Goal: Transaction & Acquisition: Subscribe to service/newsletter

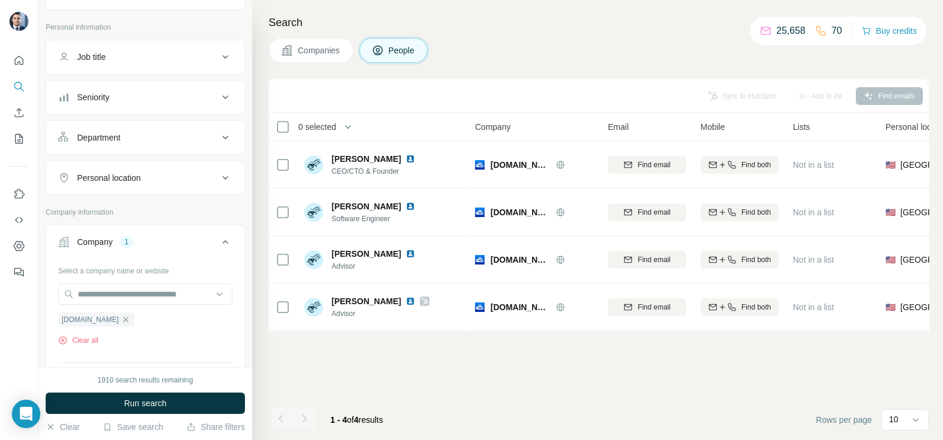
scroll to position [74, 0]
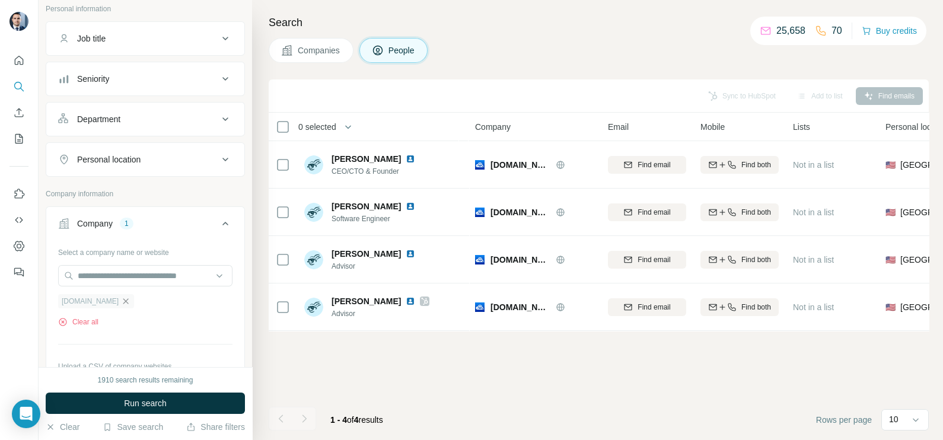
click at [121, 302] on icon "button" at bounding box center [125, 300] width 9 height 9
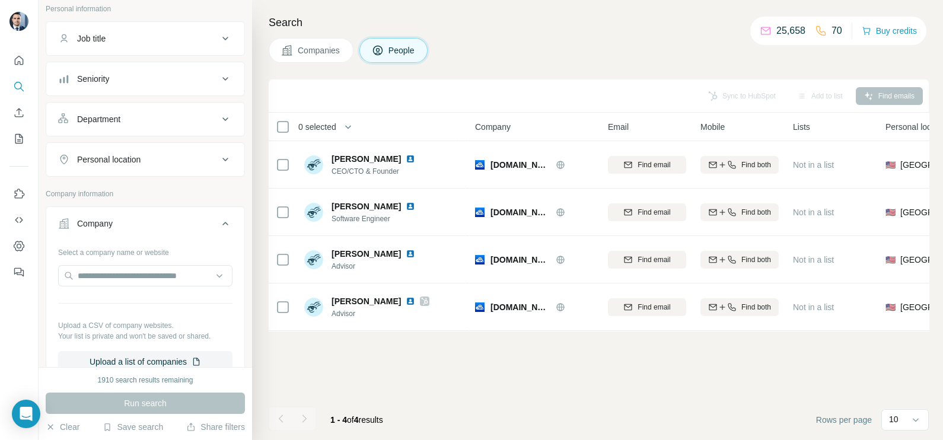
click at [306, 49] on span "Companies" at bounding box center [319, 50] width 43 height 12
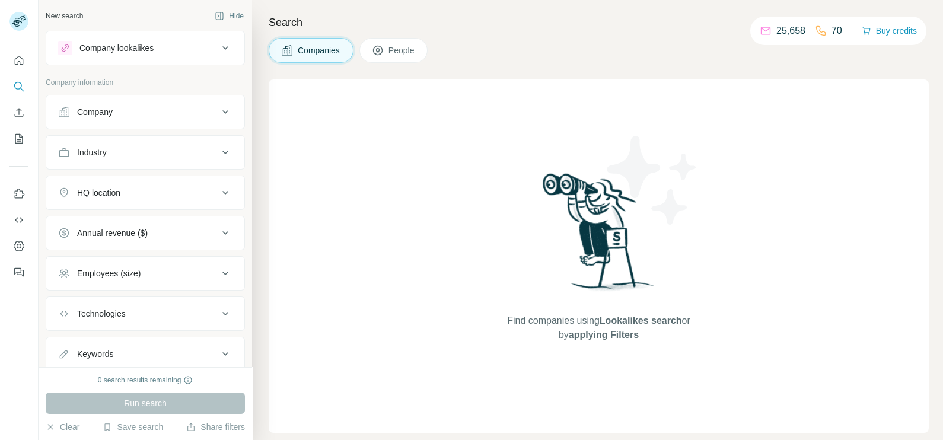
click at [142, 115] on div "Company" at bounding box center [138, 112] width 160 height 12
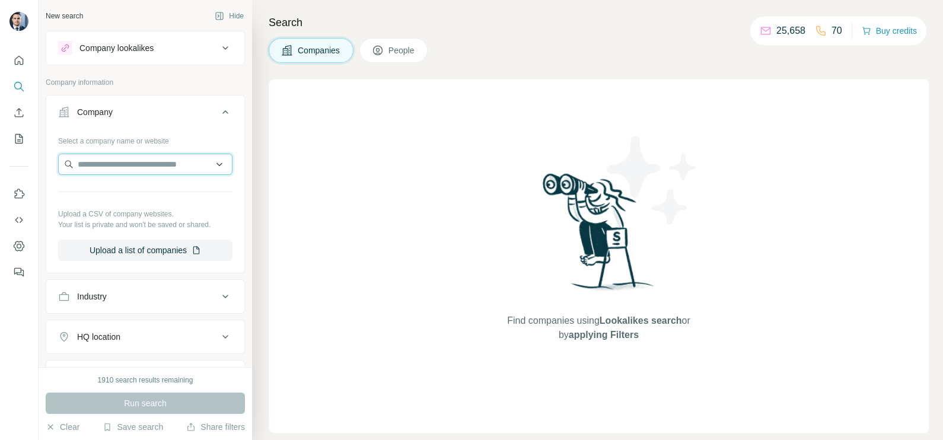
click at [116, 167] on input "text" at bounding box center [145, 164] width 174 height 21
paste input "**********"
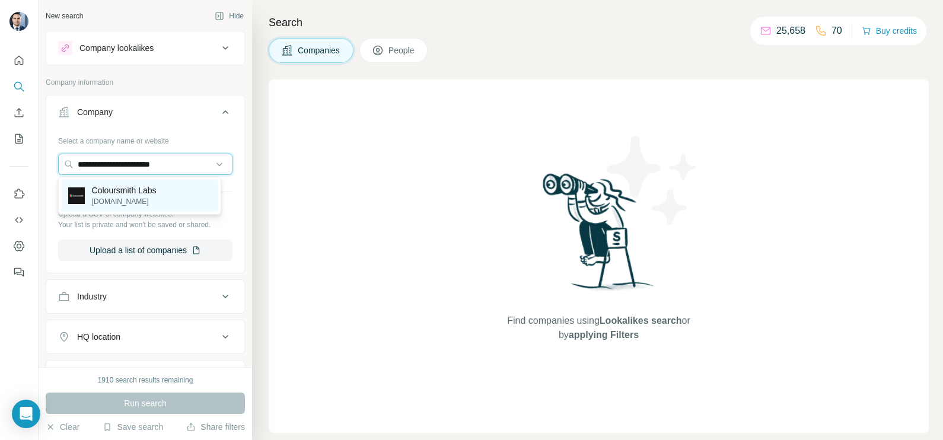
type input "**********"
click at [126, 196] on p "coloursmith.com" at bounding box center [124, 201] width 65 height 11
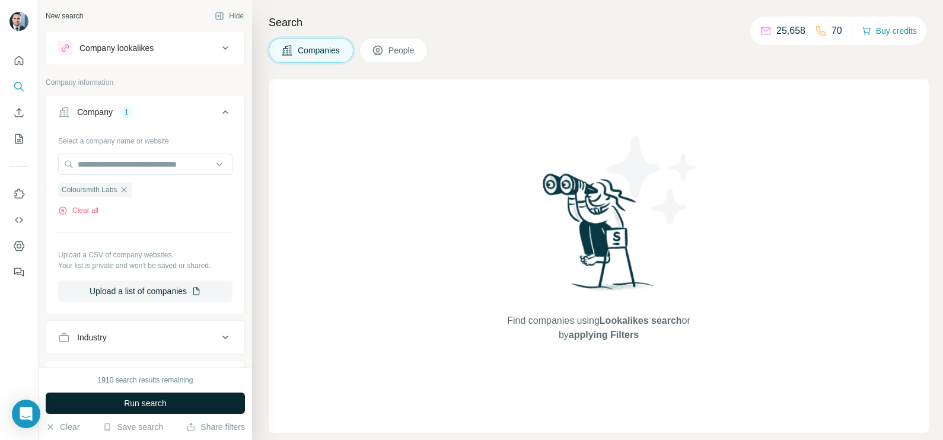
click at [142, 400] on span "Run search" at bounding box center [145, 403] width 43 height 12
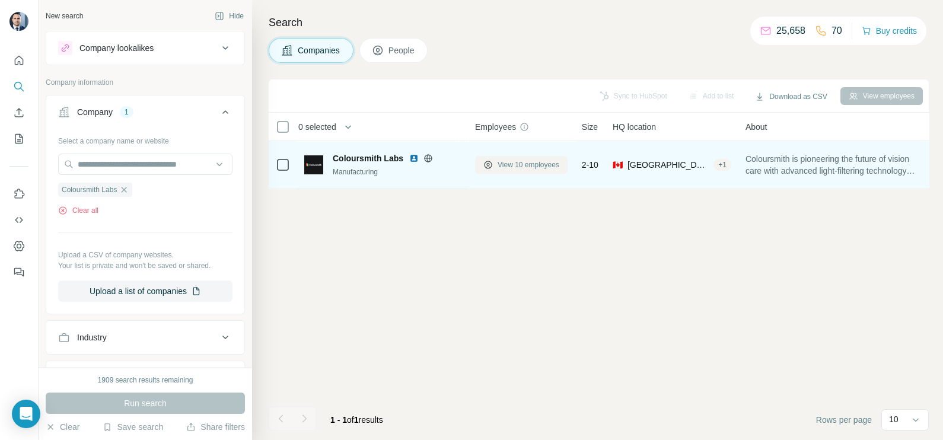
click at [521, 159] on span "View 10 employees" at bounding box center [528, 164] width 62 height 11
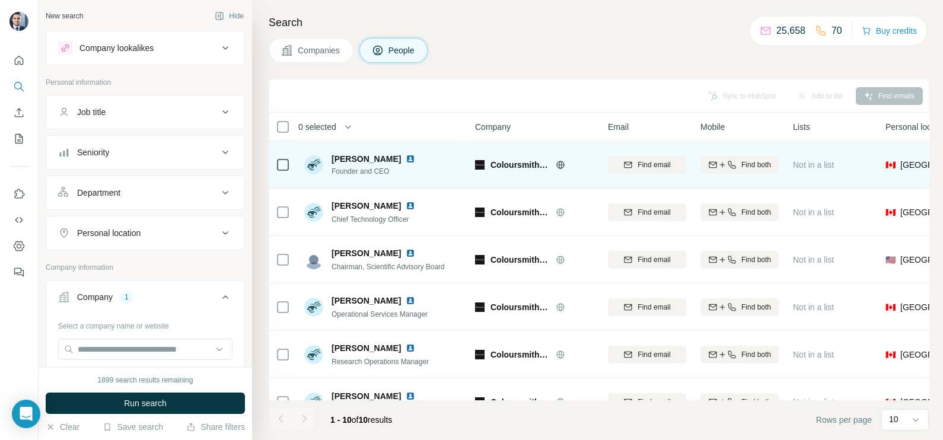
click at [566, 165] on div at bounding box center [574, 164] width 38 height 9
click at [558, 164] on icon at bounding box center [560, 164] width 8 height 1
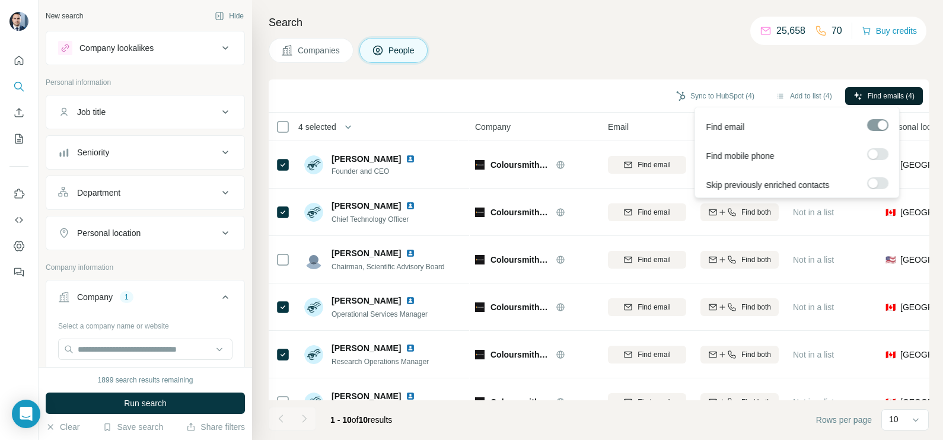
click at [897, 99] on span "Find emails (4)" at bounding box center [890, 96] width 47 height 11
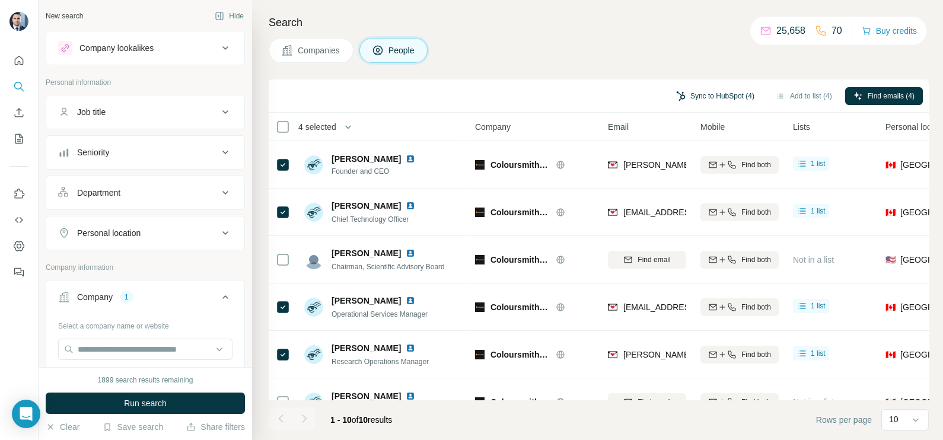
click at [711, 88] on button "Sync to HubSpot (4)" at bounding box center [715, 96] width 95 height 18
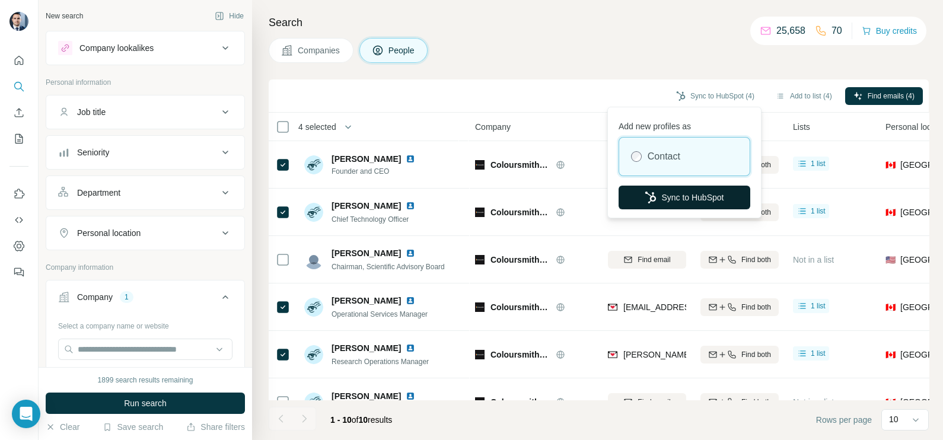
click at [700, 193] on button "Sync to HubSpot" at bounding box center [684, 198] width 132 height 24
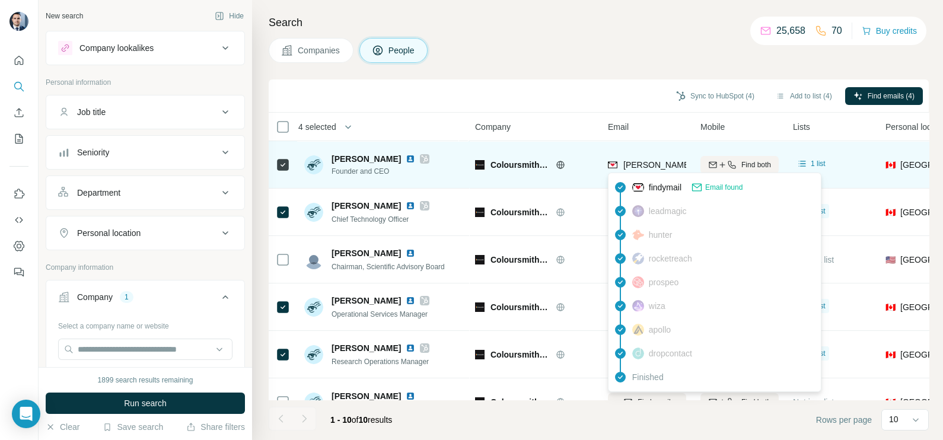
click at [663, 164] on span "gabrielle@coloursmith.com" at bounding box center [727, 164] width 209 height 9
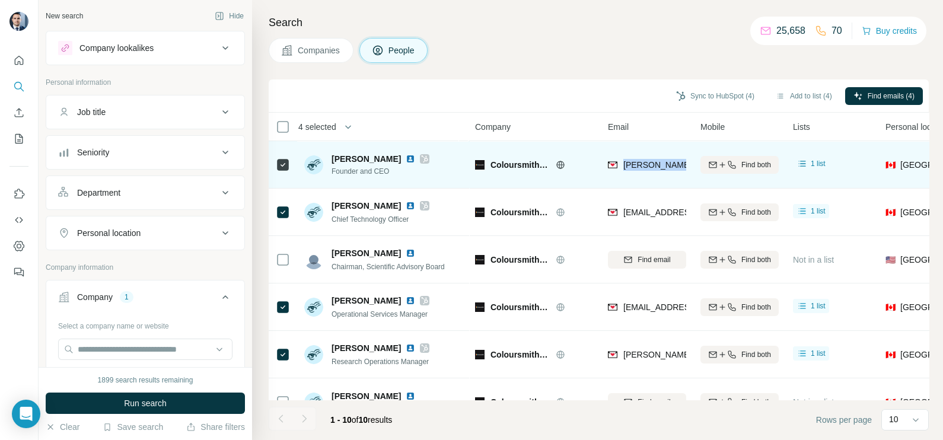
click at [663, 164] on span "gabrielle@coloursmith.com" at bounding box center [727, 164] width 209 height 9
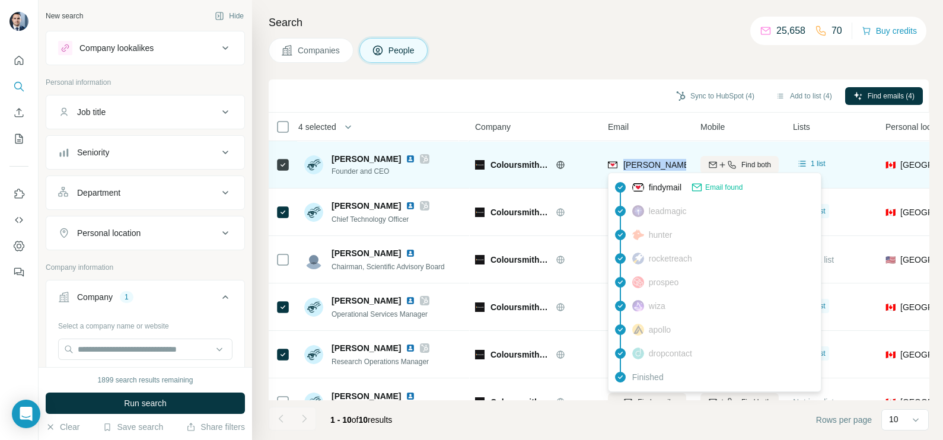
copy tr "gabrielle@coloursmith.com"
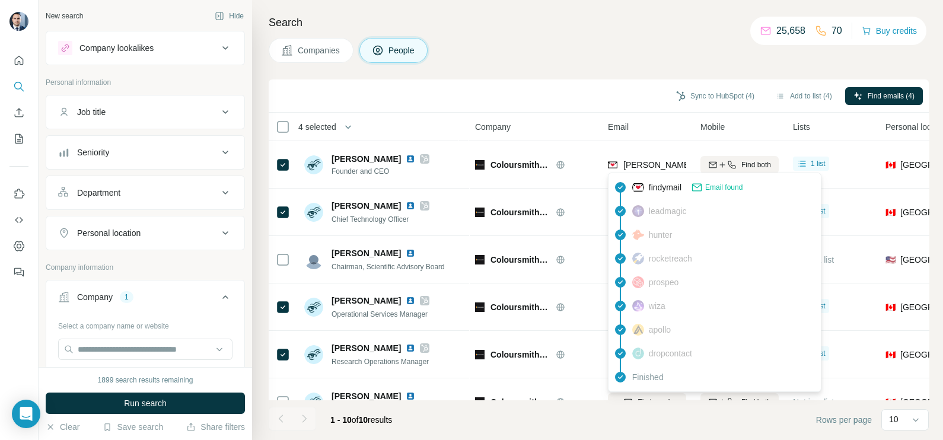
click at [596, 101] on div "Sync to HubSpot (4) Add to list (4) Find emails (4)" at bounding box center [598, 95] width 648 height 21
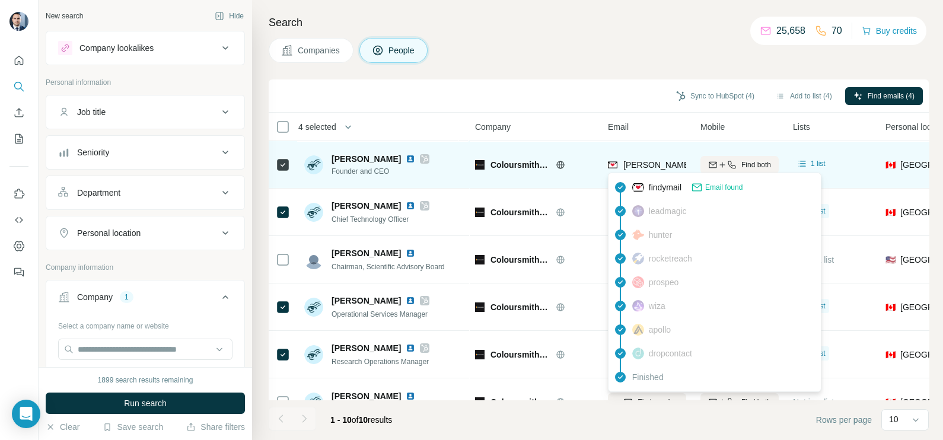
click at [652, 165] on span "gabrielle@coloursmith.com" at bounding box center [727, 164] width 209 height 9
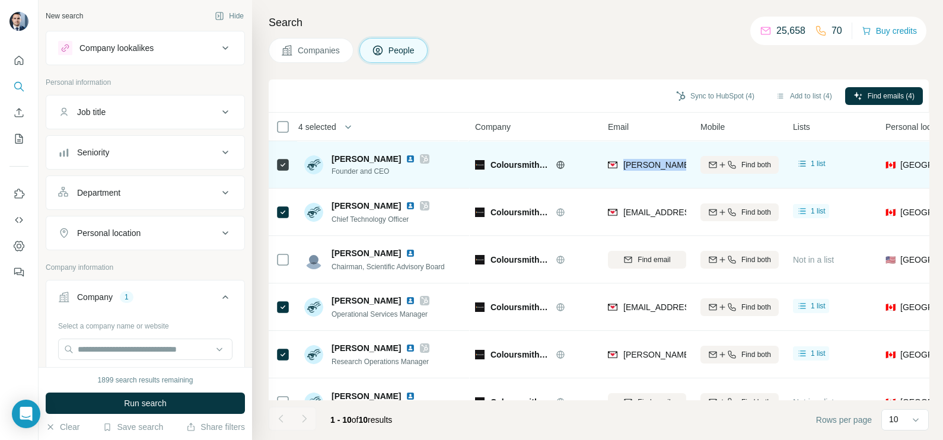
click at [652, 165] on span "gabrielle@coloursmith.com" at bounding box center [727, 164] width 209 height 9
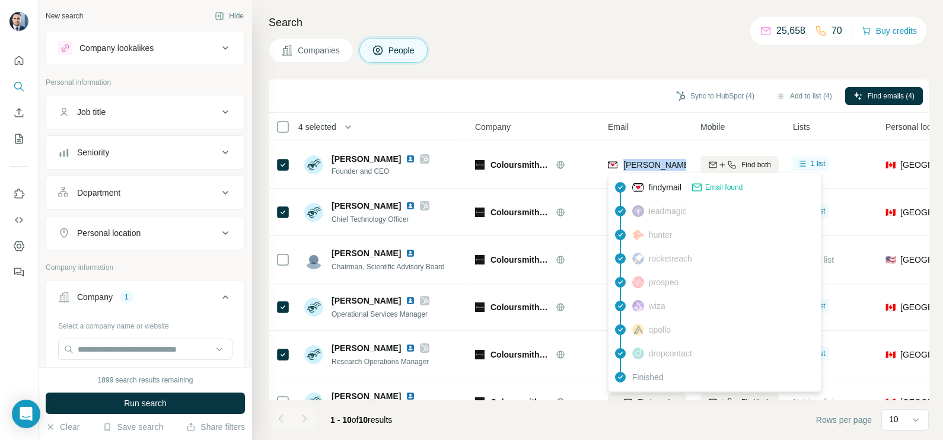
copy tr "gabrielle@coloursmith.com"
click at [521, 87] on div "Sync to HubSpot (4) Add to list (4) Find emails (4)" at bounding box center [598, 95] width 648 height 21
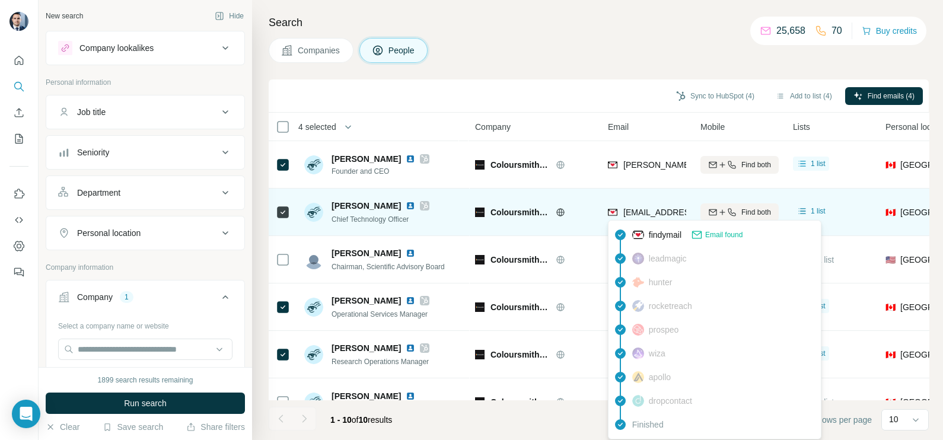
click at [647, 219] on div "morrgan@coloursmith.com" at bounding box center [681, 213] width 146 height 14
click at [643, 219] on div "morrgan@coloursmith.com" at bounding box center [681, 213] width 146 height 14
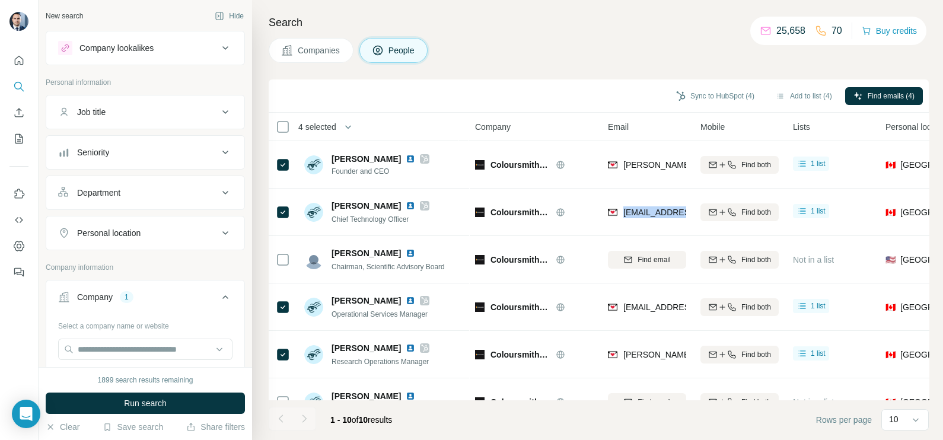
copy tr "morrgan@coloursmith.com"
click at [541, 36] on div "Search Companies People Sync to HubSpot (4) Add to list (4) Find emails (4) 4 s…" at bounding box center [597, 220] width 691 height 440
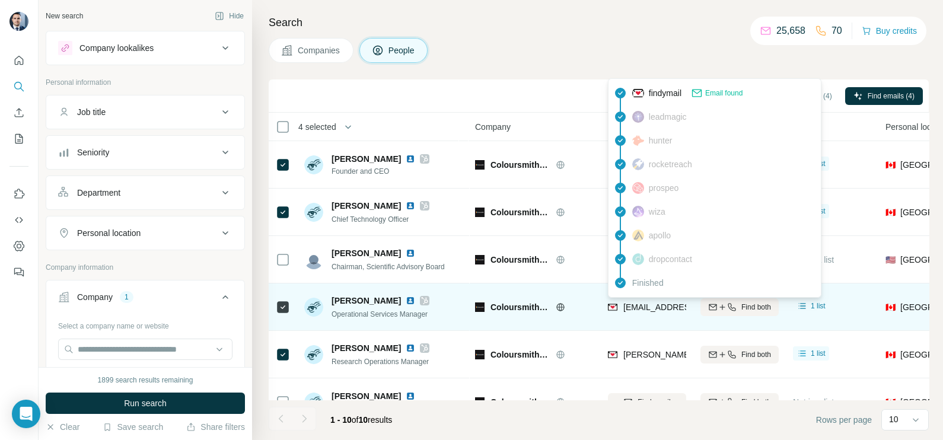
click at [621, 308] on div "alexandra@coloursmith.com" at bounding box center [681, 307] width 146 height 12
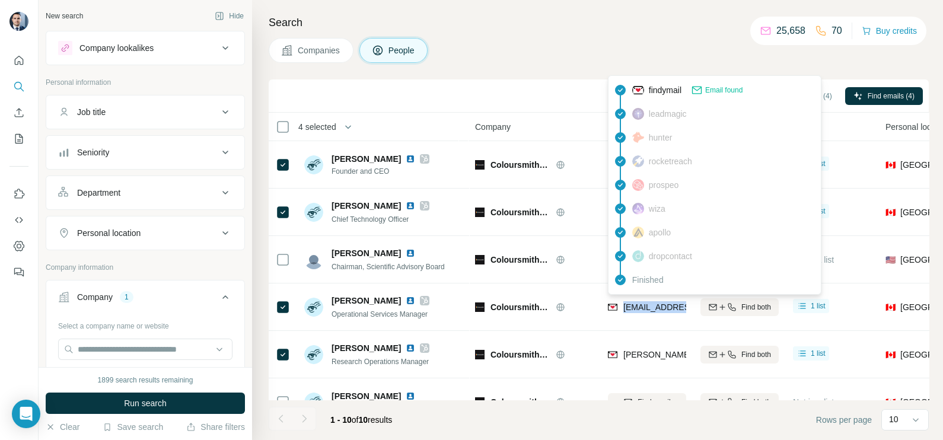
copy tr "alexandra@coloursmith.com"
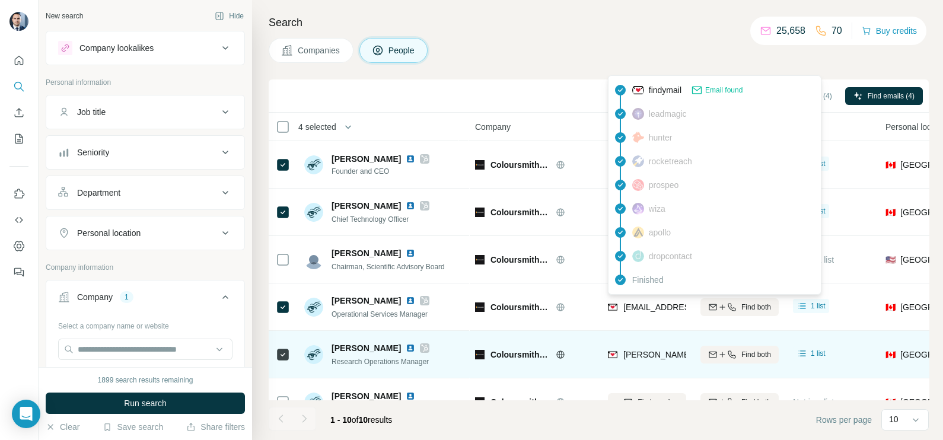
click at [647, 351] on span "william@coloursmith.com" at bounding box center [727, 354] width 209 height 9
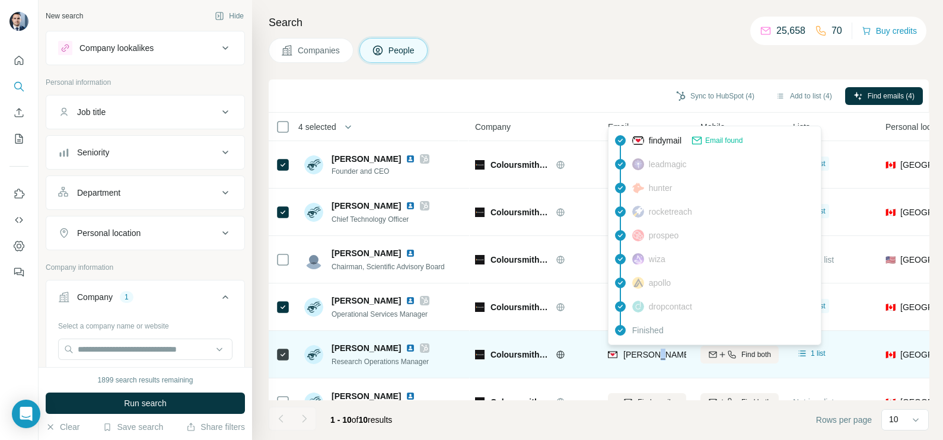
click at [647, 351] on span "william@coloursmith.com" at bounding box center [727, 354] width 209 height 9
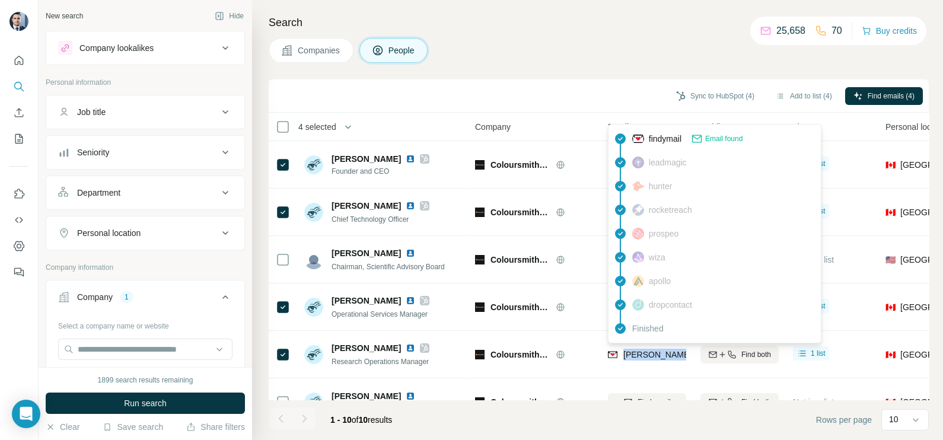
copy tr "william@coloursmith.com"
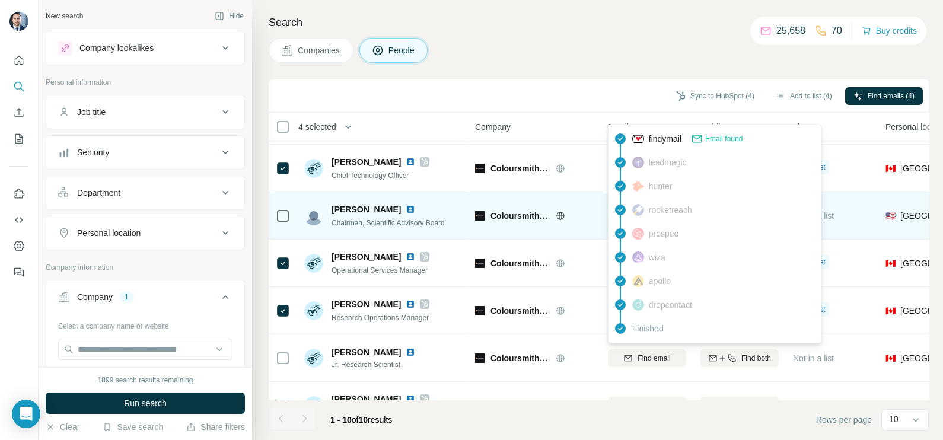
scroll to position [74, 0]
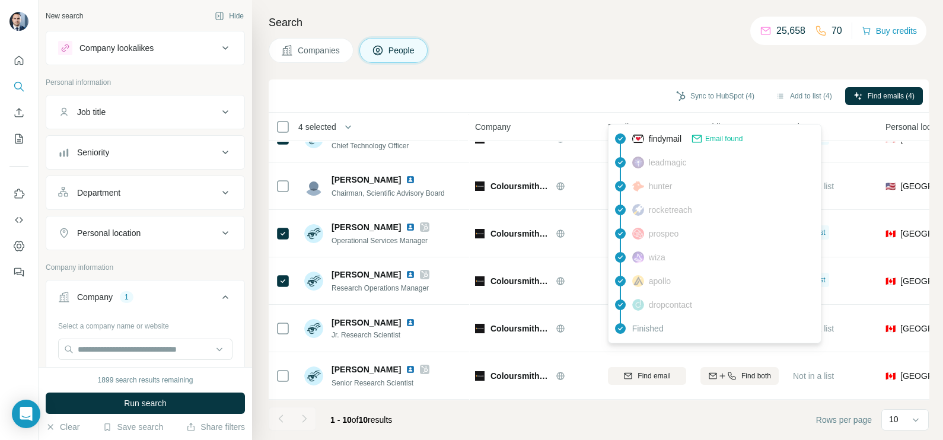
click at [313, 44] on span "Companies" at bounding box center [319, 50] width 43 height 12
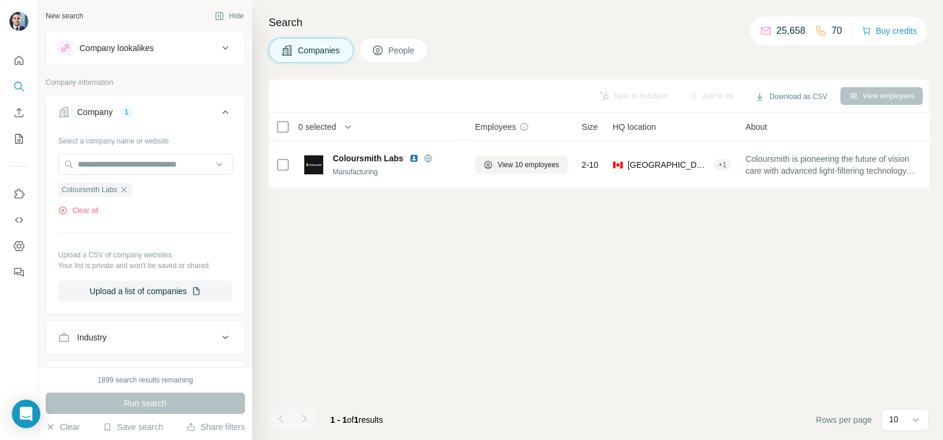
scroll to position [0, 0]
click at [126, 193] on icon "button" at bounding box center [123, 189] width 9 height 9
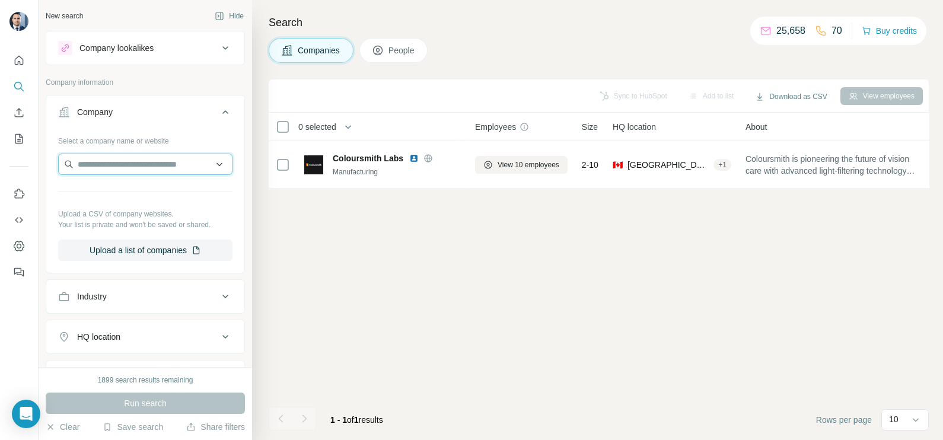
click at [126, 165] on input "text" at bounding box center [145, 164] width 174 height 21
paste input "**********"
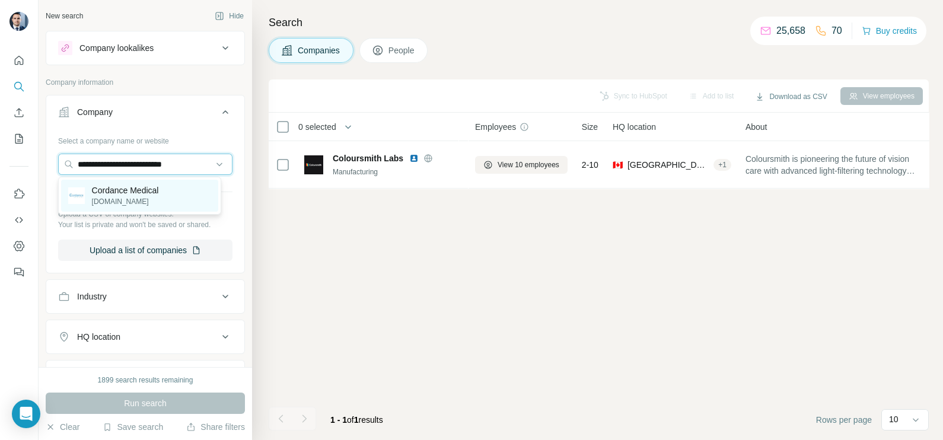
type input "**********"
click at [130, 193] on p "Cordance Medical" at bounding box center [125, 190] width 67 height 12
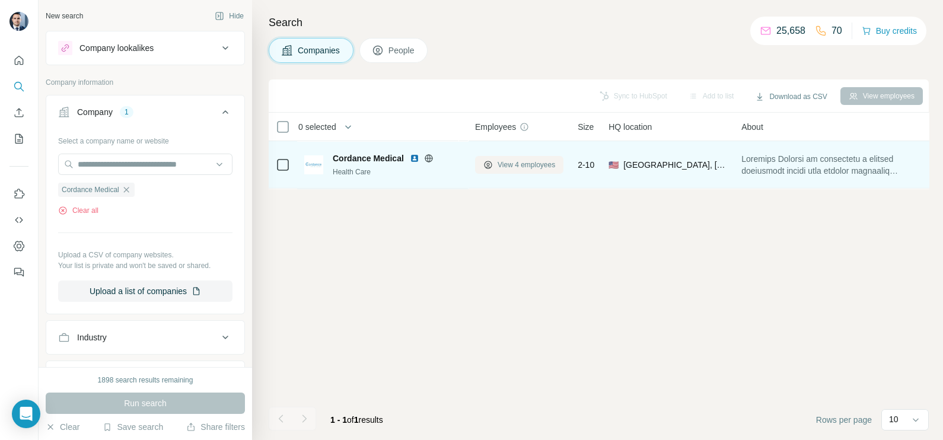
click at [507, 164] on span "View 4 employees" at bounding box center [526, 164] width 58 height 11
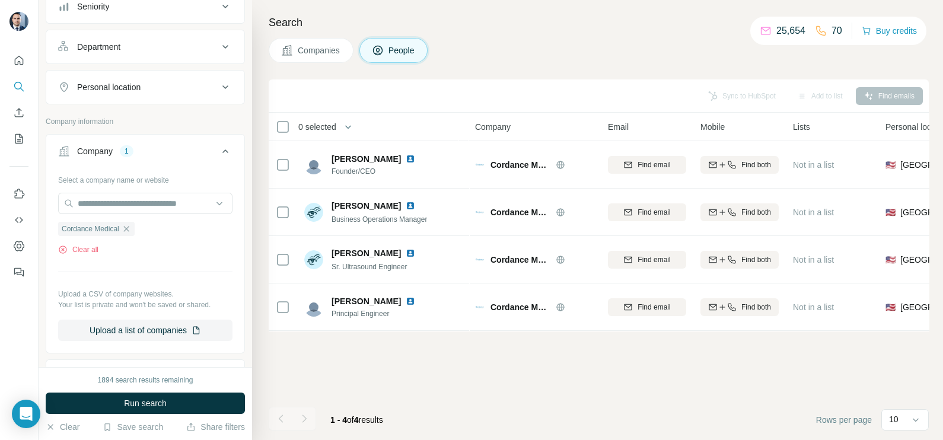
scroll to position [148, 0]
click at [128, 225] on icon "button" at bounding box center [126, 226] width 9 height 9
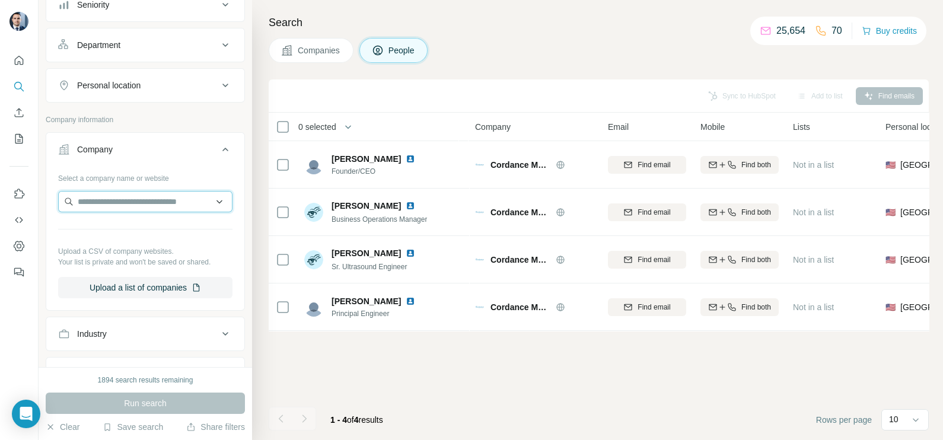
click at [133, 193] on input "text" at bounding box center [145, 201] width 174 height 21
paste input "**********"
type input "**********"
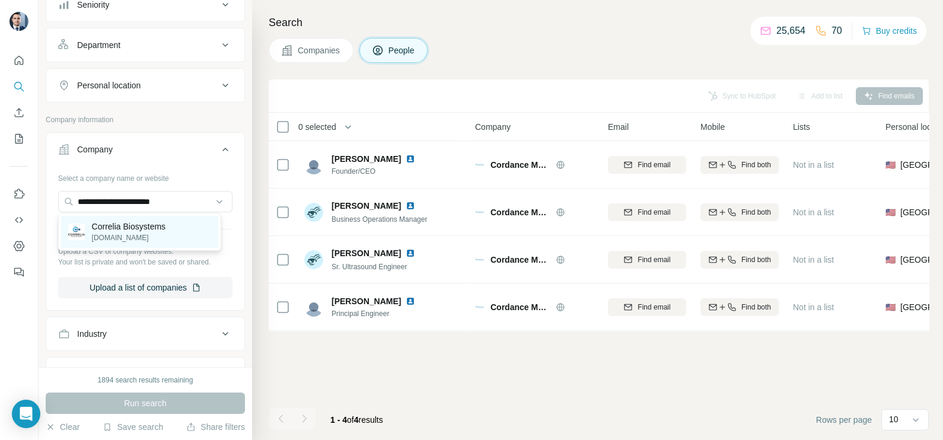
click at [126, 232] on p "correliabio.com" at bounding box center [129, 237] width 74 height 11
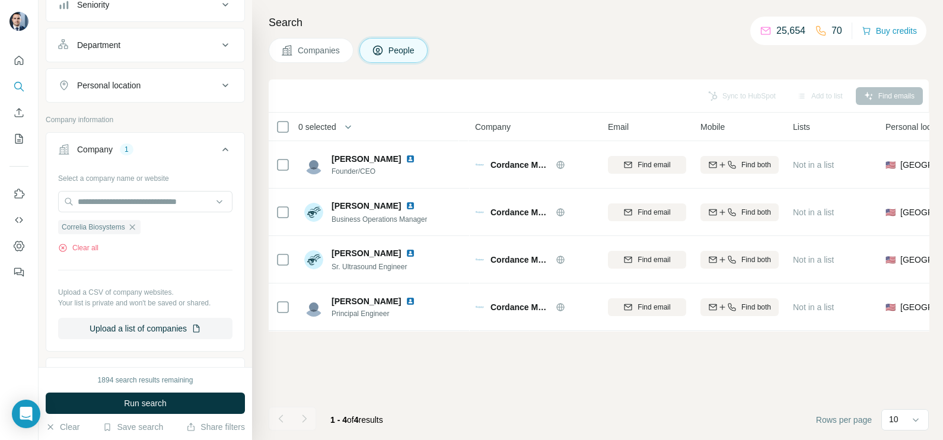
click at [305, 58] on button "Companies" at bounding box center [311, 50] width 85 height 25
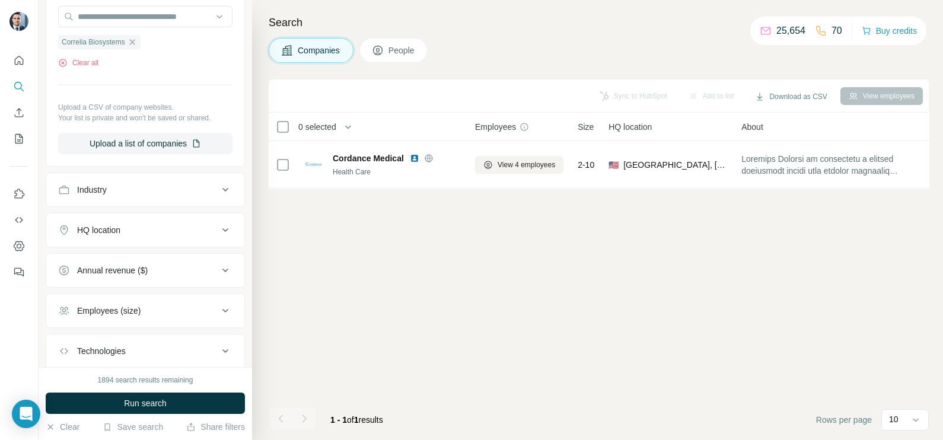
click at [139, 406] on span "Run search" at bounding box center [145, 403] width 43 height 12
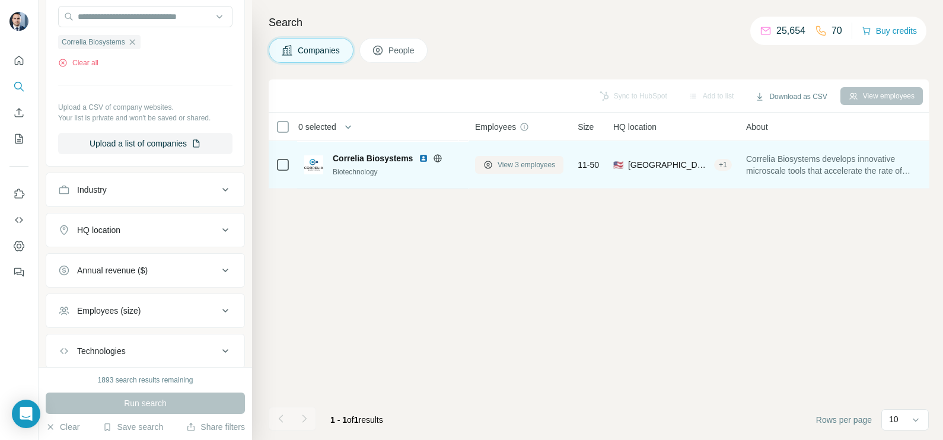
click at [525, 161] on span "View 3 employees" at bounding box center [526, 164] width 58 height 11
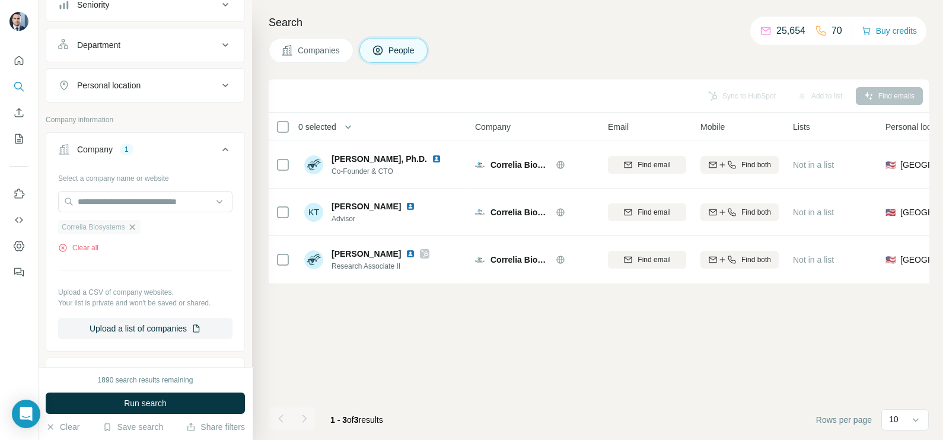
click at [137, 228] on icon "button" at bounding box center [131, 226] width 9 height 9
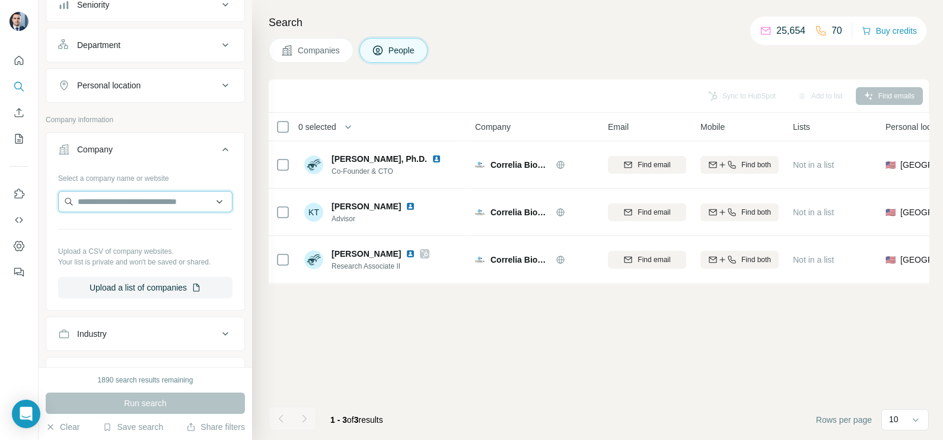
click at [126, 202] on input "text" at bounding box center [145, 201] width 174 height 21
paste input "**********"
type input "**********"
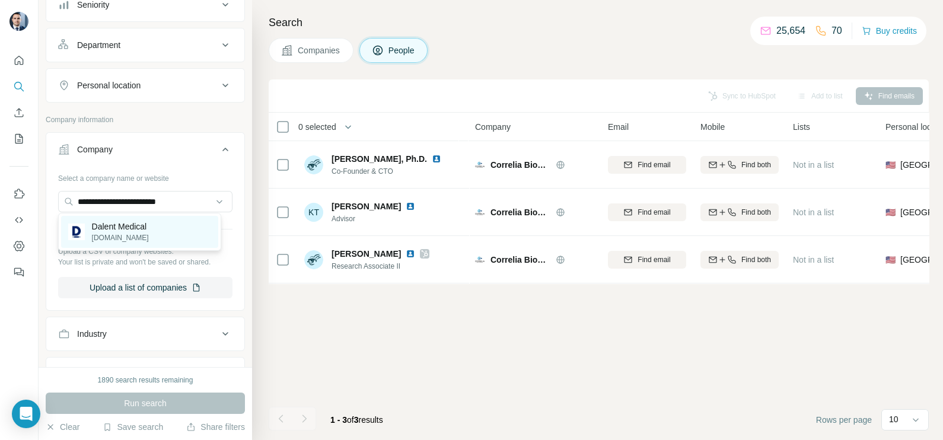
click at [141, 226] on p "Dalent Medical" at bounding box center [120, 227] width 57 height 12
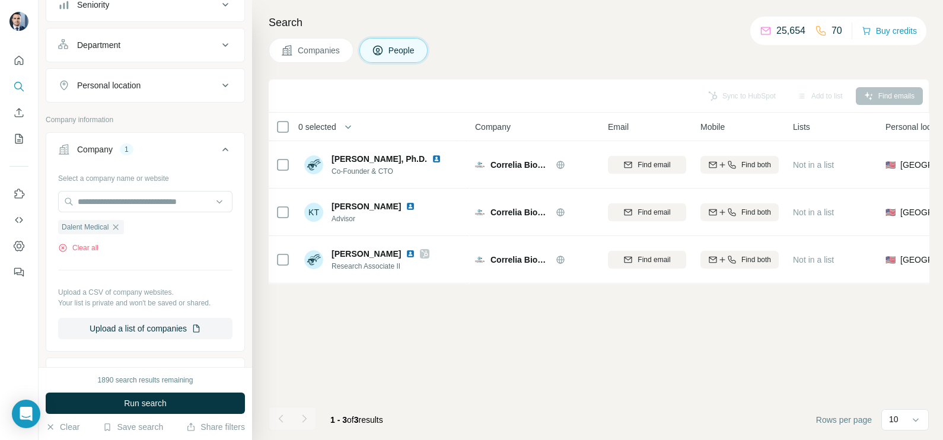
click at [312, 30] on h4 "Search" at bounding box center [599, 22] width 660 height 17
click at [310, 52] on span "Companies" at bounding box center [319, 50] width 43 height 12
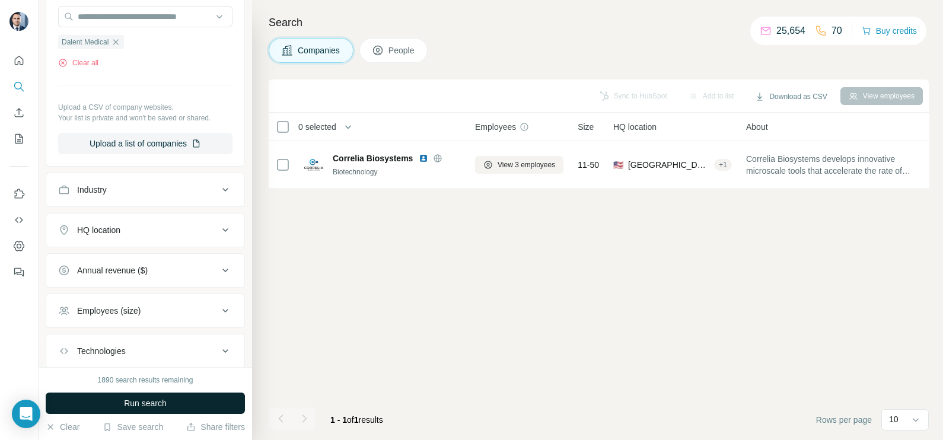
click at [170, 393] on button "Run search" at bounding box center [145, 402] width 199 height 21
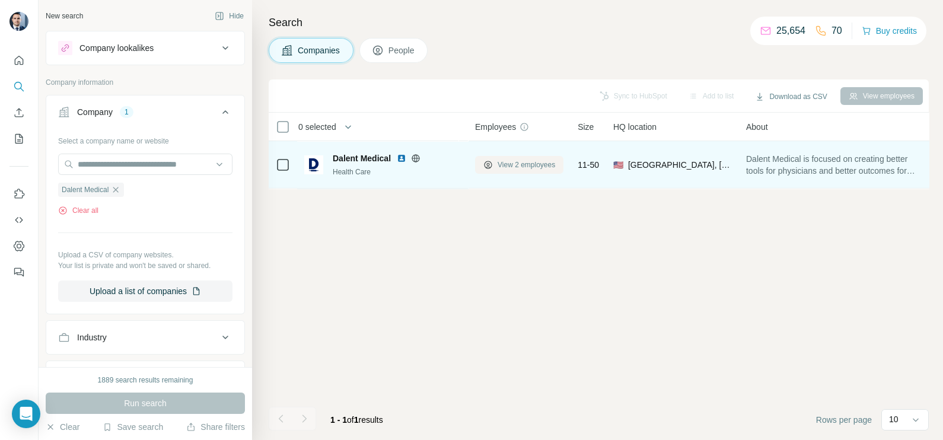
click at [529, 165] on span "View 2 employees" at bounding box center [526, 164] width 58 height 11
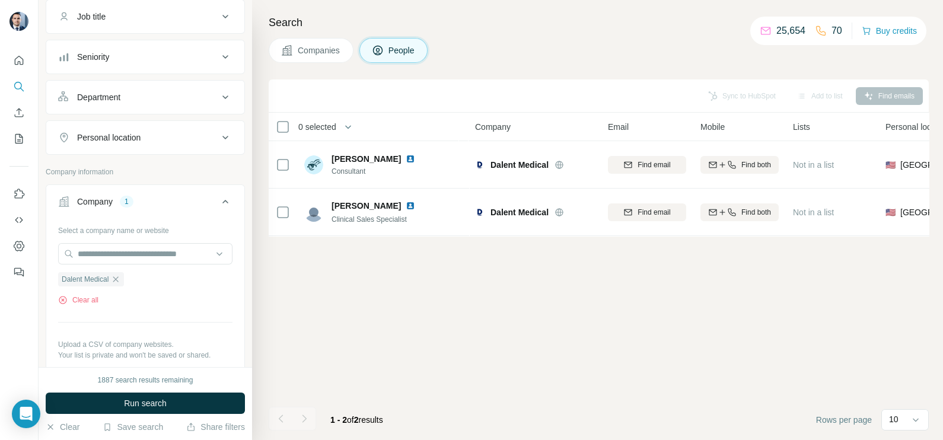
scroll to position [148, 0]
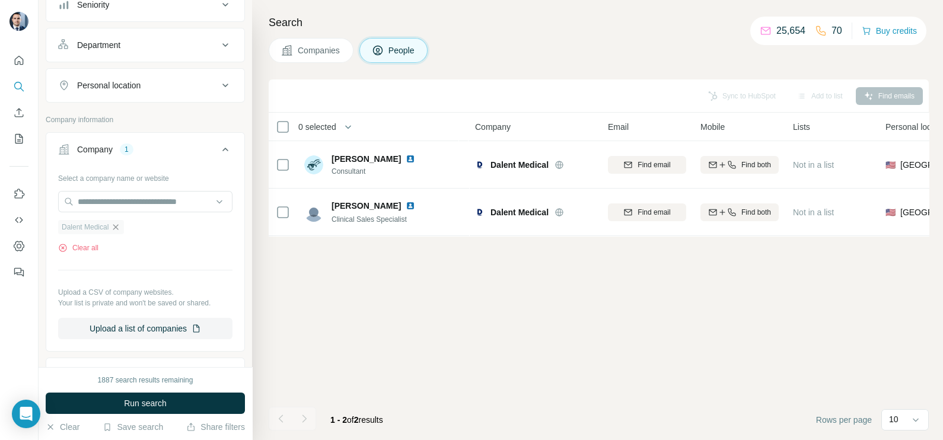
click at [120, 225] on icon "button" at bounding box center [115, 226] width 9 height 9
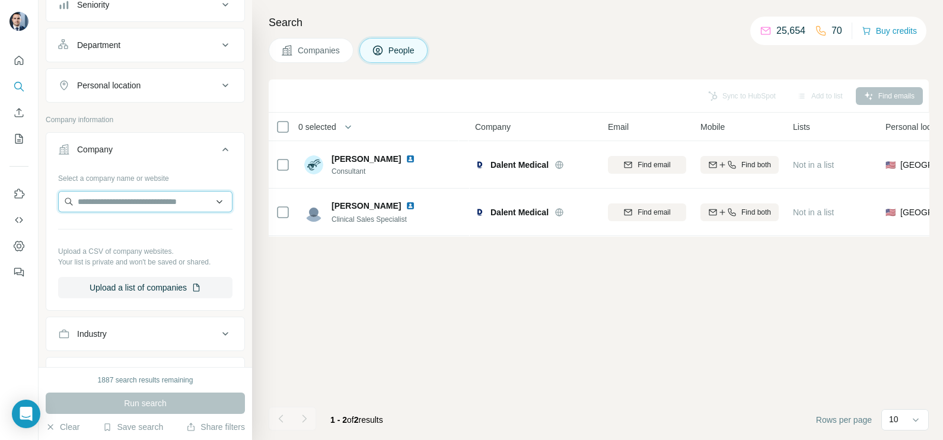
click at [119, 206] on input "text" at bounding box center [145, 201] width 174 height 21
paste input "**********"
type input "**********"
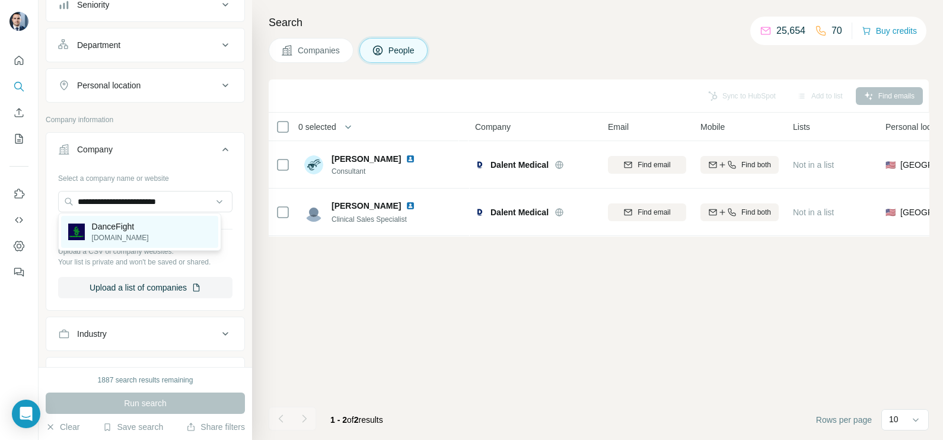
click at [137, 231] on p "DanceFight" at bounding box center [120, 227] width 57 height 12
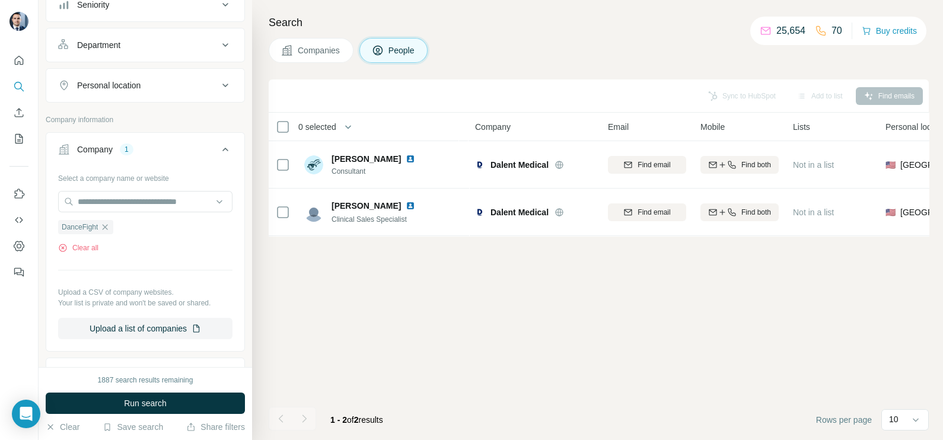
click at [330, 34] on div "Search Companies People Sync to HubSpot Add to list Find emails 0 selected Peop…" at bounding box center [597, 220] width 691 height 440
click at [320, 48] on span "Companies" at bounding box center [319, 50] width 43 height 12
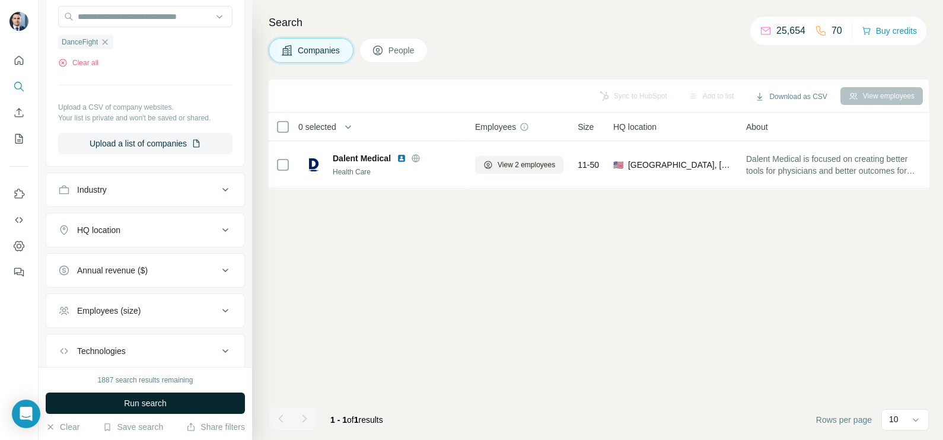
click at [168, 405] on button "Run search" at bounding box center [145, 402] width 199 height 21
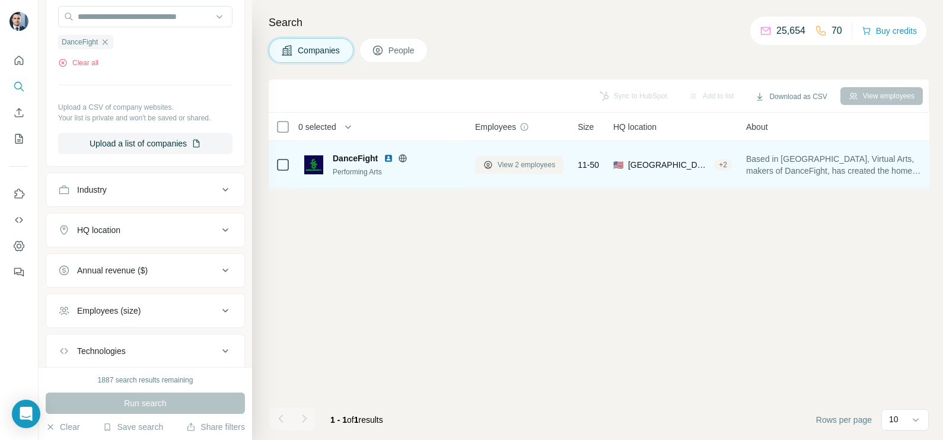
click at [519, 164] on span "View 2 employees" at bounding box center [526, 164] width 58 height 11
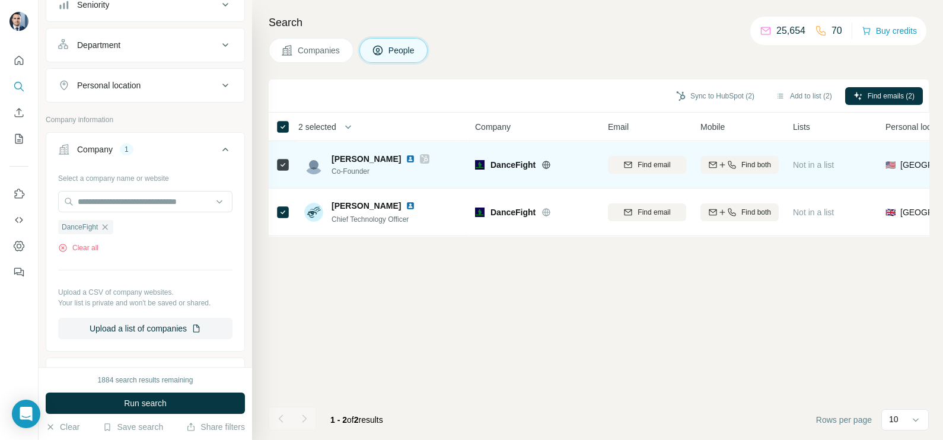
click at [547, 163] on icon at bounding box center [545, 164] width 9 height 9
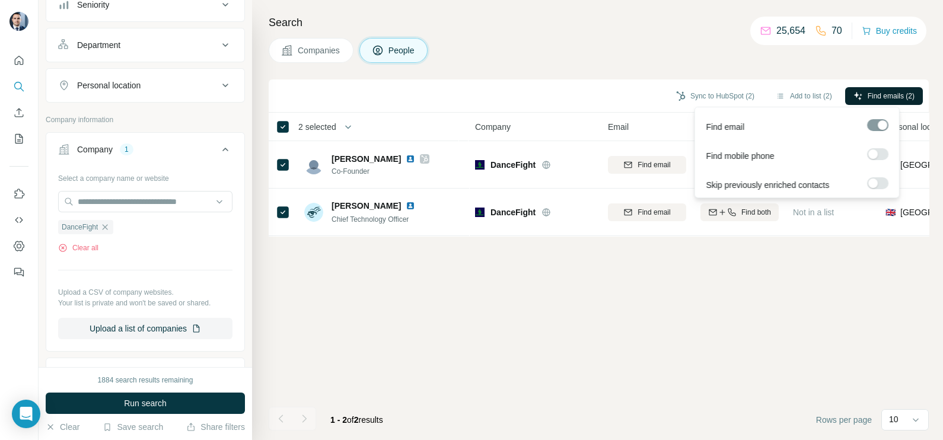
click at [875, 95] on span "Find emails (2)" at bounding box center [890, 96] width 47 height 11
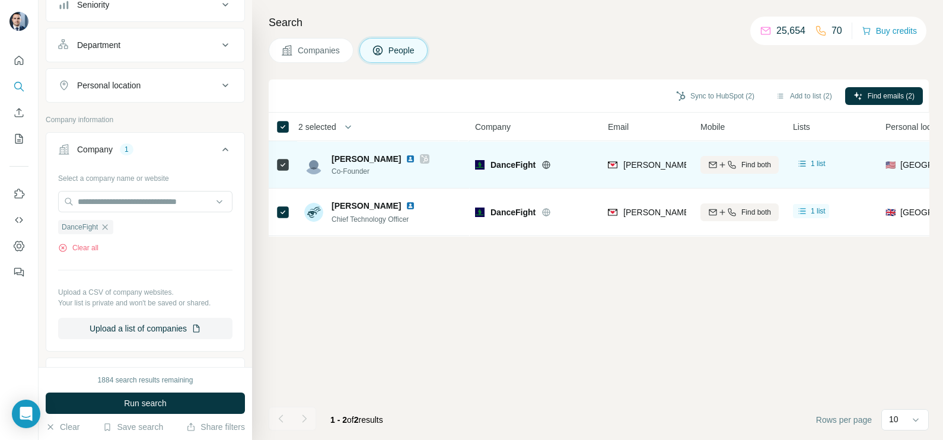
click at [641, 152] on div "ryan@dancefightapp.com" at bounding box center [647, 164] width 78 height 33
click at [649, 163] on span "ryan@dancefightapp.com" at bounding box center [727, 164] width 209 height 9
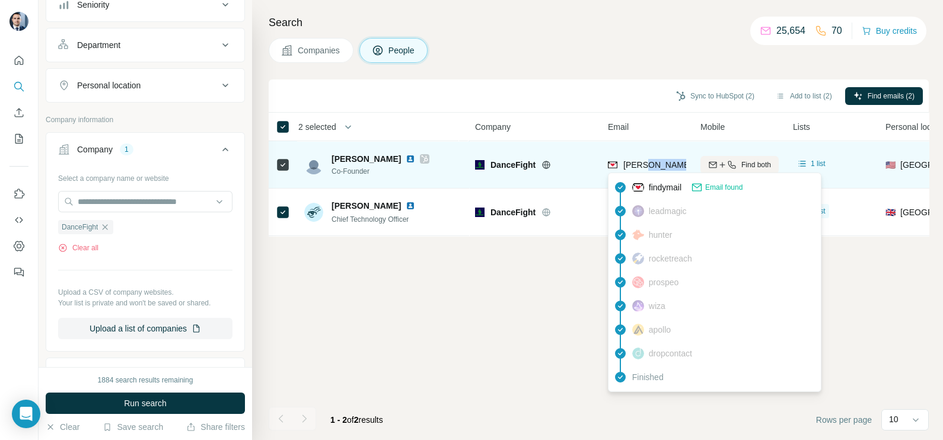
click at [649, 163] on span "ryan@dancefightapp.com" at bounding box center [727, 164] width 209 height 9
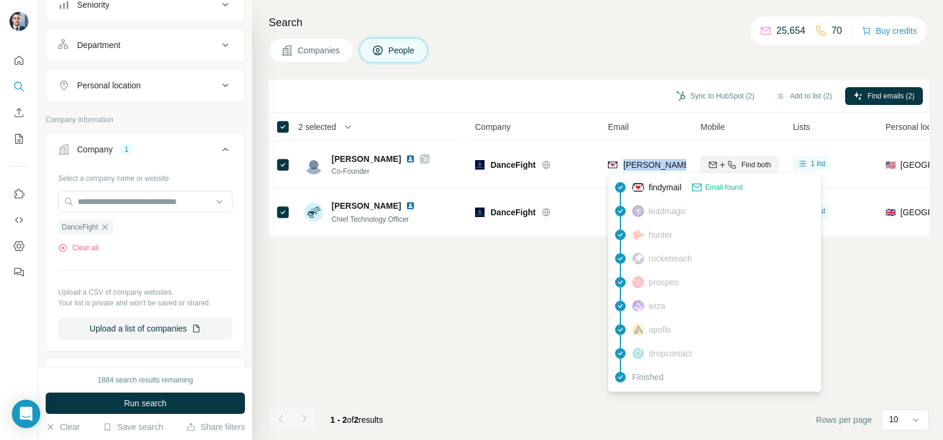
copy tr "ryan@dancefightapp.com"
click at [700, 97] on button "Sync to HubSpot (2)" at bounding box center [715, 96] width 95 height 18
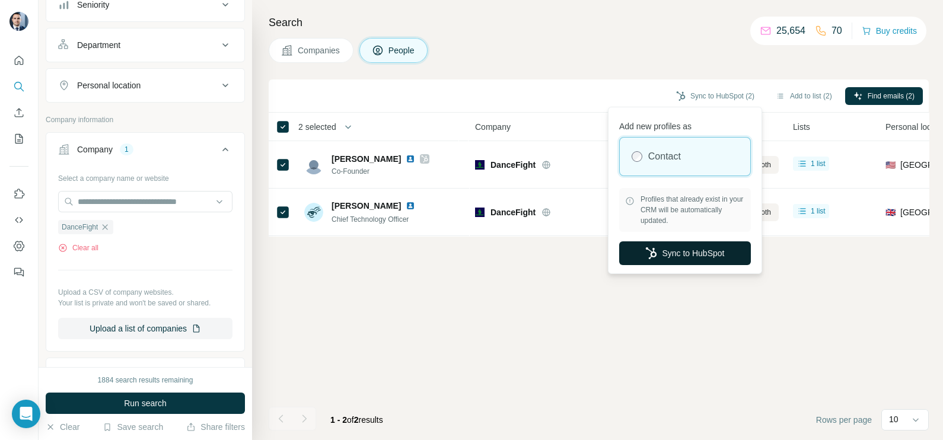
click at [679, 253] on button "Sync to HubSpot" at bounding box center [685, 253] width 132 height 24
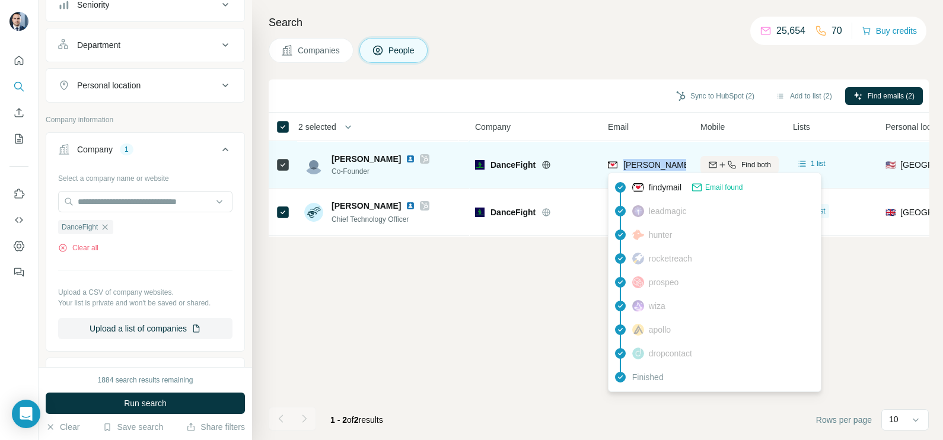
click at [665, 161] on span "ryan@dancefightapp.com" at bounding box center [727, 164] width 209 height 9
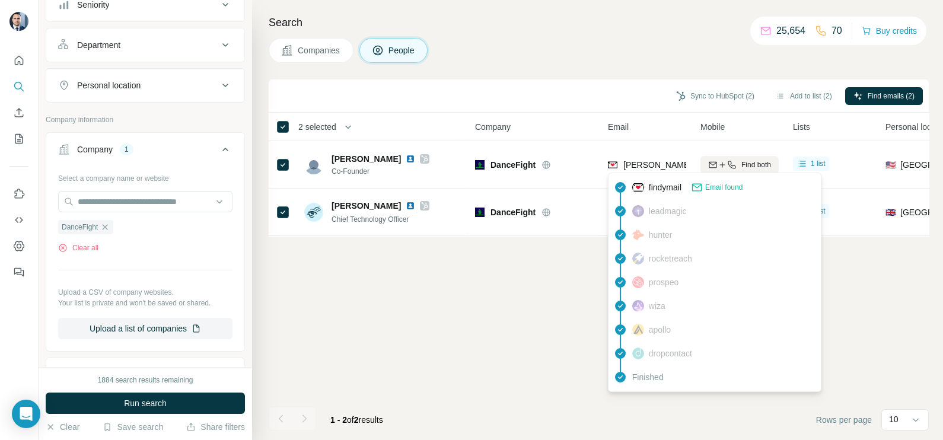
click at [547, 88] on div "Sync to HubSpot (2) Add to list (2) Find emails (2)" at bounding box center [598, 95] width 648 height 21
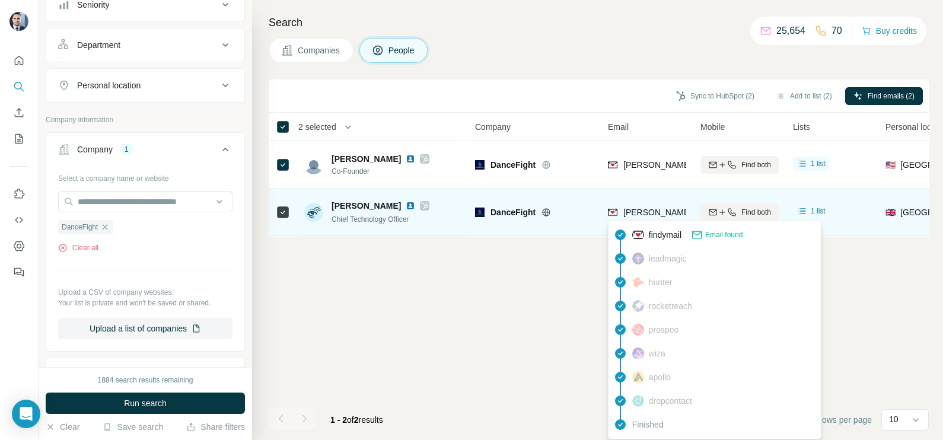
click at [654, 212] on span "gary@dancefightapp.com" at bounding box center [727, 211] width 209 height 9
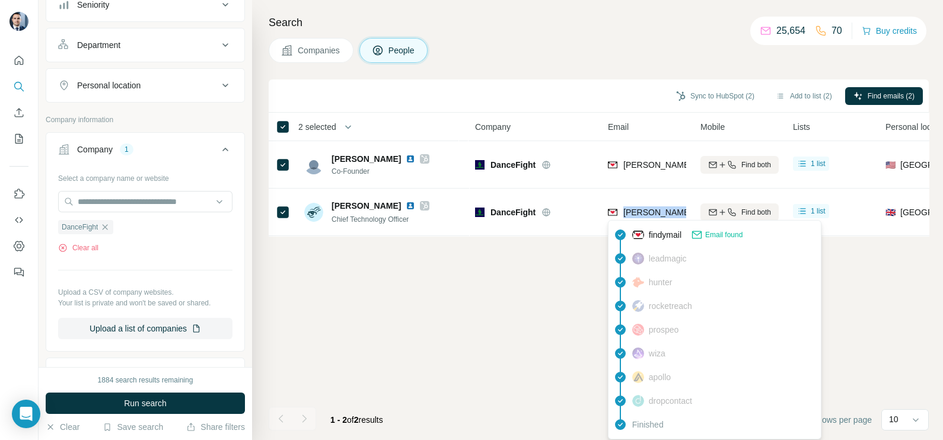
copy tr "gary@dancefightapp.com"
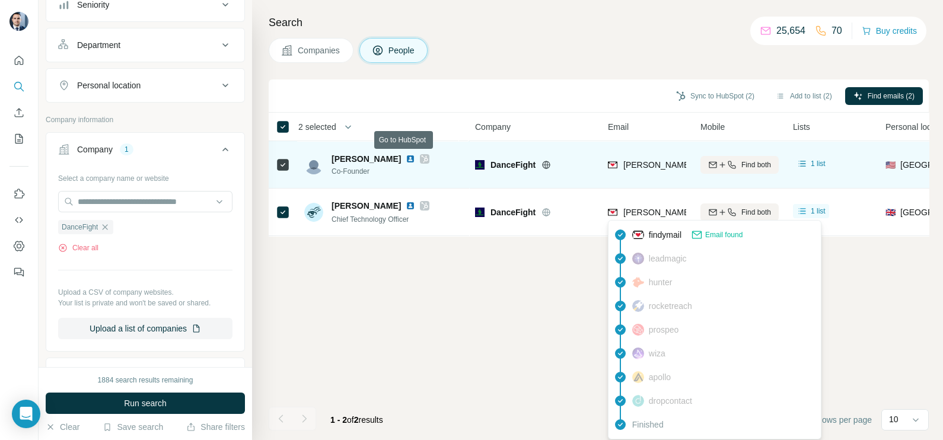
click at [422, 157] on icon at bounding box center [425, 158] width 7 height 7
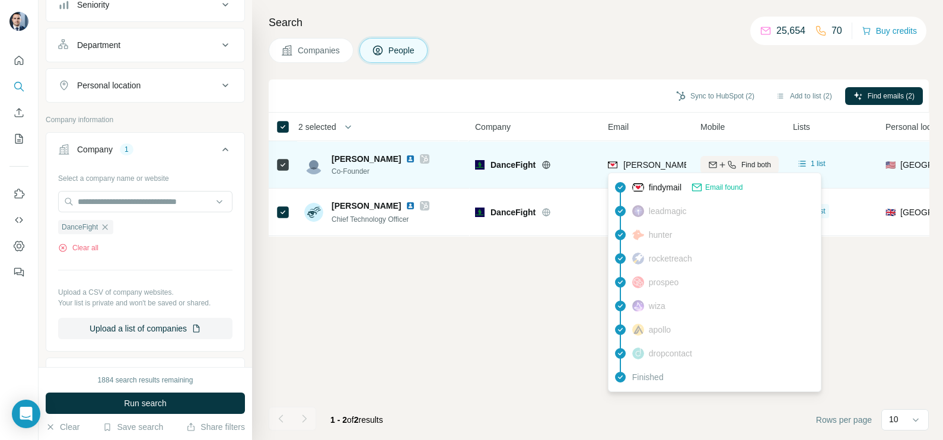
click at [632, 166] on span "ryan@dancefightapp.com" at bounding box center [727, 164] width 209 height 9
click at [631, 167] on span "ryan@dancefightapp.com" at bounding box center [727, 164] width 209 height 9
copy tr "ryan@dancefightapp.com"
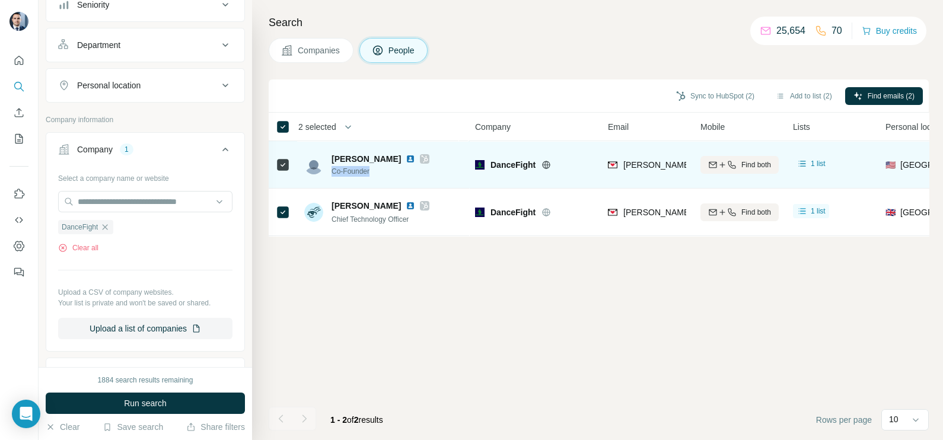
drag, startPoint x: 372, startPoint y: 168, endPoint x: 327, endPoint y: 172, distance: 45.8
click at [327, 172] on div "Ryan Jordan Co-Founder" at bounding box center [366, 165] width 125 height 24
copy span "Co-Founder"
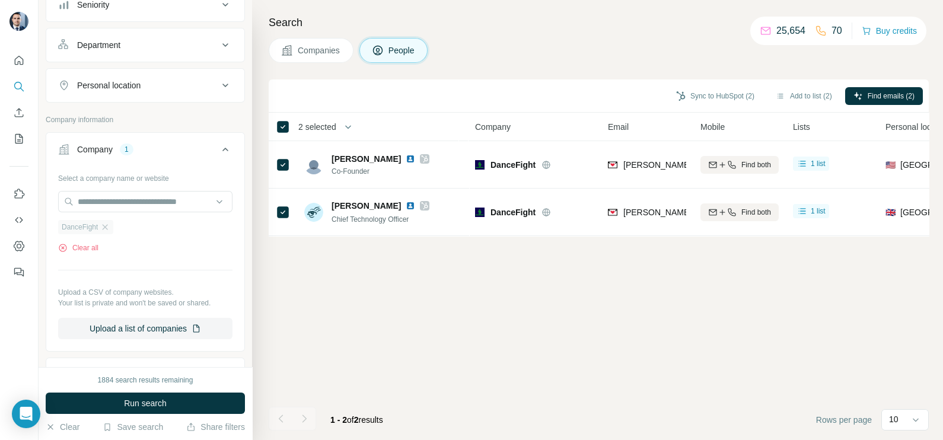
click at [108, 231] on div "DanceFight" at bounding box center [85, 227] width 55 height 14
click at [114, 226] on ul "DanceFight" at bounding box center [145, 226] width 174 height 15
click at [107, 229] on icon "button" at bounding box center [104, 226] width 9 height 9
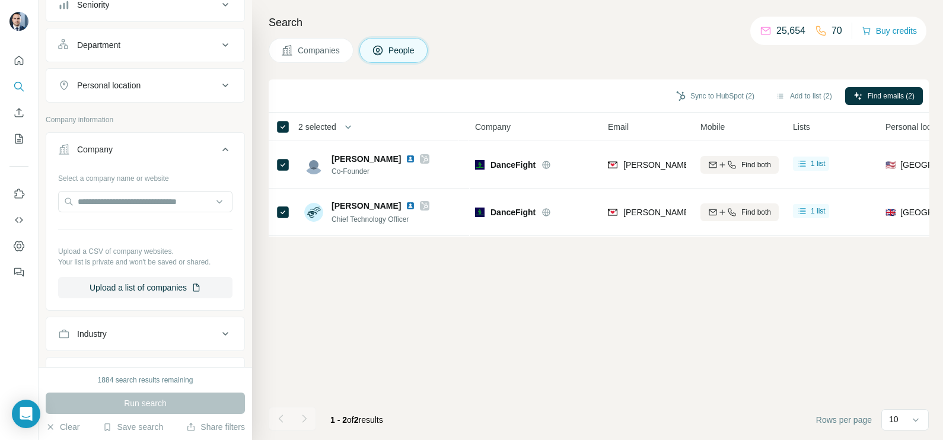
click at [320, 65] on div "Search Companies People Sync to HubSpot (2) Add to list (2) Find emails (2) 2 s…" at bounding box center [597, 220] width 691 height 440
click at [314, 51] on span "Companies" at bounding box center [319, 50] width 43 height 12
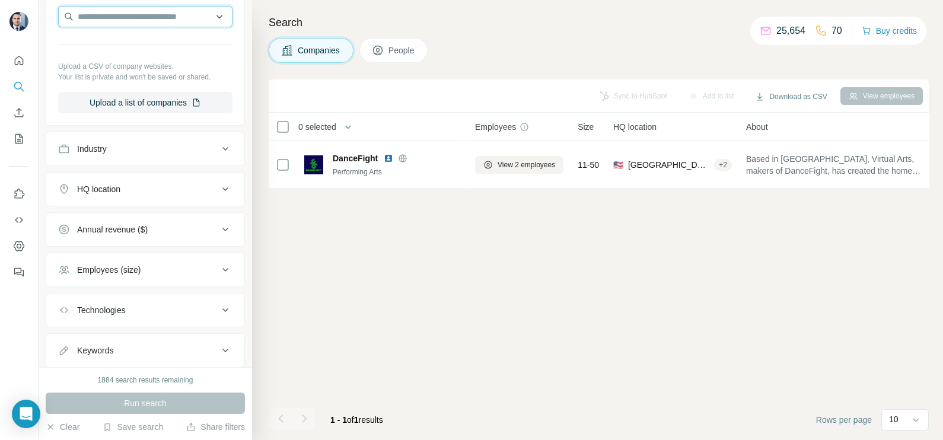
click at [130, 20] on input "text" at bounding box center [145, 16] width 174 height 21
paste input "**********"
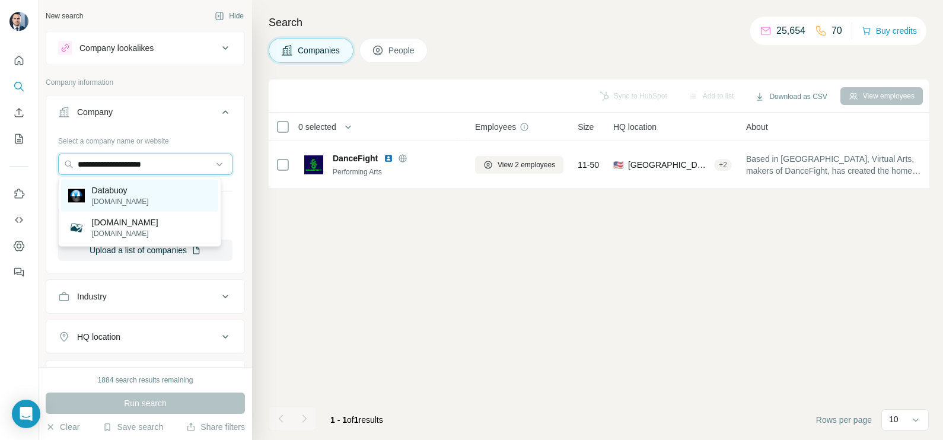
type input "**********"
click at [161, 190] on div "Databuoy databuoy.com" at bounding box center [139, 196] width 157 height 32
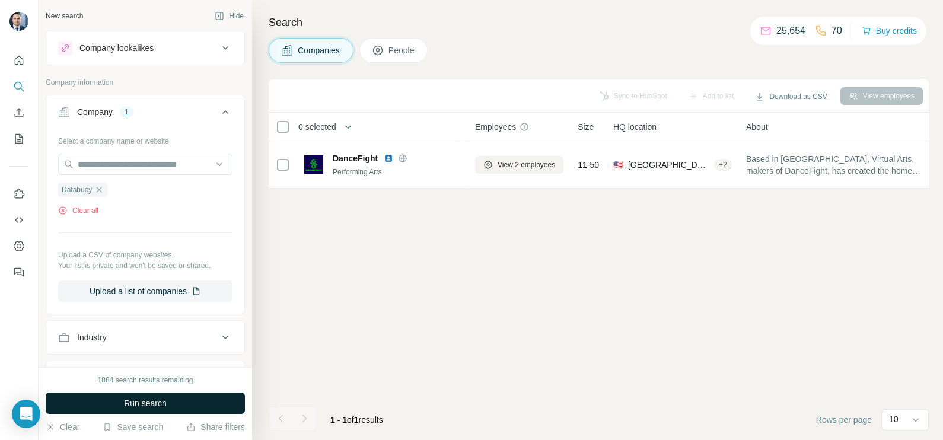
click at [150, 404] on span "Run search" at bounding box center [145, 403] width 43 height 12
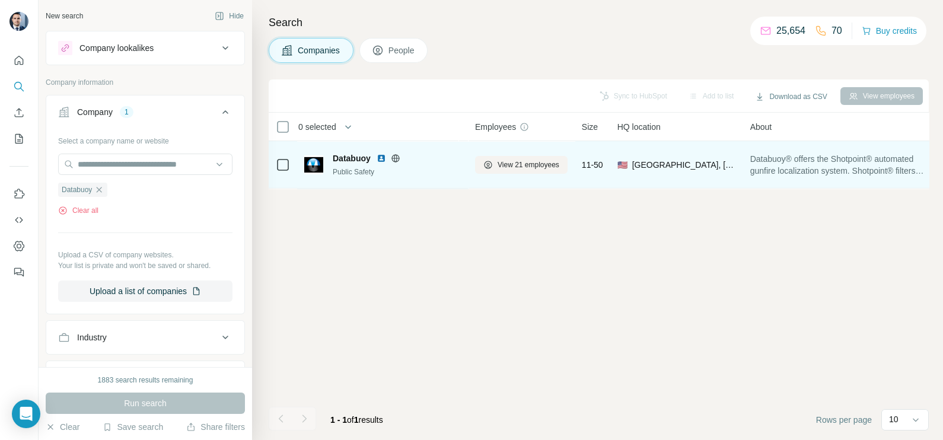
click at [391, 157] on icon at bounding box center [395, 158] width 9 height 9
click at [499, 166] on span "View 21 employees" at bounding box center [528, 164] width 62 height 11
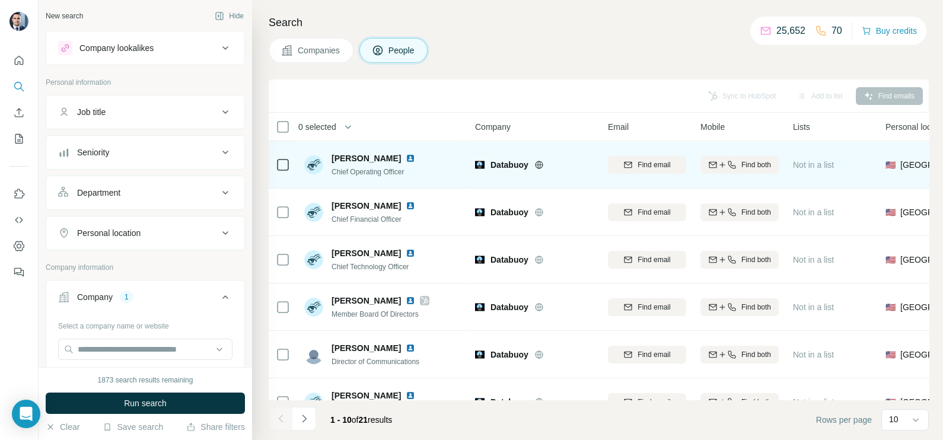
click at [276, 172] on div at bounding box center [283, 164] width 14 height 33
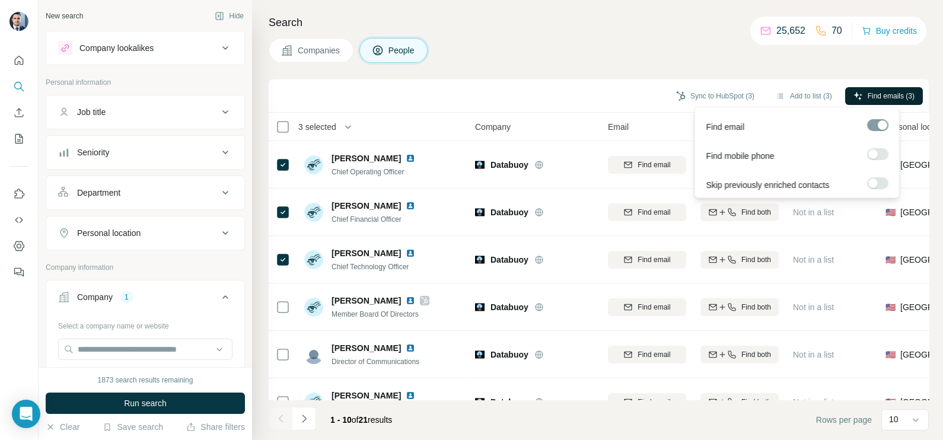
click at [882, 94] on span "Find emails (3)" at bounding box center [890, 96] width 47 height 11
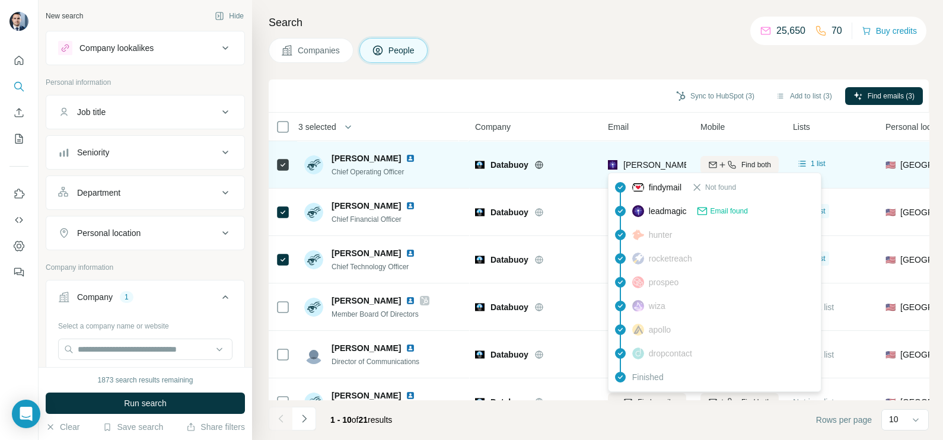
click at [665, 168] on span "alex.chermak@dbuoy.com" at bounding box center [761, 164] width 277 height 9
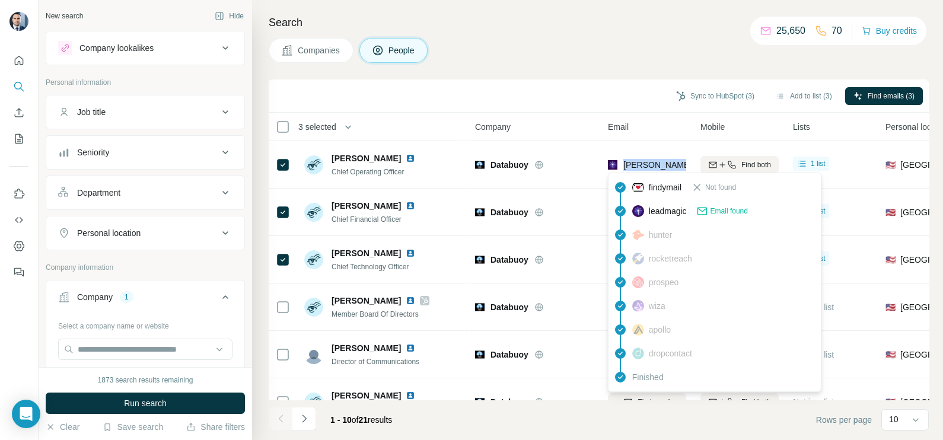
copy tr "alex.chermak@dbuoy.com"
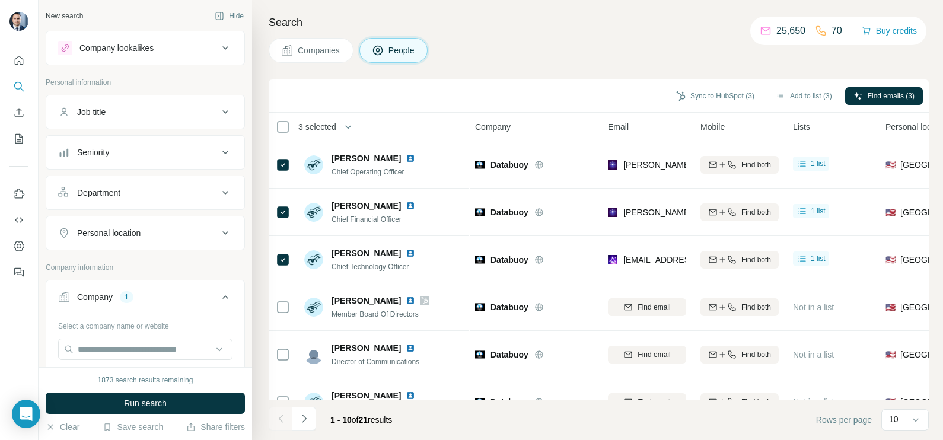
click at [593, 83] on div "Sync to HubSpot (3) Add to list (3) Find emails (3)" at bounding box center [599, 95] width 660 height 33
click at [705, 97] on button "Sync to HubSpot (3)" at bounding box center [715, 96] width 95 height 18
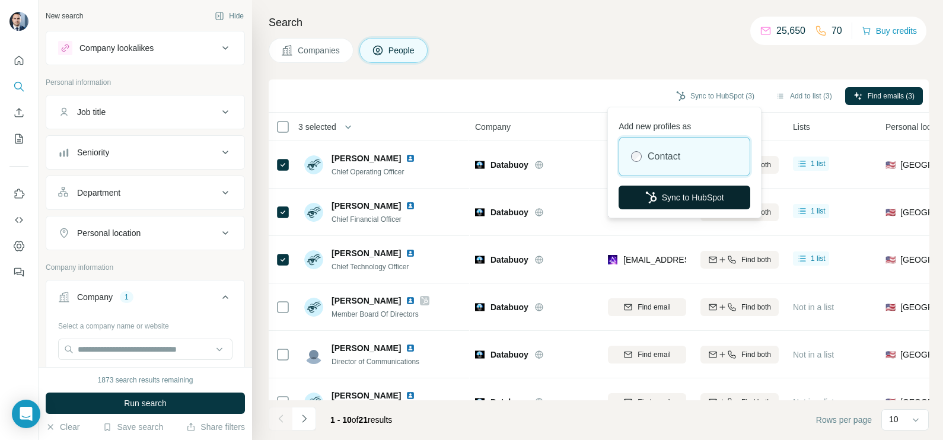
click at [689, 196] on button "Sync to HubSpot" at bounding box center [684, 198] width 132 height 24
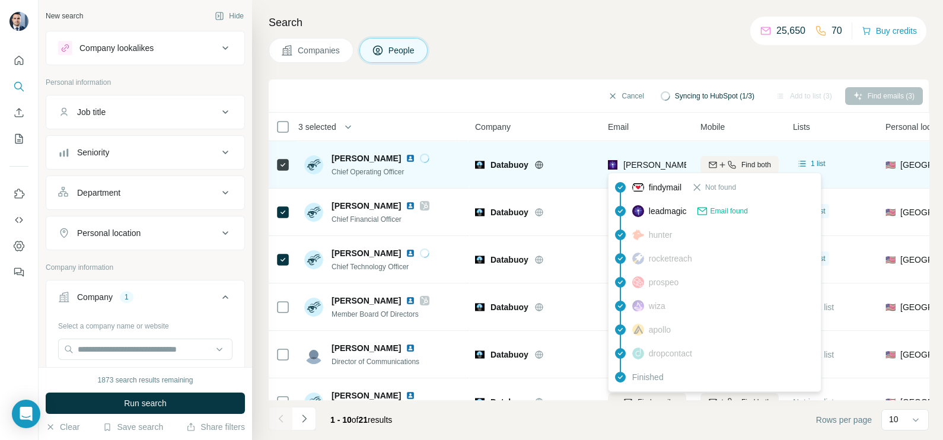
click at [647, 165] on span "alex.chermak@dbuoy.com" at bounding box center [761, 164] width 277 height 9
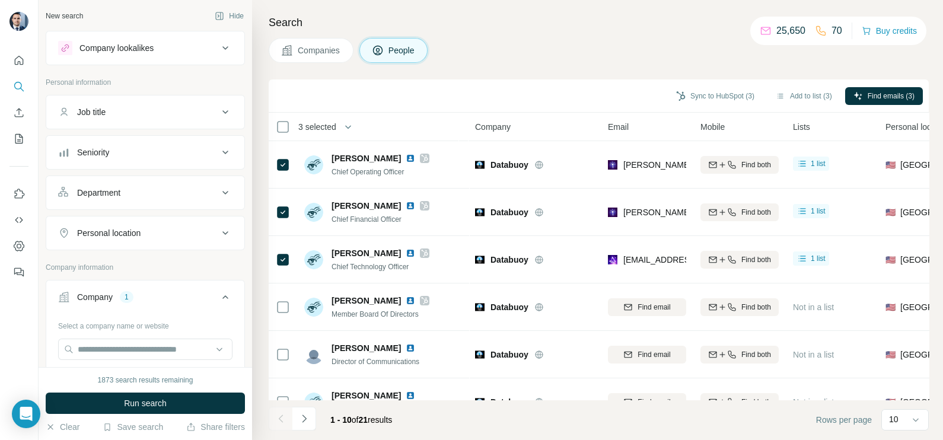
click at [578, 33] on div "Search Companies People Sync to HubSpot (3) Add to list (3) Find emails (3) 3 s…" at bounding box center [597, 220] width 691 height 440
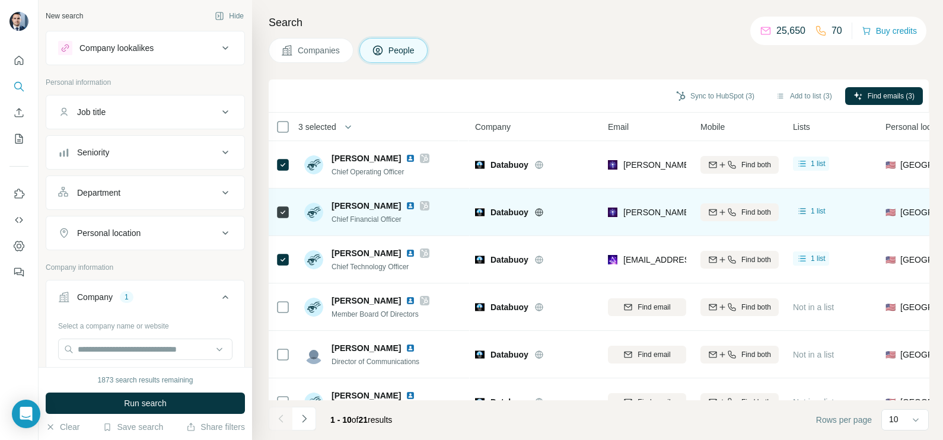
click at [638, 205] on div "jeffrey.lattime@dbuoy.com" at bounding box center [647, 212] width 78 height 33
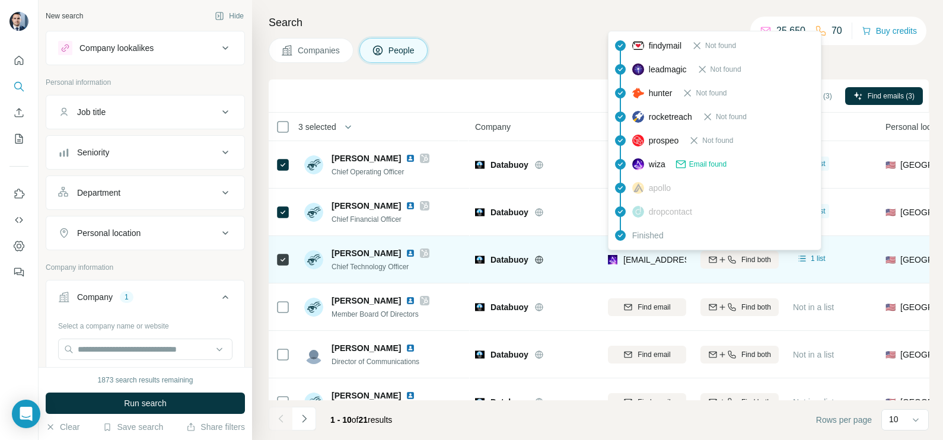
click at [648, 261] on span "msridharan@dbuoy.com" at bounding box center [693, 259] width 141 height 9
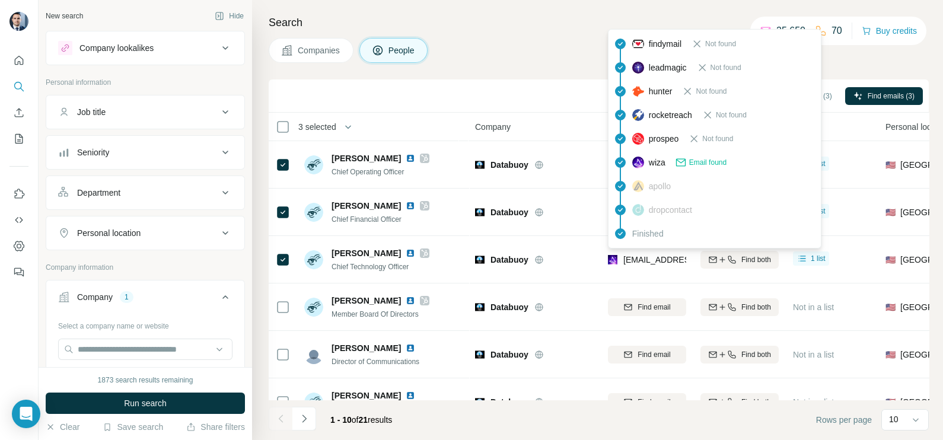
click at [518, 60] on div "Companies People" at bounding box center [599, 50] width 660 height 25
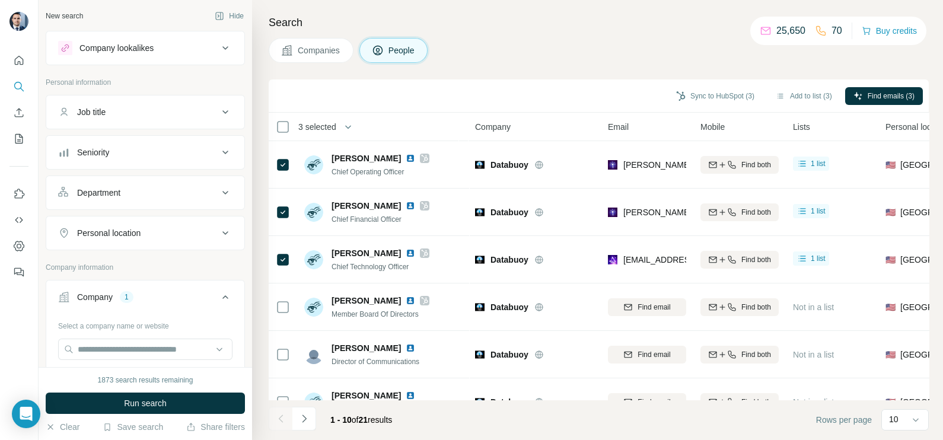
click at [320, 53] on span "Companies" at bounding box center [319, 50] width 43 height 12
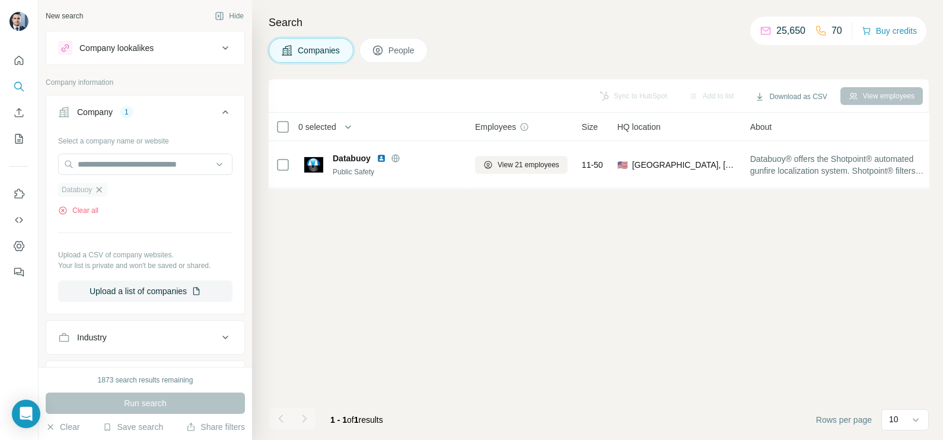
click at [101, 190] on icon "button" at bounding box center [98, 189] width 9 height 9
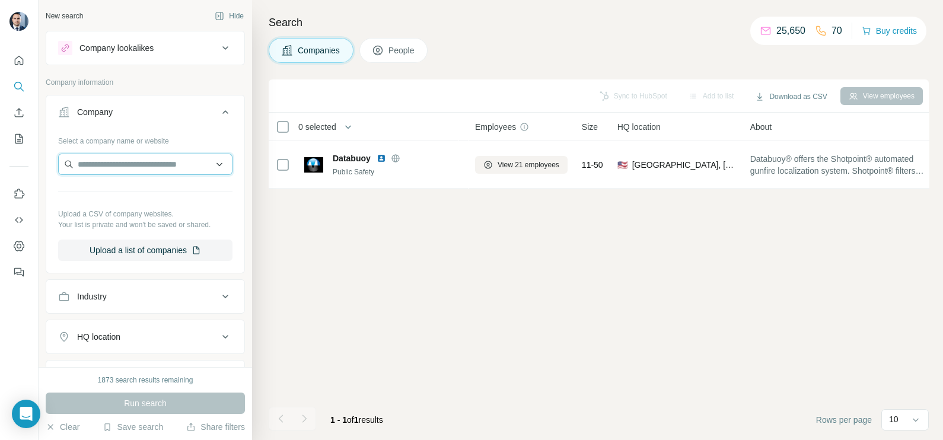
click at [119, 168] on input "text" at bounding box center [145, 164] width 174 height 21
drag, startPoint x: 181, startPoint y: 163, endPoint x: 20, endPoint y: 176, distance: 161.2
click at [20, 176] on div "**********" at bounding box center [471, 220] width 943 height 440
paste input "text"
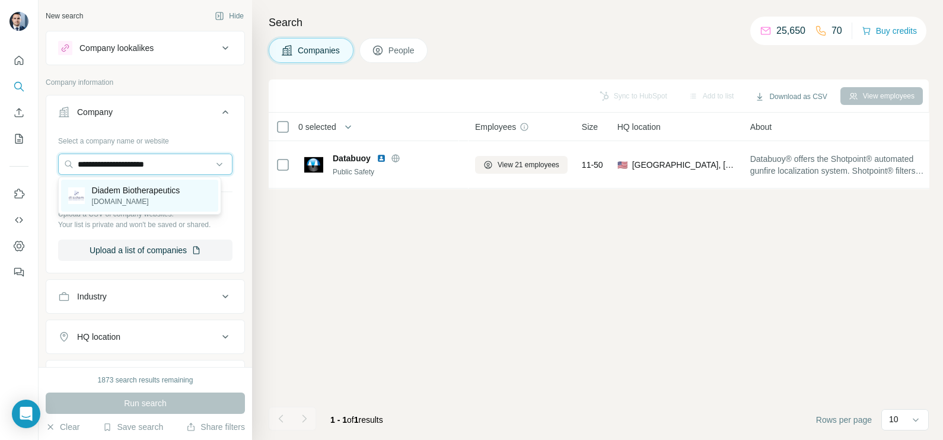
type input "**********"
click at [137, 200] on p "diadembio.com" at bounding box center [136, 201] width 88 height 11
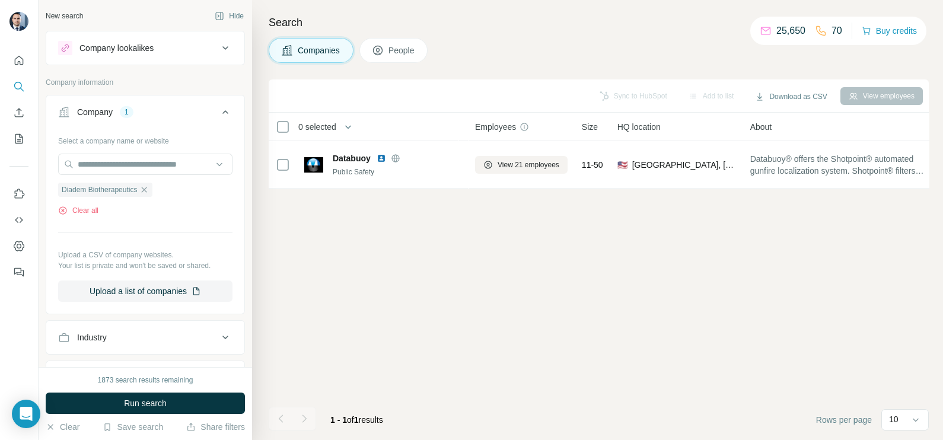
click at [151, 383] on div "1873 search results remaining" at bounding box center [145, 380] width 95 height 11
click at [151, 395] on button "Run search" at bounding box center [145, 402] width 199 height 21
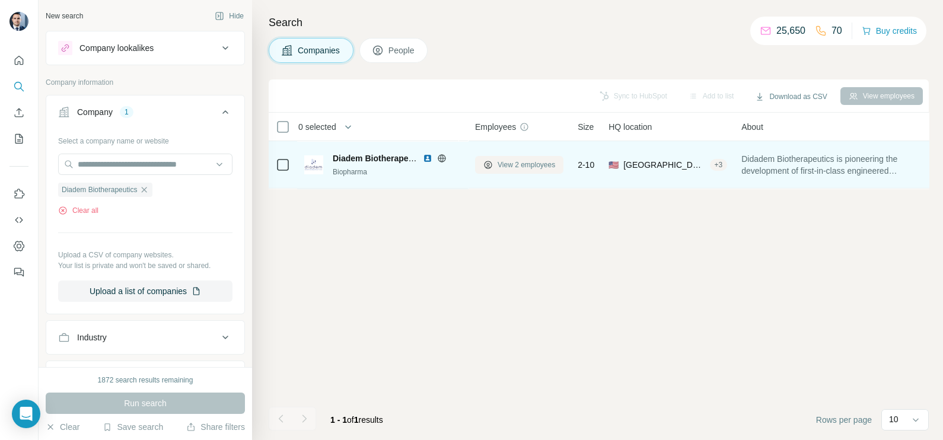
click at [511, 167] on span "View 2 employees" at bounding box center [526, 164] width 58 height 11
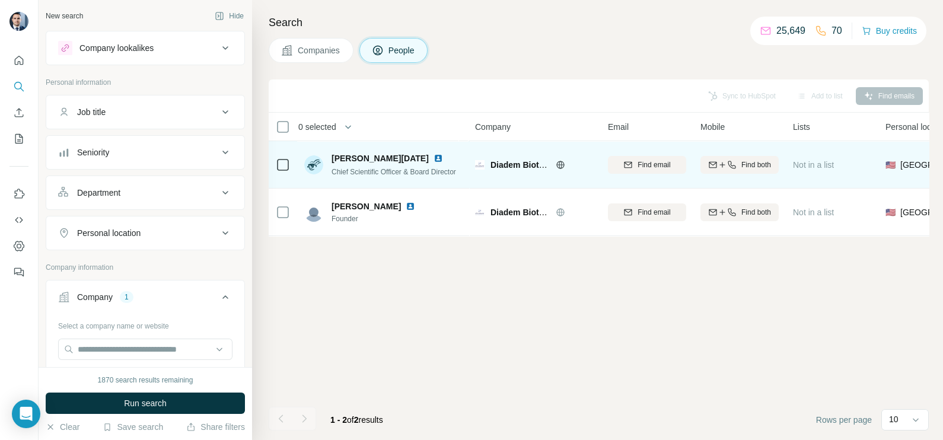
click at [433, 157] on img at bounding box center [437, 158] width 9 height 9
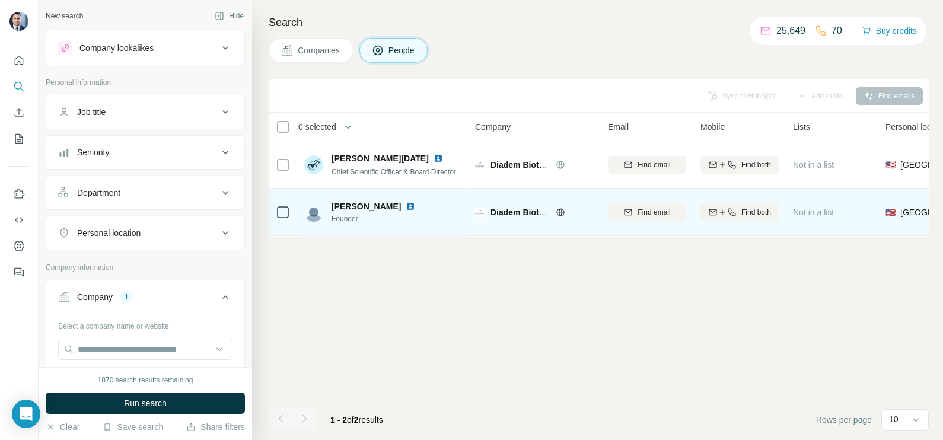
click at [415, 210] on img at bounding box center [409, 206] width 9 height 9
click at [276, 219] on icon at bounding box center [283, 212] width 14 height 14
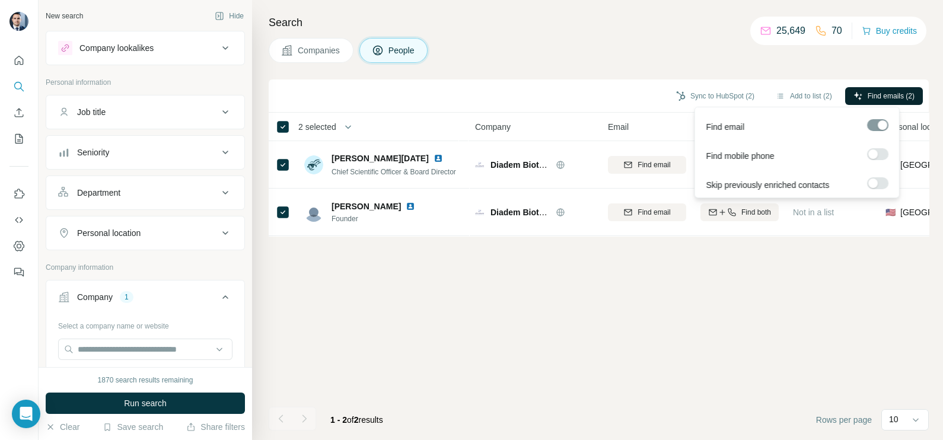
click at [864, 89] on button "Find emails (2)" at bounding box center [884, 96] width 78 height 18
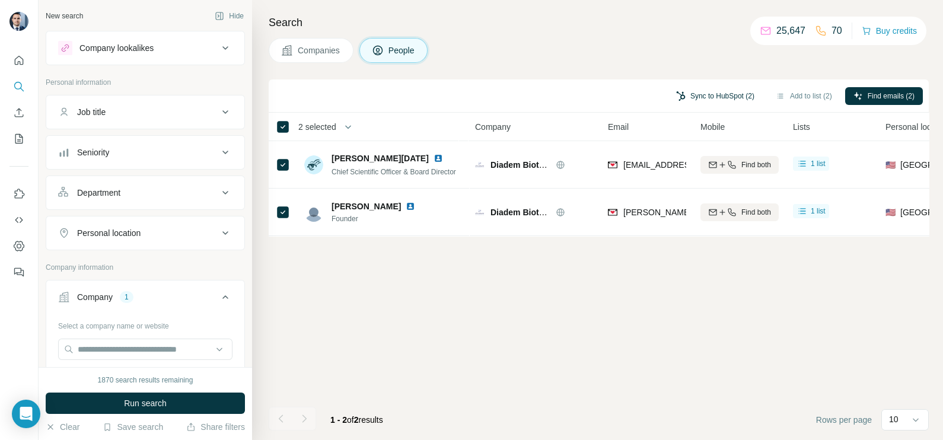
click at [697, 102] on button "Sync to HubSpot (2)" at bounding box center [715, 96] width 95 height 18
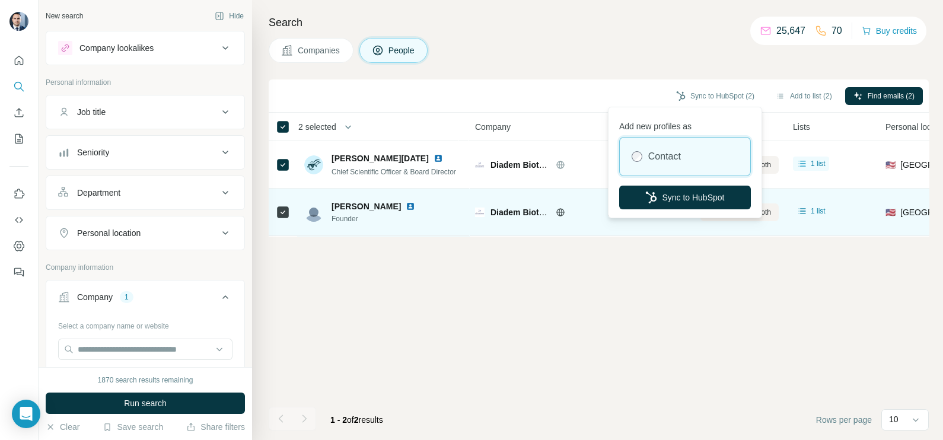
drag, startPoint x: 688, startPoint y: 196, endPoint x: 683, endPoint y: 191, distance: 6.7
click at [688, 195] on button "Sync to HubSpot" at bounding box center [685, 198] width 132 height 24
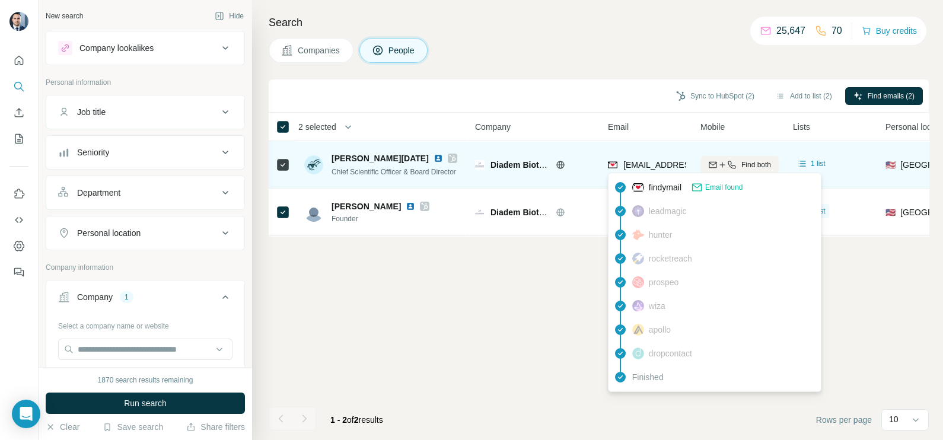
click at [655, 167] on span "mickey@diadembio.com" at bounding box center [693, 164] width 141 height 9
click at [567, 134] on th "Company" at bounding box center [534, 127] width 133 height 28
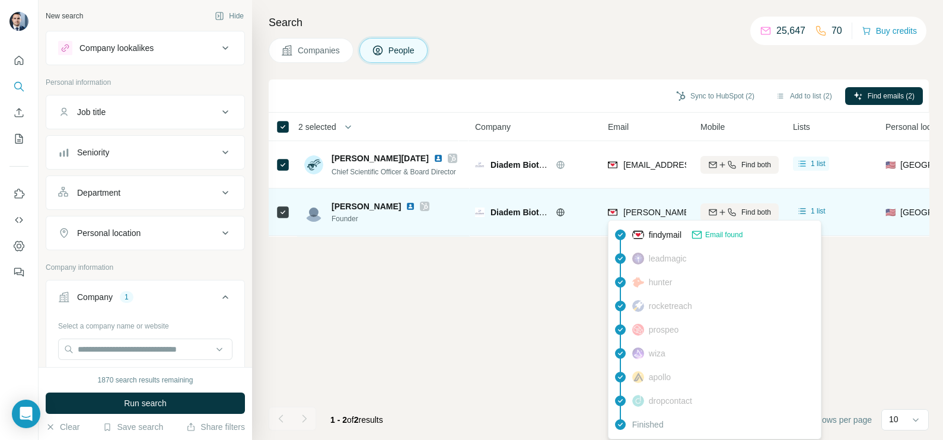
click at [647, 211] on span "woytek@diadembio.com" at bounding box center [727, 211] width 209 height 9
click at [647, 210] on span "woytek@diadembio.com" at bounding box center [727, 211] width 209 height 9
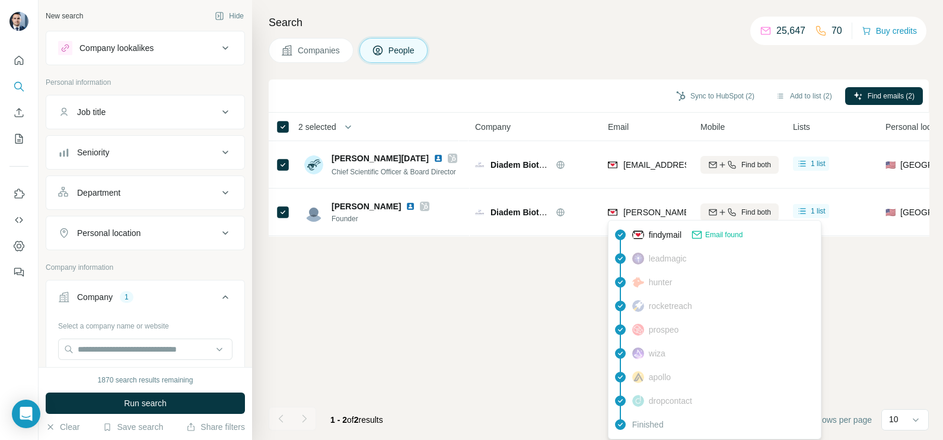
click at [553, 75] on div "Search Companies People Sync to HubSpot (2) Add to list (2) Find emails (2) 2 s…" at bounding box center [597, 220] width 691 height 440
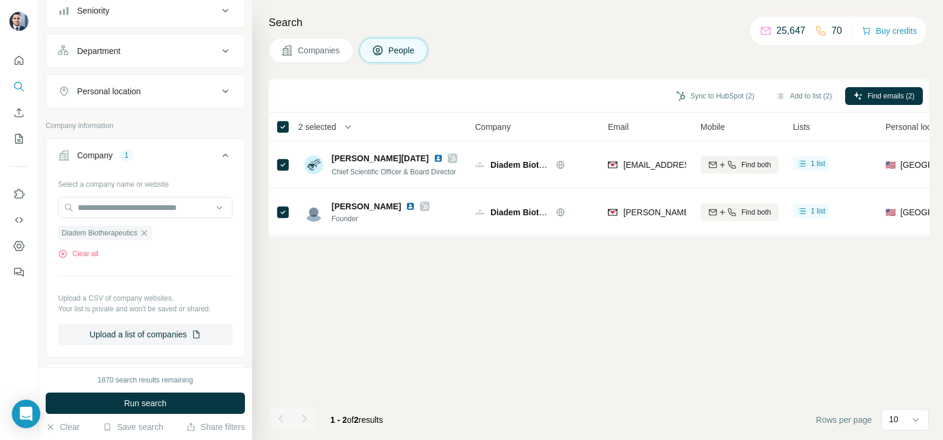
scroll to position [148, 0]
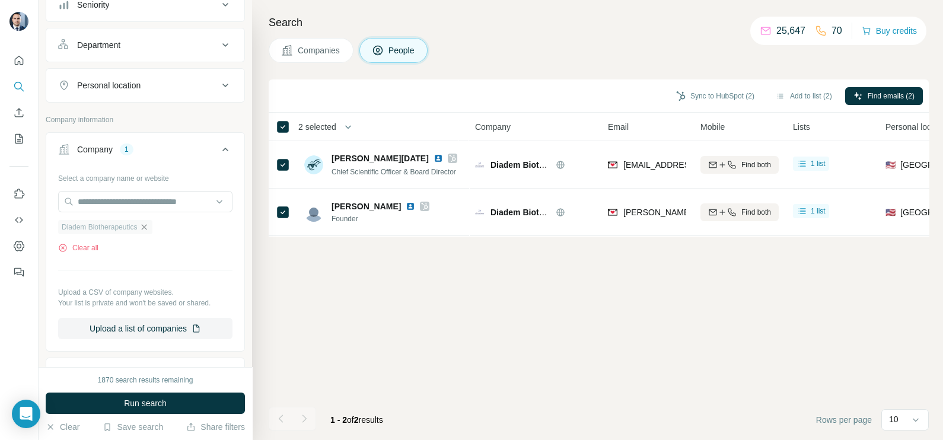
click at [149, 226] on icon "button" at bounding box center [143, 226] width 9 height 9
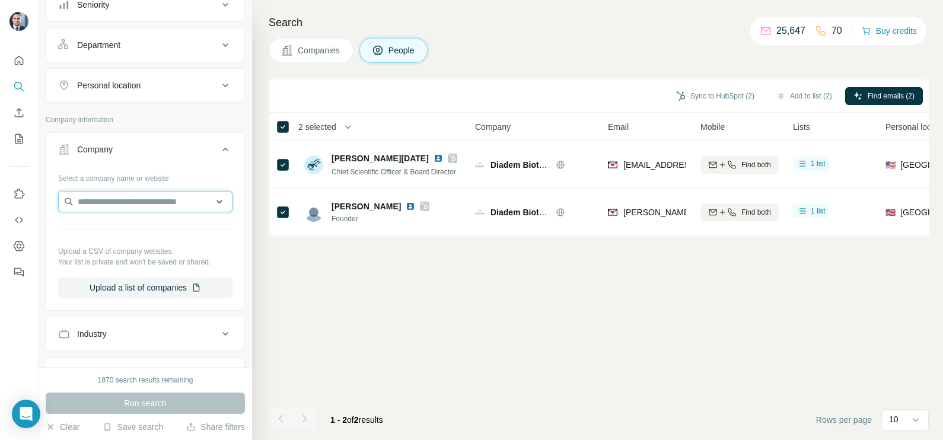
click at [121, 204] on input "text" at bounding box center [145, 201] width 174 height 21
paste input "**********"
type input "**********"
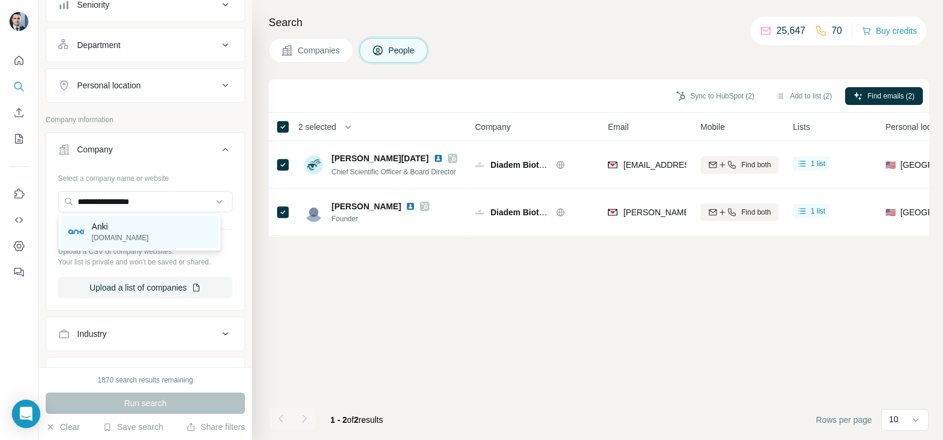
click at [138, 223] on div "Anki anki.bot" at bounding box center [139, 232] width 157 height 32
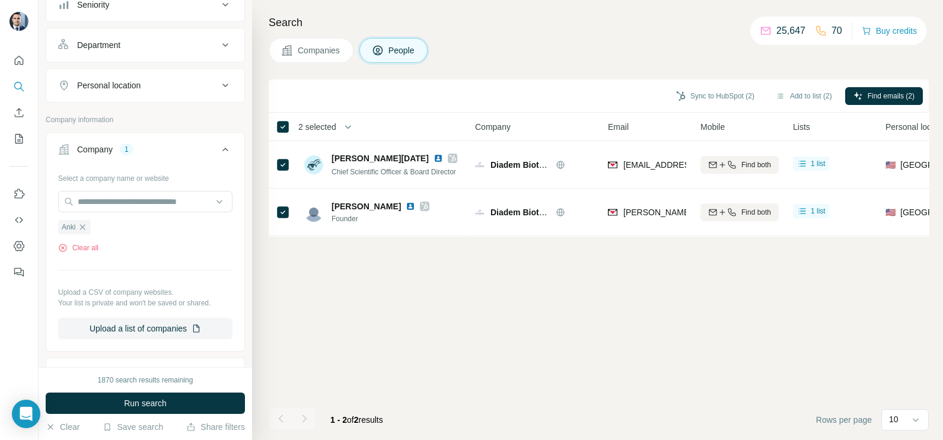
click at [304, 56] on button "Companies" at bounding box center [311, 50] width 85 height 25
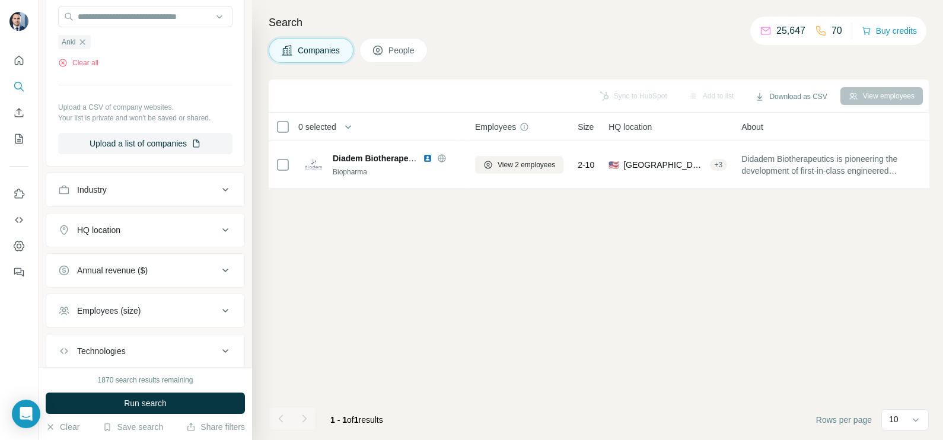
click at [138, 391] on div "1870 search results remaining Run search Clear Save search Share filters" at bounding box center [145, 403] width 213 height 73
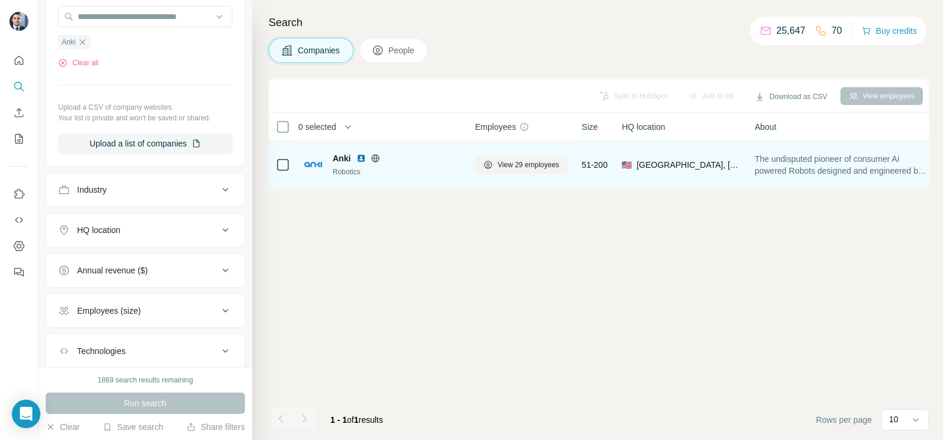
click at [376, 158] on icon at bounding box center [376, 158] width 8 height 1
click at [483, 160] on icon at bounding box center [487, 164] width 9 height 9
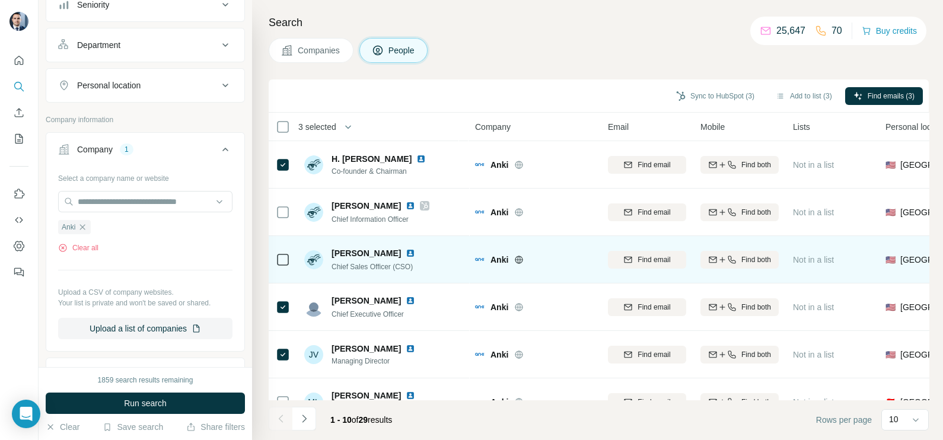
click at [274, 264] on td at bounding box center [283, 259] width 28 height 47
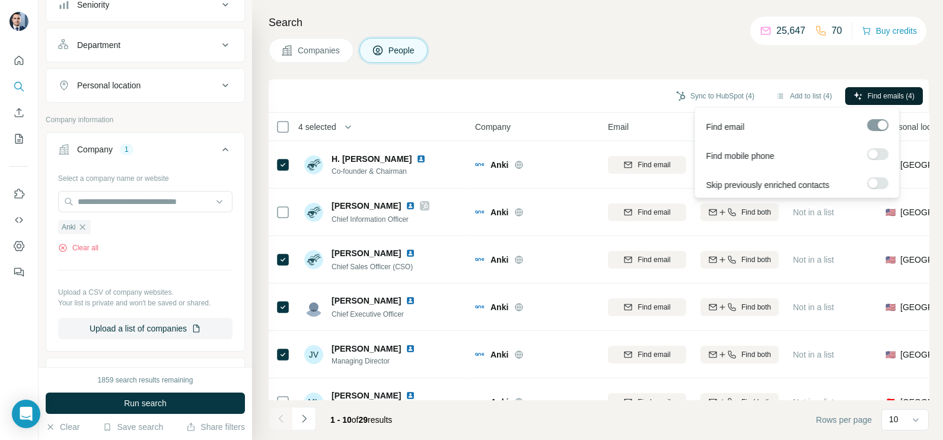
click at [879, 96] on span "Find emails (4)" at bounding box center [890, 96] width 47 height 11
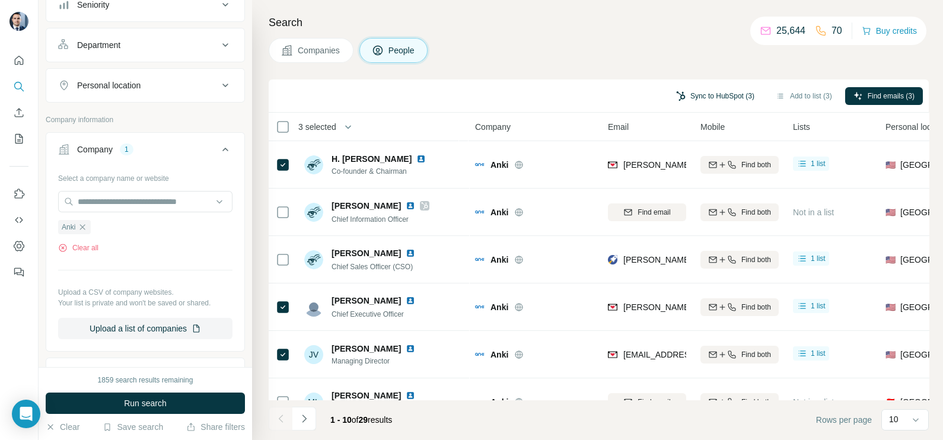
click at [701, 88] on button "Sync to HubSpot (3)" at bounding box center [715, 96] width 95 height 18
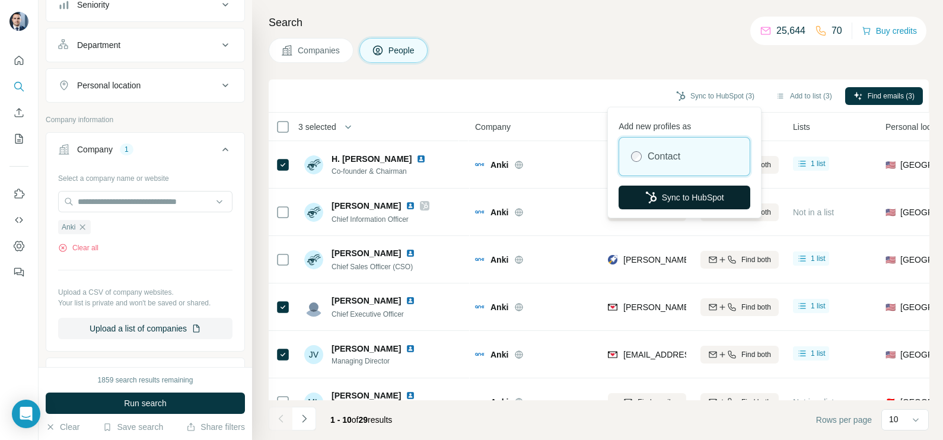
click at [676, 192] on button "Sync to HubSpot" at bounding box center [684, 198] width 132 height 24
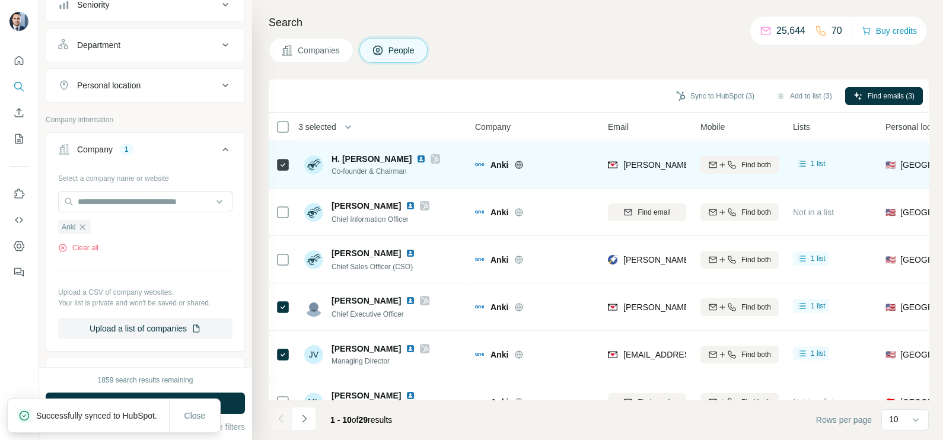
click at [638, 173] on div "findymail Email found leadmagic hunter rocketreach prospeo wiza apollo dropcont…" at bounding box center [709, 277] width 203 height 209
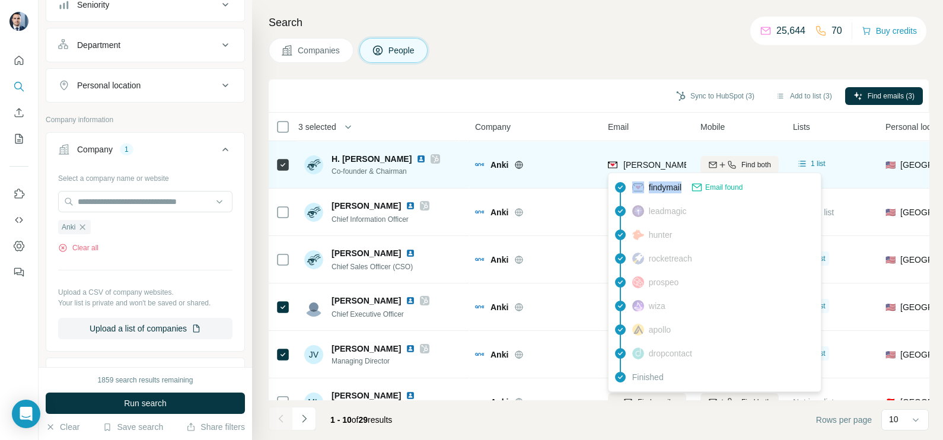
click at [638, 173] on div "findymail Email found leadmagic hunter rocketreach prospeo wiza apollo dropcont…" at bounding box center [714, 282] width 213 height 219
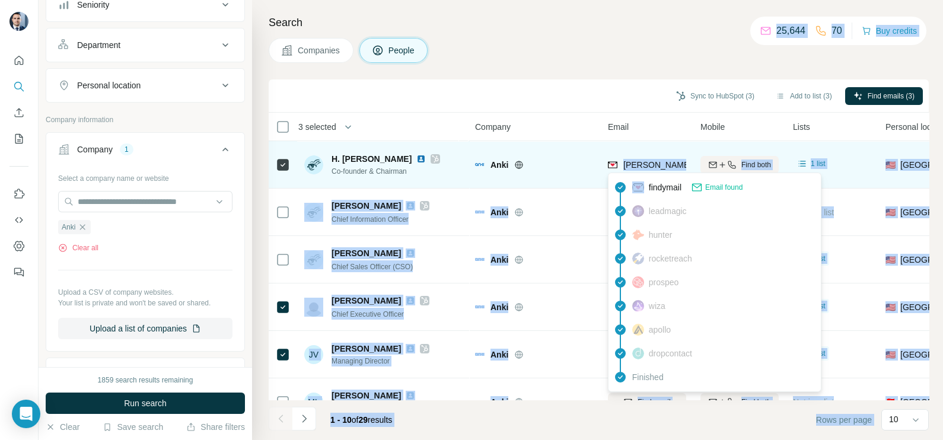
click at [638, 172] on body "New search Hide Company lookalikes Personal information Job title Seniority Dep…" at bounding box center [471, 220] width 943 height 440
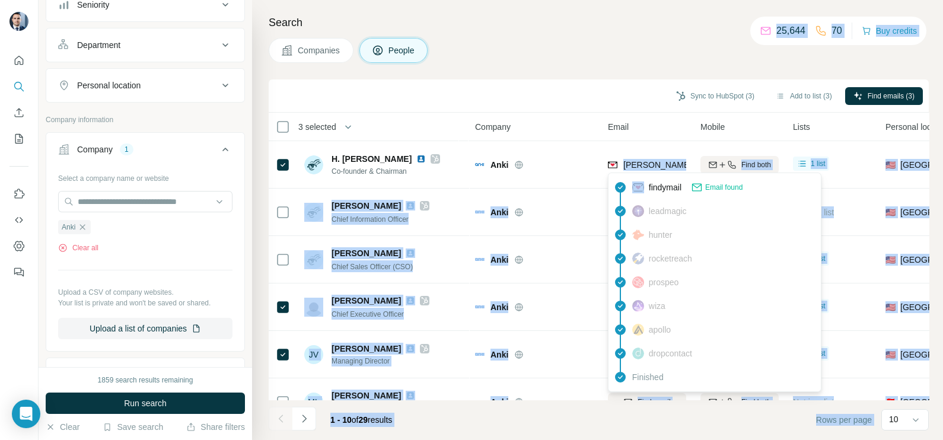
click at [638, 172] on body "New search Hide Company lookalikes Personal information Job title Seniority Dep…" at bounding box center [471, 220] width 943 height 440
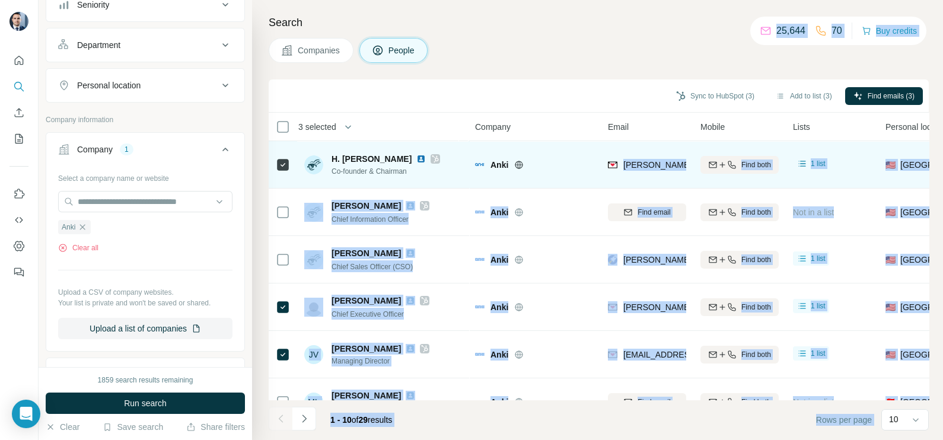
drag, startPoint x: 638, startPoint y: 172, endPoint x: 641, endPoint y: 161, distance: 11.1
click at [641, 161] on span "jacob@anki.bot" at bounding box center [727, 164] width 209 height 9
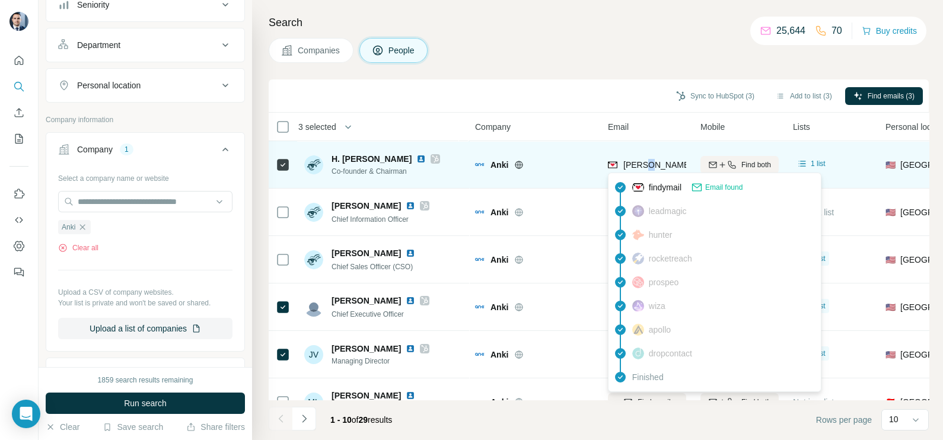
click at [641, 161] on span "jacob@anki.bot" at bounding box center [727, 164] width 209 height 9
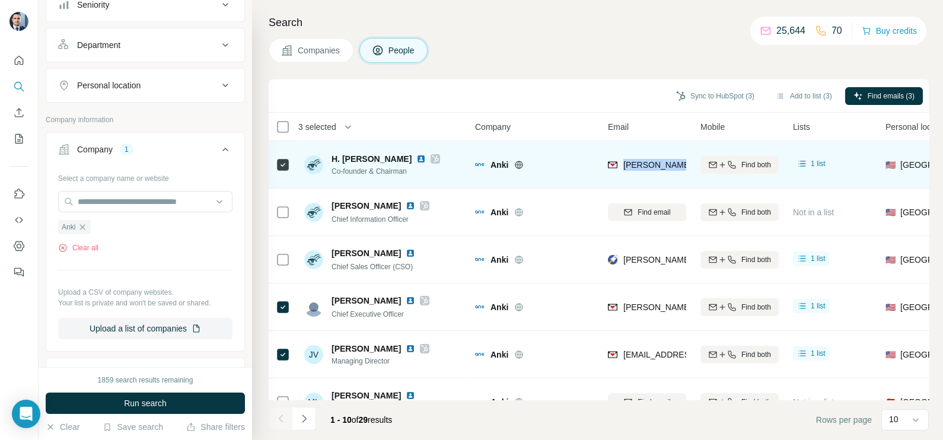
click at [641, 161] on span "jacob@anki.bot" at bounding box center [727, 164] width 209 height 9
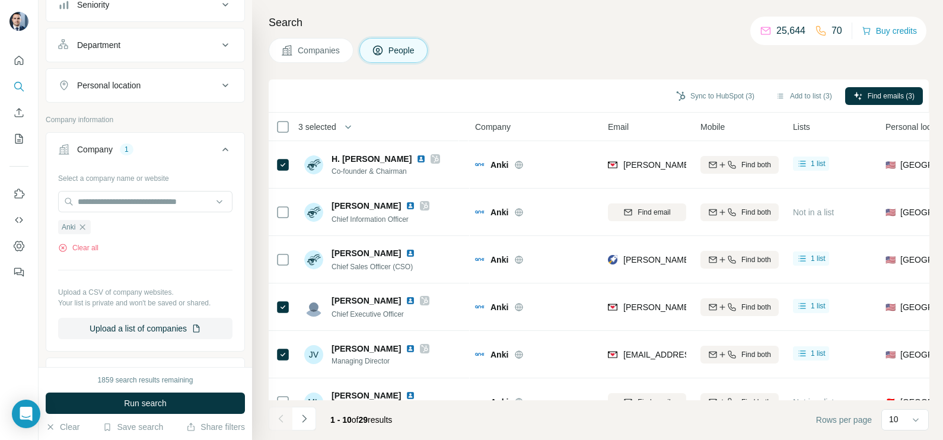
click at [587, 92] on div "Sync to HubSpot (3) Add to list (3) Find emails (3)" at bounding box center [598, 95] width 648 height 21
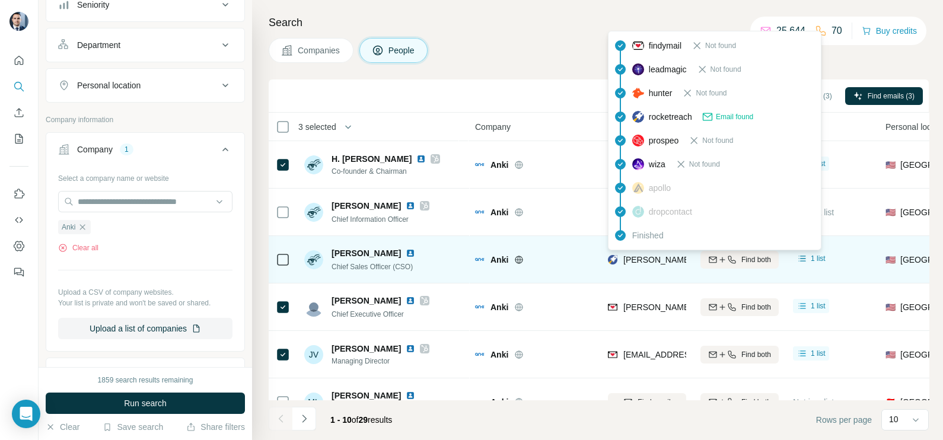
click at [639, 258] on span "tim@digitaldreamlabs.com" at bounding box center [727, 259] width 209 height 9
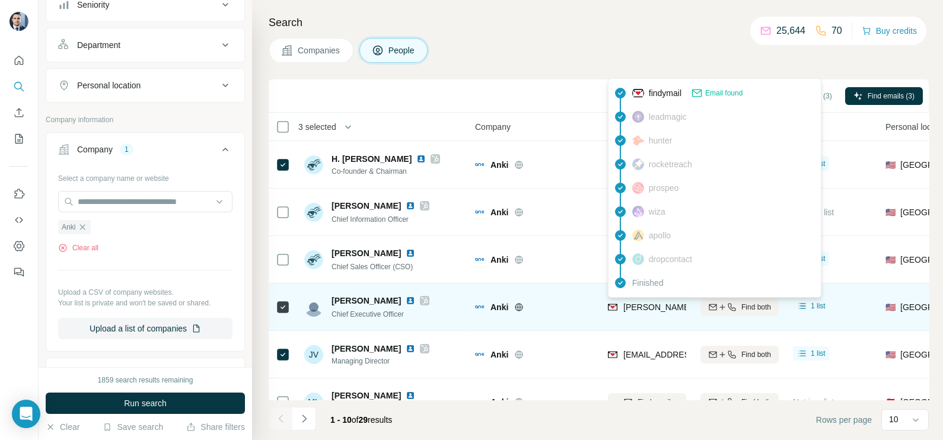
click at [634, 307] on span "zack@anki.bot" at bounding box center [727, 306] width 209 height 9
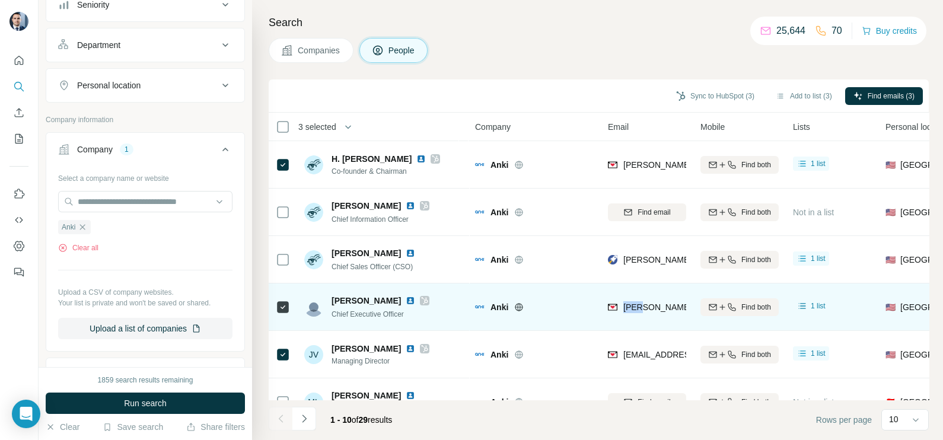
click at [634, 307] on span "zack@anki.bot" at bounding box center [727, 306] width 209 height 9
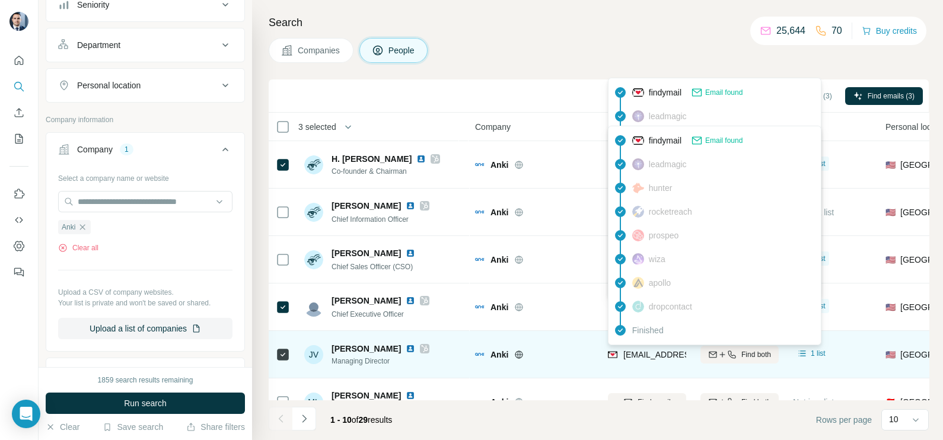
click at [650, 357] on span "j.veela@anki.com" at bounding box center [693, 354] width 141 height 9
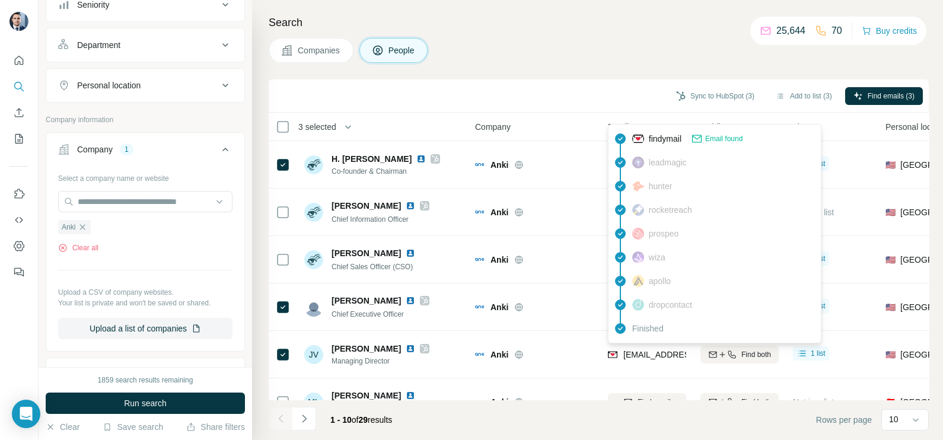
click at [520, 82] on div "Sync to HubSpot (3) Add to list (3) Find emails (3)" at bounding box center [599, 95] width 660 height 33
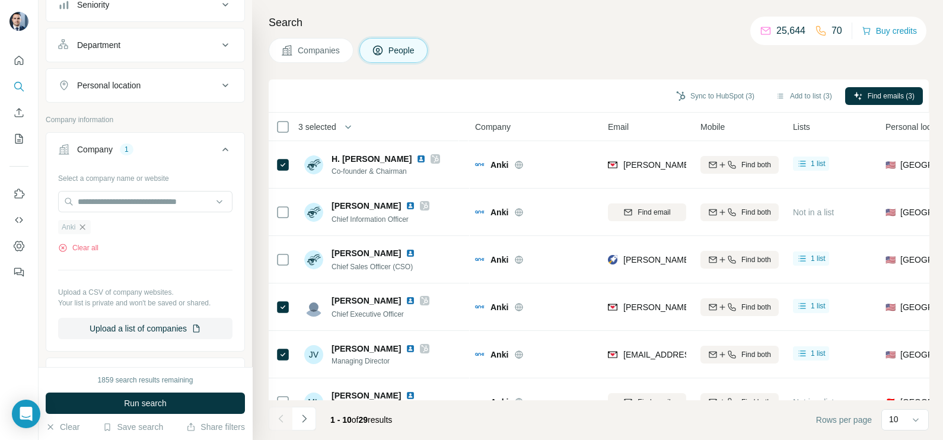
click at [85, 224] on icon "button" at bounding box center [82, 226] width 5 height 5
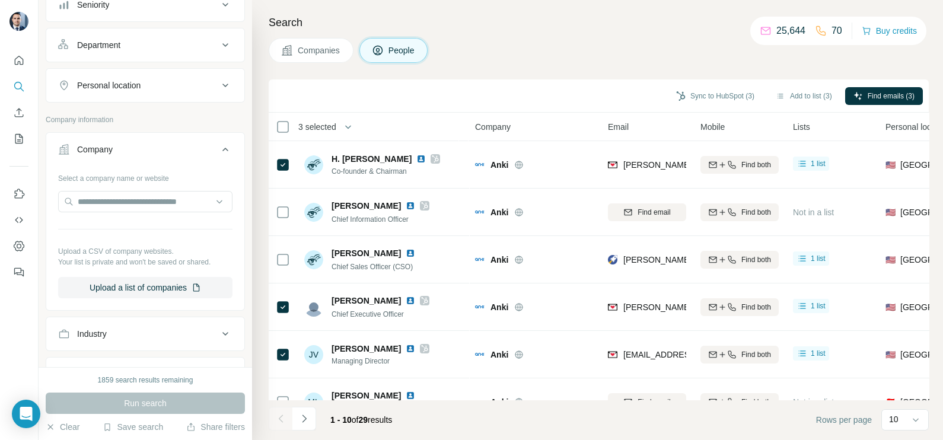
click at [309, 53] on span "Companies" at bounding box center [319, 50] width 43 height 12
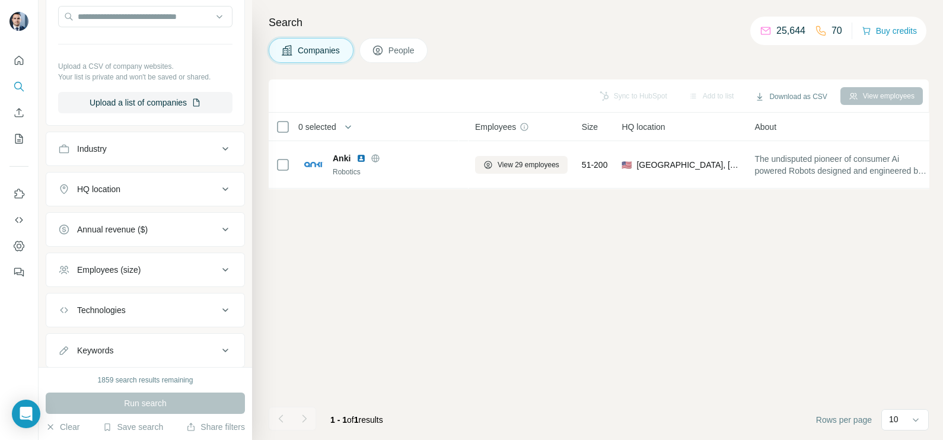
click at [151, 155] on button "Industry" at bounding box center [145, 149] width 198 height 28
click at [113, 178] on input at bounding box center [139, 178] width 146 height 13
paste input "**********"
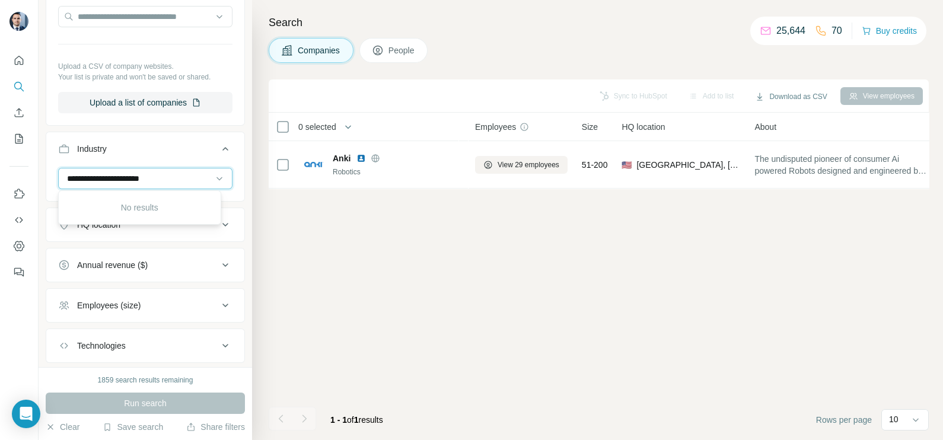
type input "**********"
drag, startPoint x: 183, startPoint y: 174, endPoint x: 69, endPoint y: 173, distance: 113.2
click at [66, 175] on input "**********" at bounding box center [139, 178] width 146 height 13
click at [116, 170] on div at bounding box center [139, 178] width 146 height 20
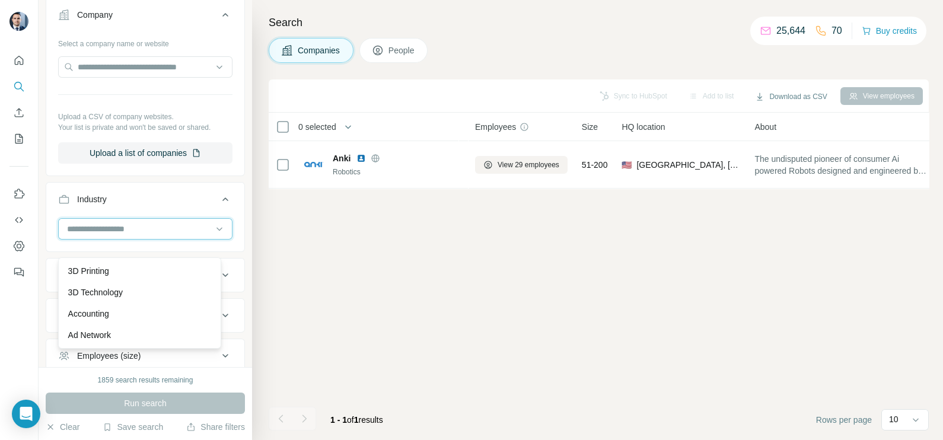
scroll to position [74, 0]
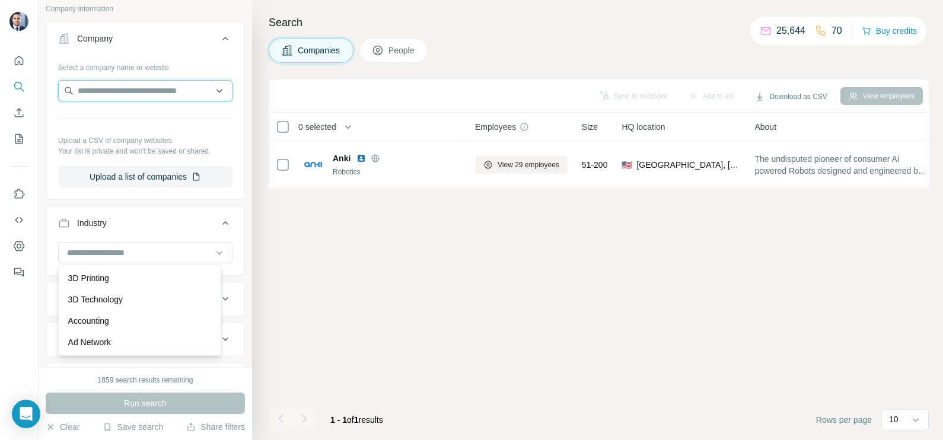
click at [132, 100] on input "text" at bounding box center [145, 90] width 174 height 21
paste input "**********"
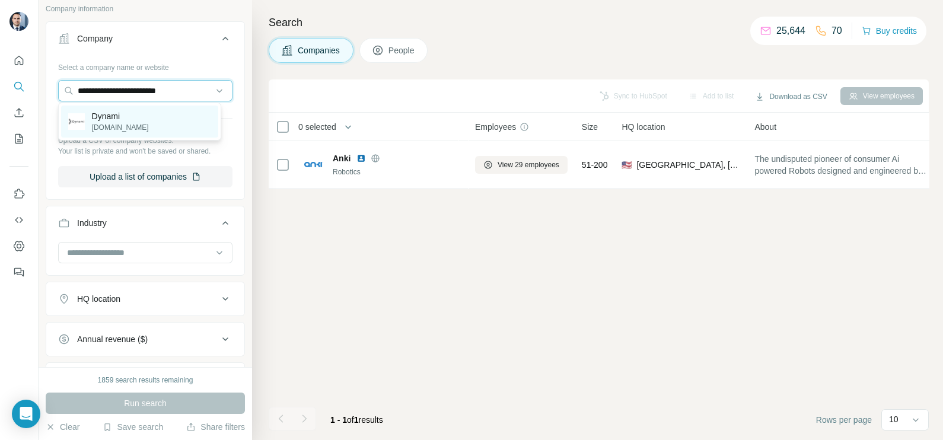
type input "**********"
click at [129, 122] on p "dynami-battery.com" at bounding box center [120, 127] width 57 height 11
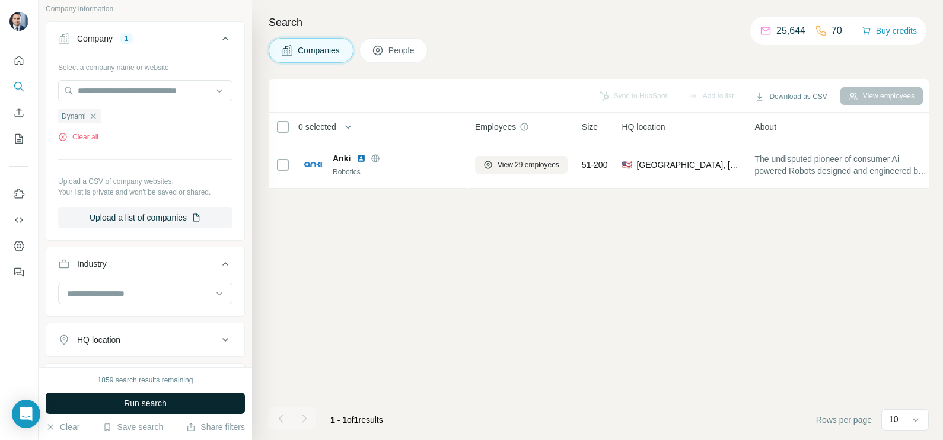
click at [152, 403] on span "Run search" at bounding box center [145, 403] width 43 height 12
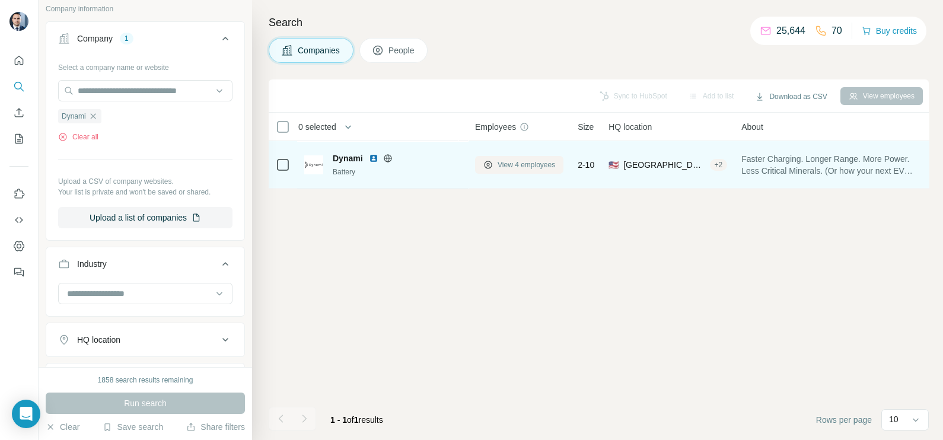
click at [532, 164] on span "View 4 employees" at bounding box center [526, 164] width 58 height 11
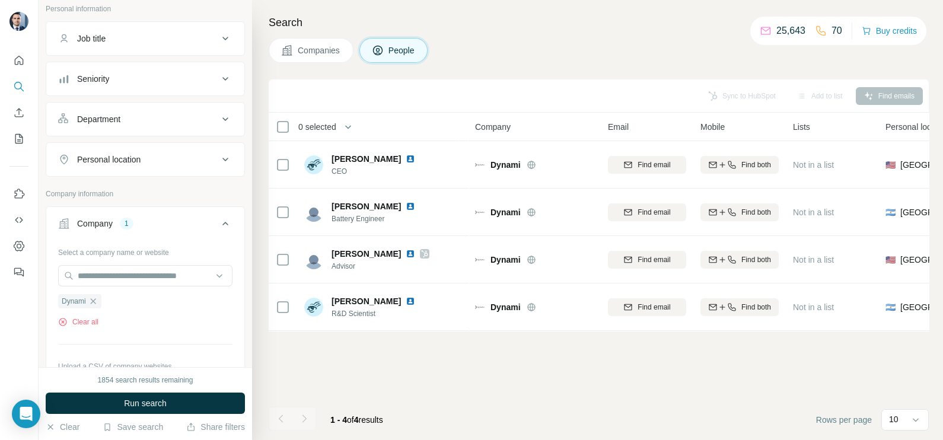
click at [326, 53] on span "Companies" at bounding box center [319, 50] width 43 height 12
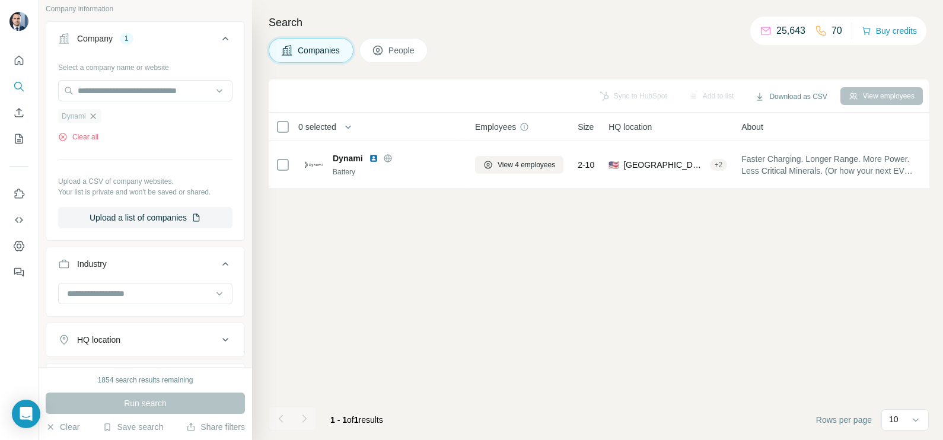
click at [95, 114] on icon "button" at bounding box center [92, 115] width 9 height 9
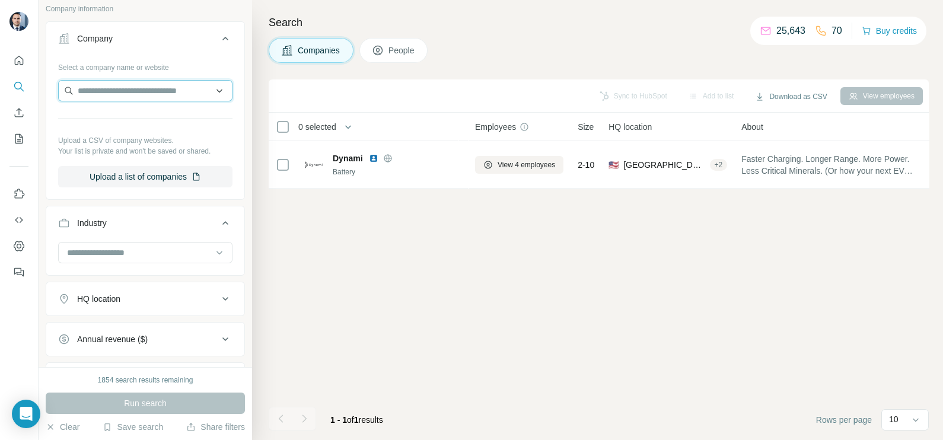
click at [103, 95] on input "text" at bounding box center [145, 90] width 174 height 21
paste input "**********"
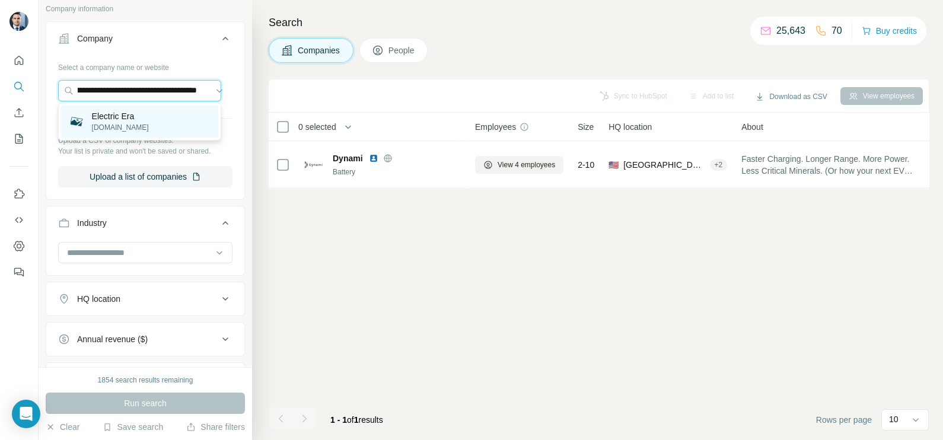
type input "**********"
click at [151, 127] on div "Electric Era electricera.tech" at bounding box center [139, 122] width 157 height 32
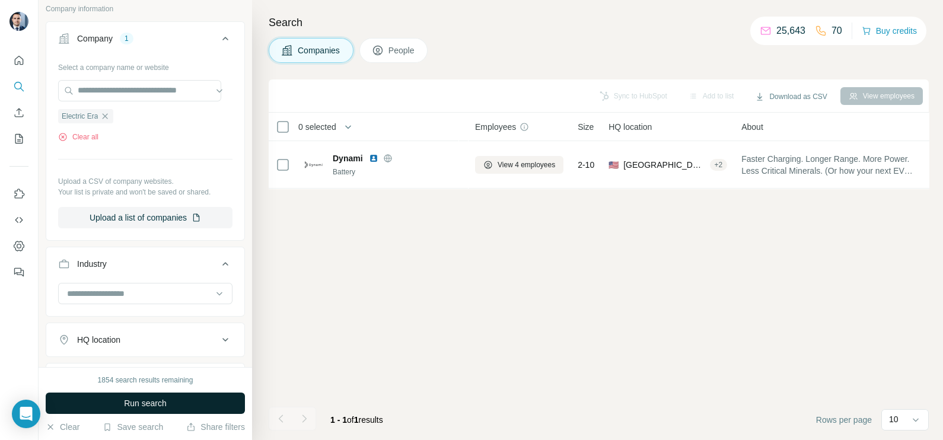
click at [125, 398] on span "Run search" at bounding box center [145, 403] width 43 height 12
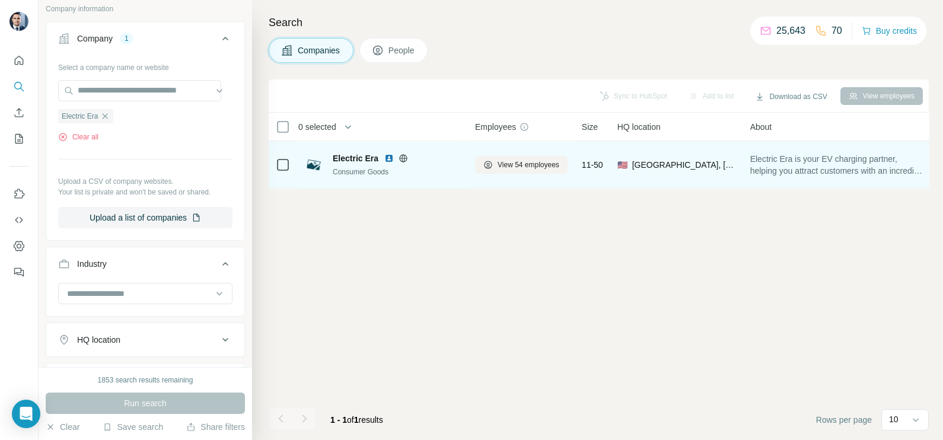
click at [404, 158] on icon at bounding box center [404, 158] width 8 height 1
click at [501, 165] on span "View 54 employees" at bounding box center [528, 164] width 62 height 11
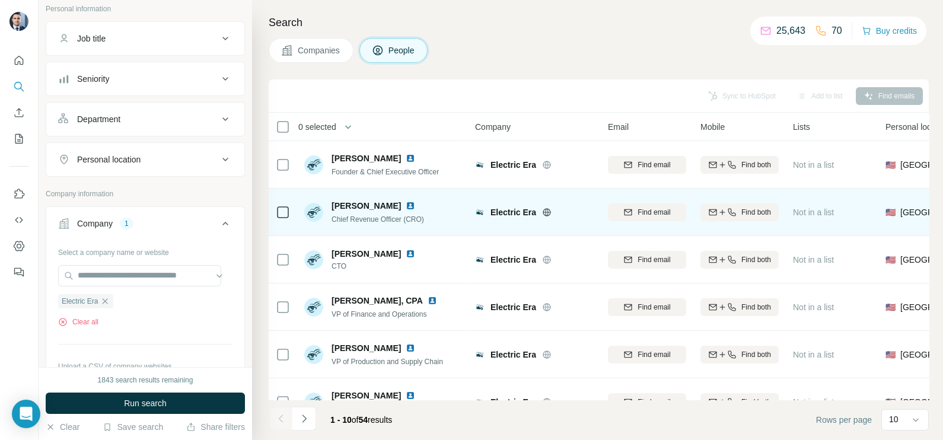
click at [285, 218] on icon at bounding box center [283, 212] width 14 height 14
drag, startPoint x: 288, startPoint y: 194, endPoint x: 282, endPoint y: 202, distance: 9.7
click at [287, 194] on td at bounding box center [283, 212] width 28 height 47
click at [282, 202] on div at bounding box center [283, 212] width 14 height 33
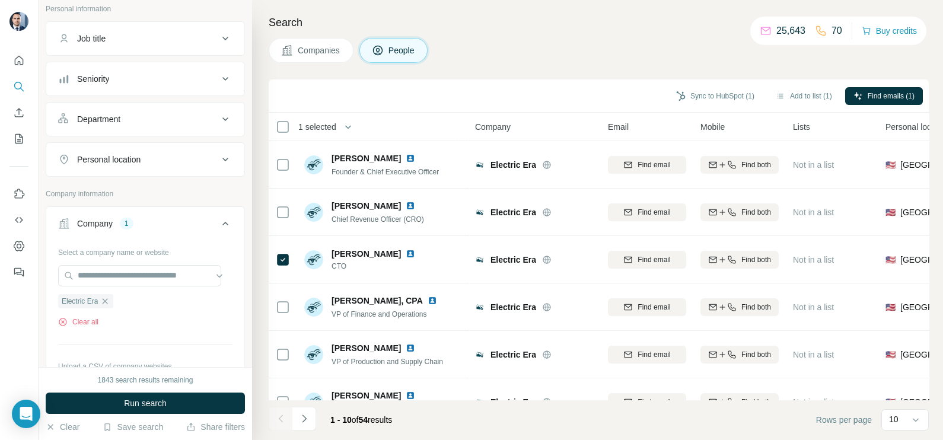
click at [267, 211] on div "Search Companies People Sync to HubSpot (1) Add to list (1) Find emails (1) 1 s…" at bounding box center [597, 220] width 691 height 440
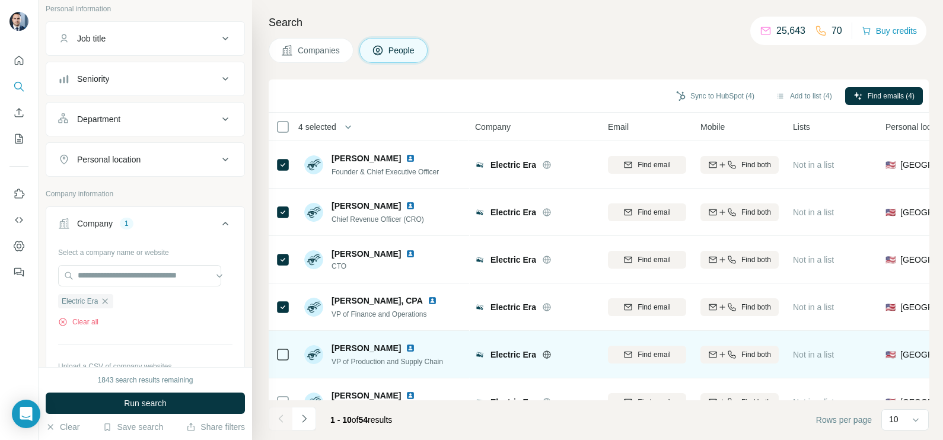
click at [274, 359] on td at bounding box center [283, 354] width 28 height 47
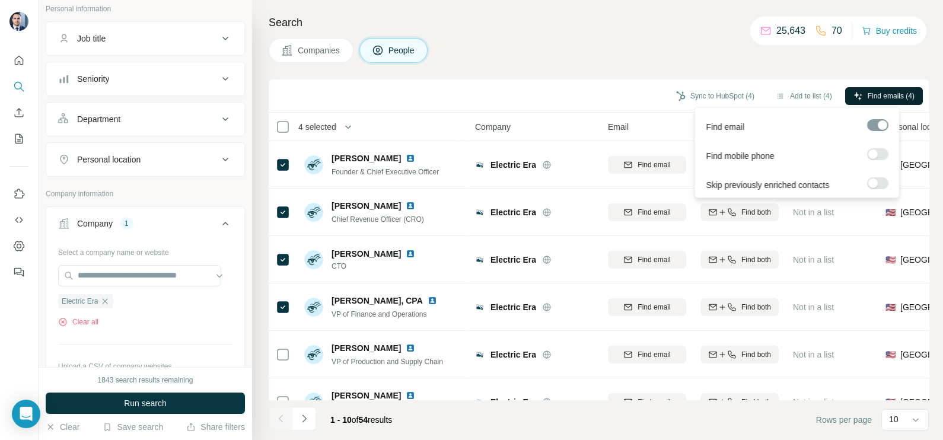
click at [888, 94] on span "Find emails (4)" at bounding box center [890, 96] width 47 height 11
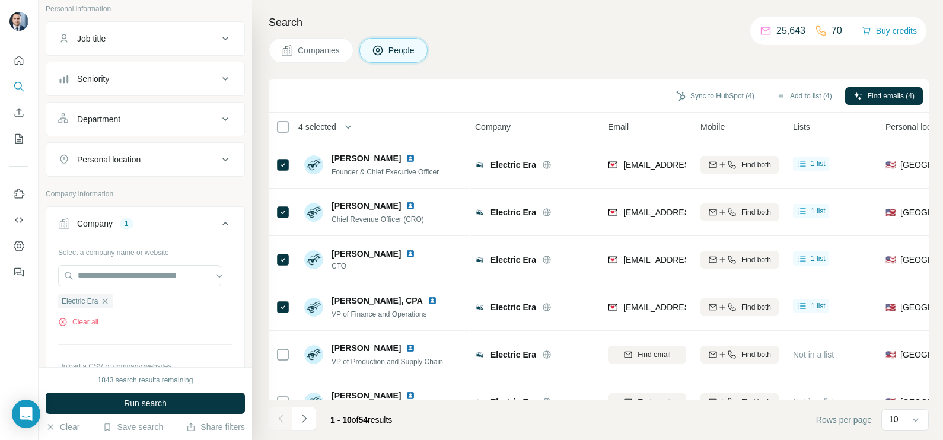
click at [720, 85] on div "Sync to HubSpot (4) Add to list (4) Find emails (4)" at bounding box center [598, 95] width 648 height 21
click at [710, 104] on div "Sync to HubSpot (4)" at bounding box center [715, 97] width 95 height 20
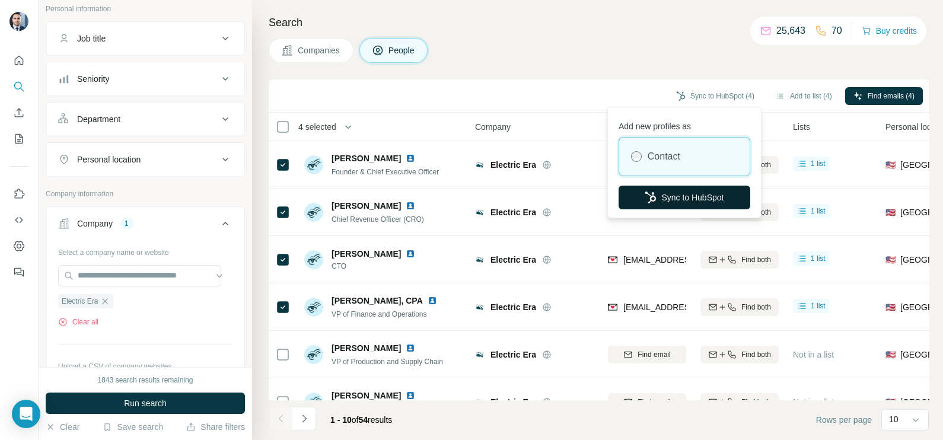
click at [659, 206] on button "Sync to HubSpot" at bounding box center [684, 198] width 132 height 24
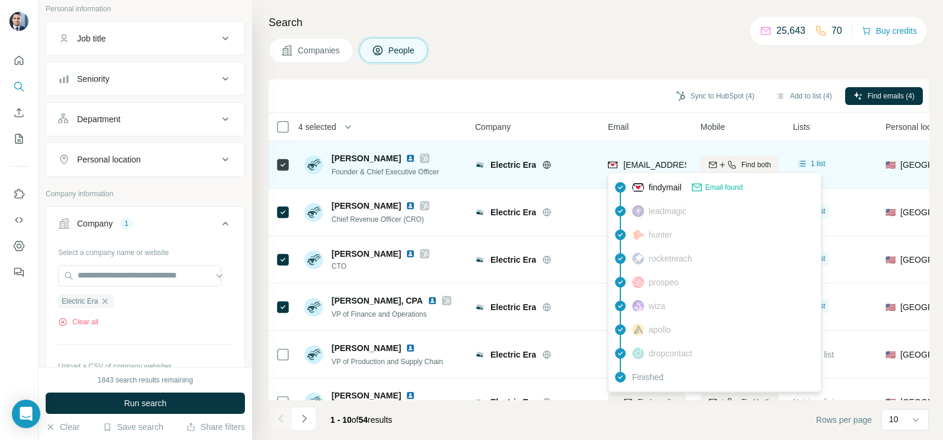
click at [646, 170] on span "quincy@electriceratechnologies.com" at bounding box center [688, 165] width 131 height 12
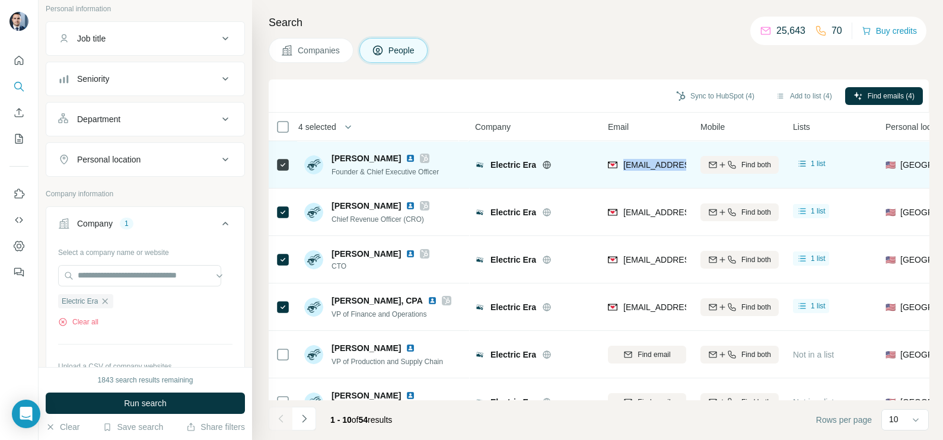
click at [646, 170] on span "quincy@electriceratechnologies.com" at bounding box center [688, 165] width 131 height 12
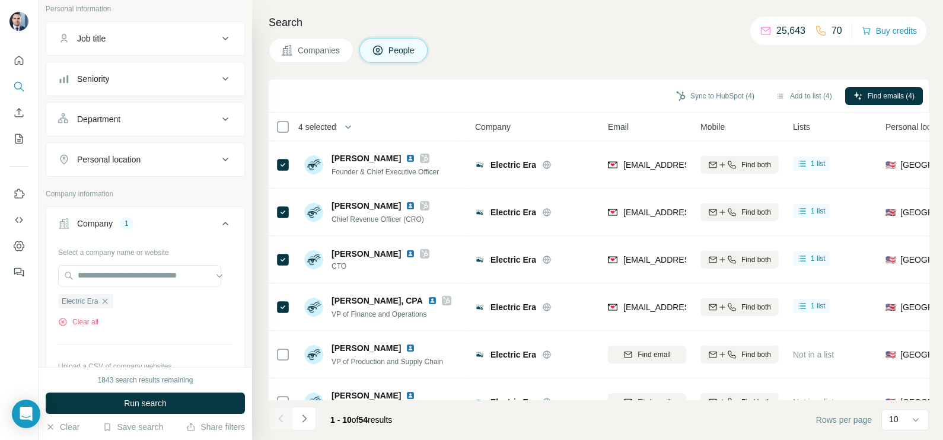
click at [577, 83] on div "Sync to HubSpot (4) Add to list (4) Find emails (4)" at bounding box center [599, 95] width 660 height 33
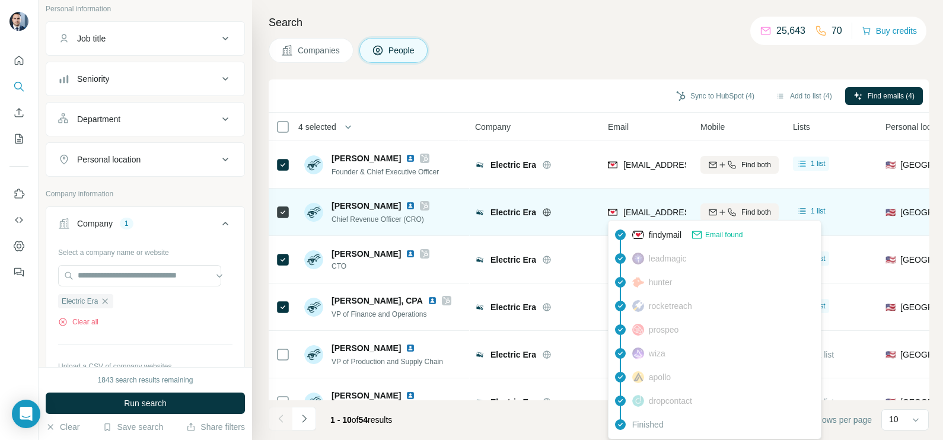
click at [649, 213] on span "kschmitz@electriceratechnologies.com" at bounding box center [693, 211] width 141 height 9
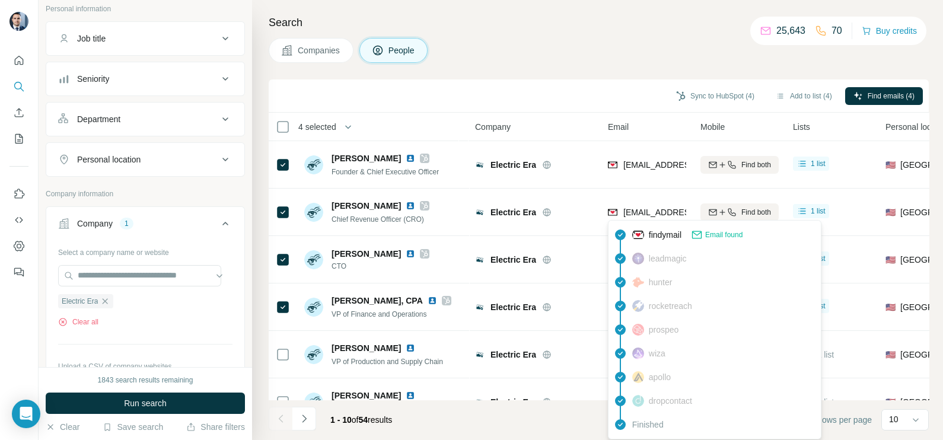
click at [636, 98] on div "Sync to HubSpot (4) Add to list (4) Find emails (4)" at bounding box center [598, 95] width 648 height 21
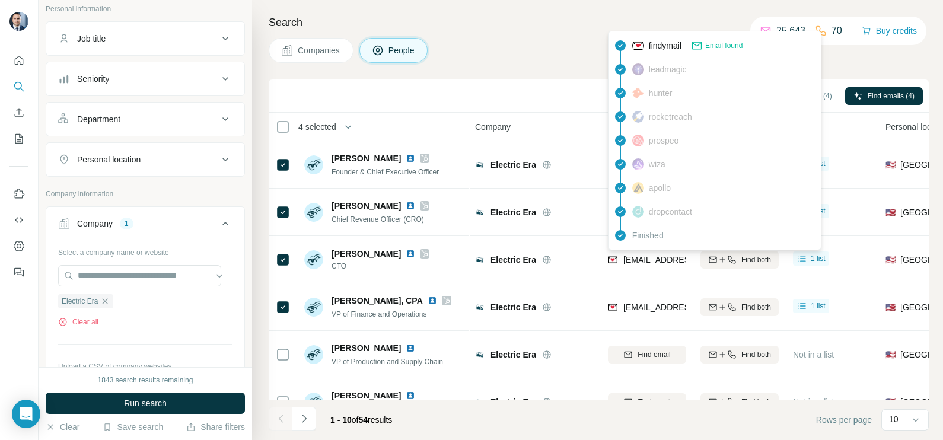
click at [654, 244] on div "Finished" at bounding box center [714, 235] width 207 height 24
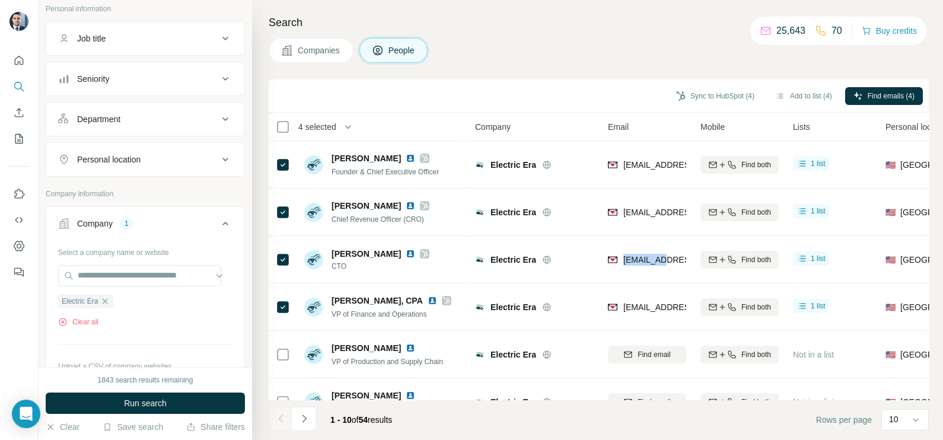
click at [654, 244] on div "sreineman@electricera.tech" at bounding box center [647, 259] width 78 height 33
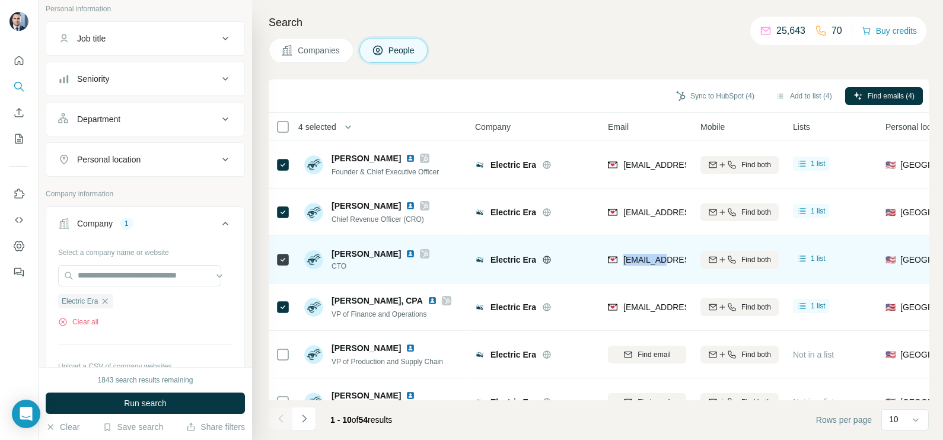
drag, startPoint x: 654, startPoint y: 244, endPoint x: 653, endPoint y: 256, distance: 11.9
click at [653, 256] on span "sreineman@electricera.tech" at bounding box center [693, 259] width 141 height 9
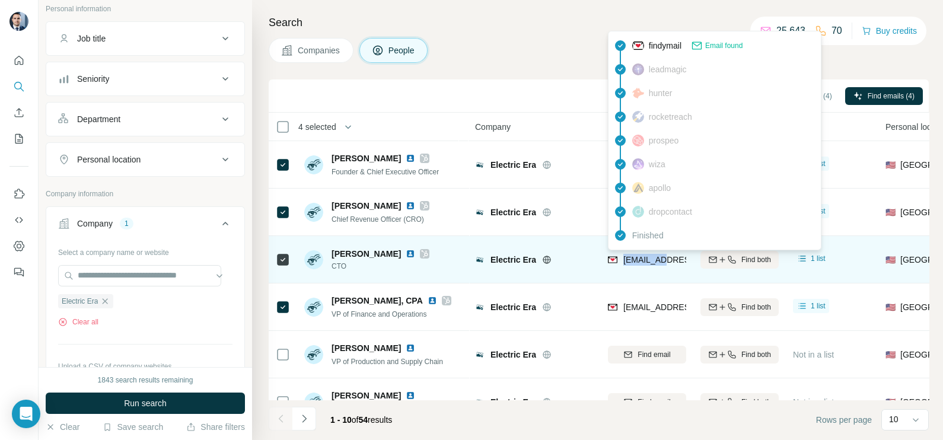
click at [653, 256] on span "sreineman@electricera.tech" at bounding box center [693, 259] width 141 height 9
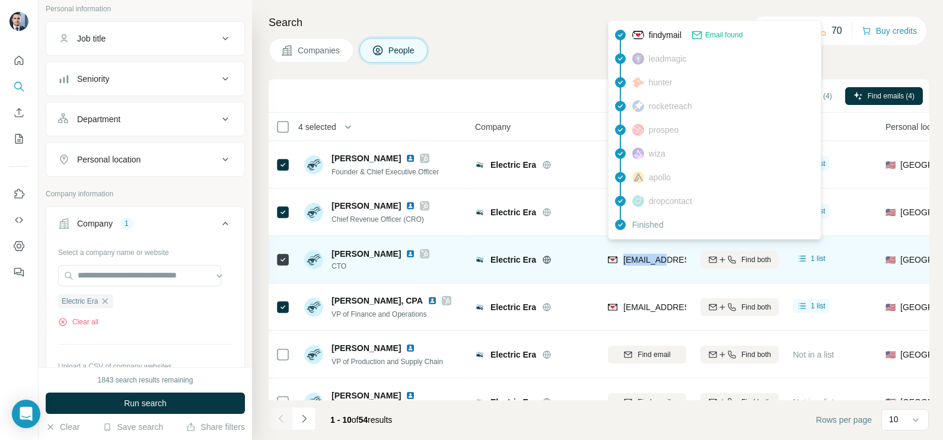
click at [650, 255] on span "sreineman@electricera.tech" at bounding box center [693, 259] width 141 height 9
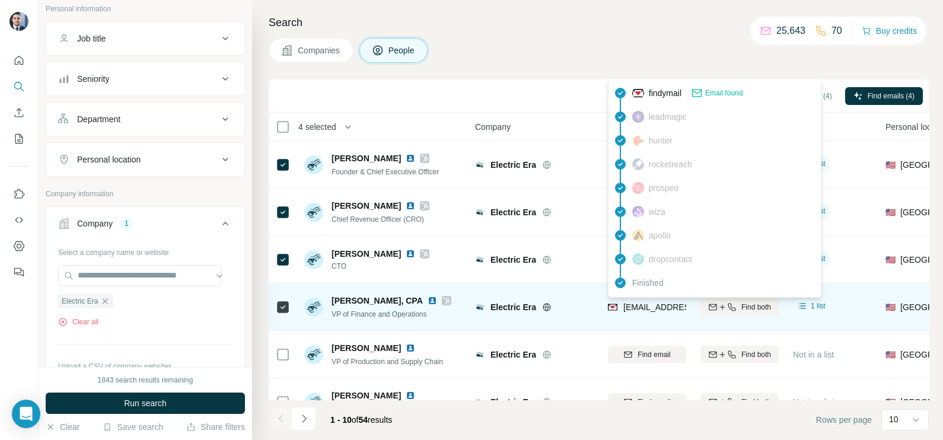
click at [652, 302] on span "agalvin@electricera.tech" at bounding box center [693, 306] width 141 height 9
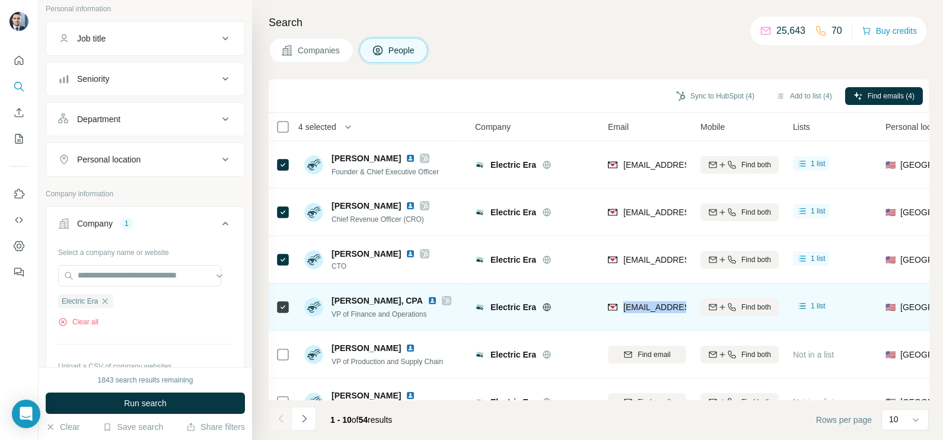
click at [652, 302] on span "agalvin@electricera.tech" at bounding box center [693, 306] width 141 height 9
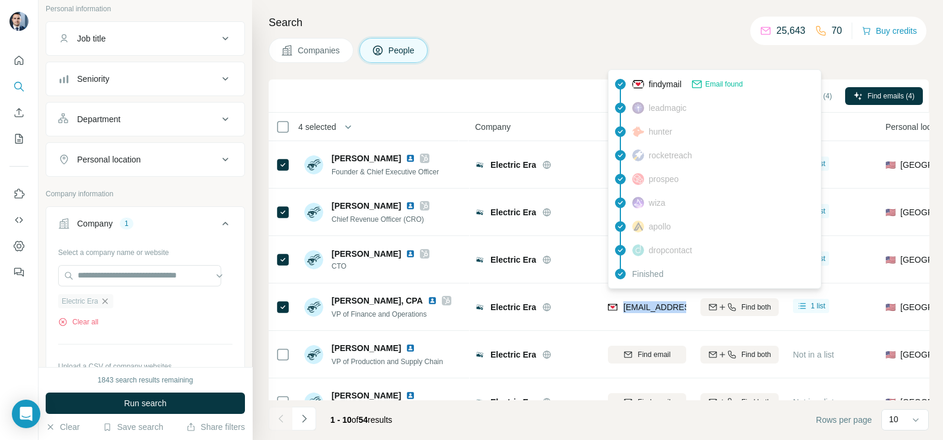
click at [105, 298] on icon "button" at bounding box center [105, 300] width 5 height 5
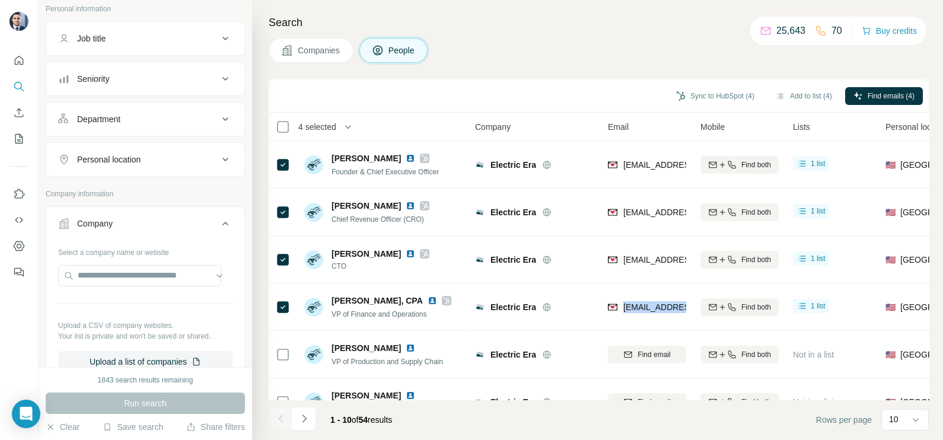
click at [330, 52] on span "Companies" at bounding box center [319, 50] width 43 height 12
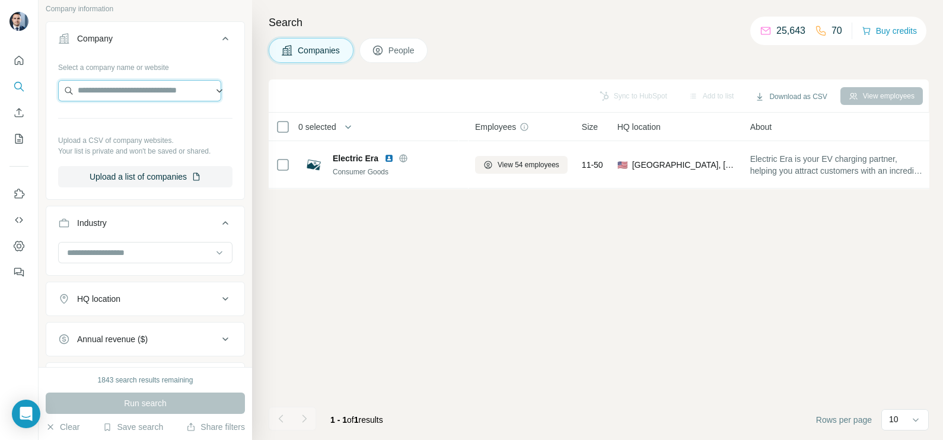
click at [134, 92] on input "text" at bounding box center [139, 90] width 163 height 21
paste input "**********"
drag, startPoint x: 175, startPoint y: 89, endPoint x: 58, endPoint y: 84, distance: 117.5
click at [59, 84] on input "**********" at bounding box center [139, 90] width 163 height 21
paste input "text"
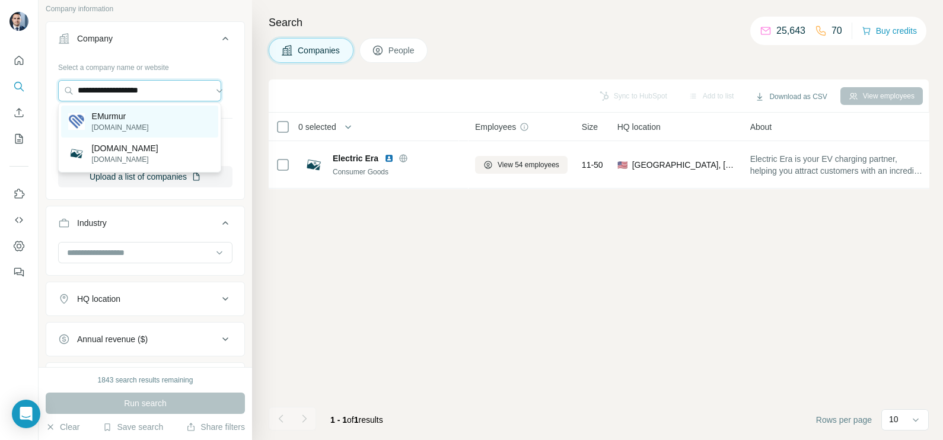
type input "**********"
click at [137, 123] on p "emurmur.com" at bounding box center [120, 127] width 57 height 11
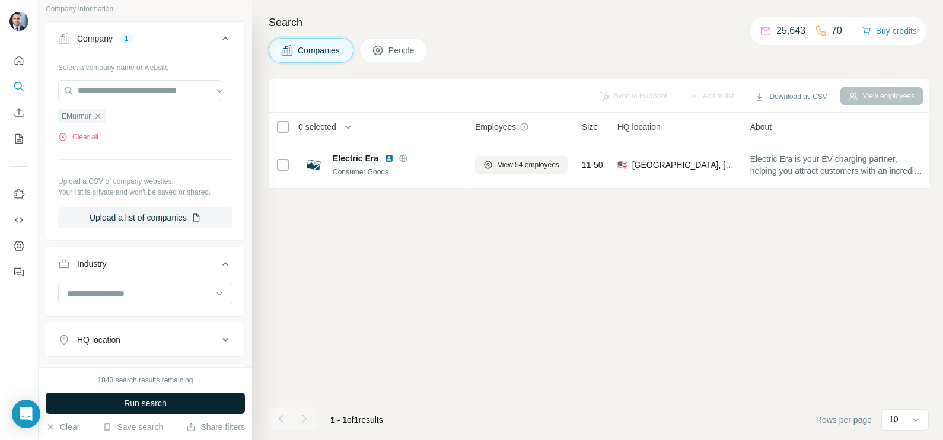
click at [189, 408] on button "Run search" at bounding box center [145, 402] width 199 height 21
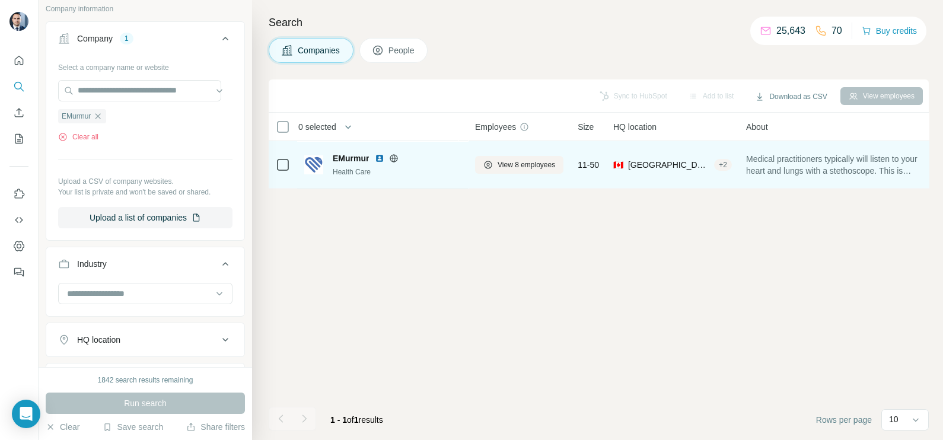
click at [394, 157] on icon at bounding box center [393, 158] width 9 height 9
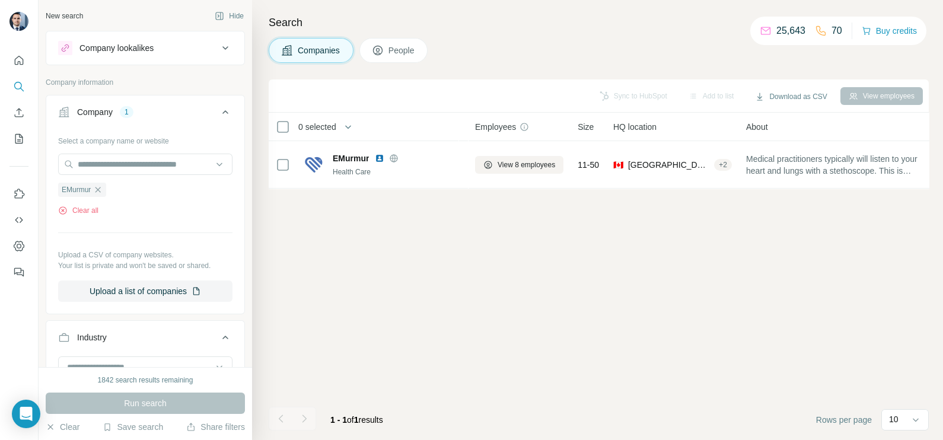
scroll to position [74, 0]
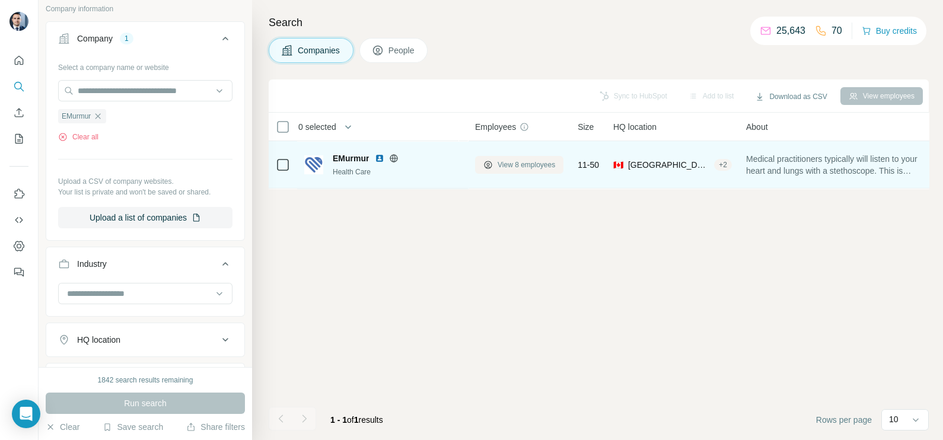
click at [528, 167] on span "View 8 employees" at bounding box center [526, 164] width 58 height 11
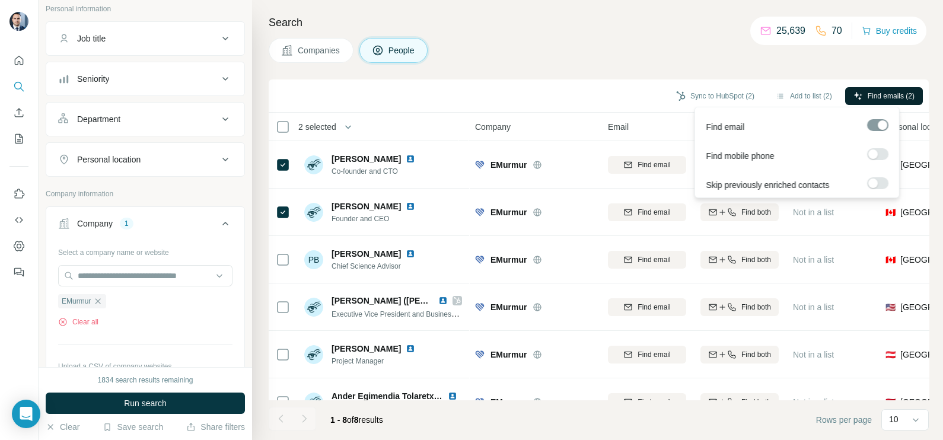
click at [901, 89] on button "Find emails (2)" at bounding box center [884, 96] width 78 height 18
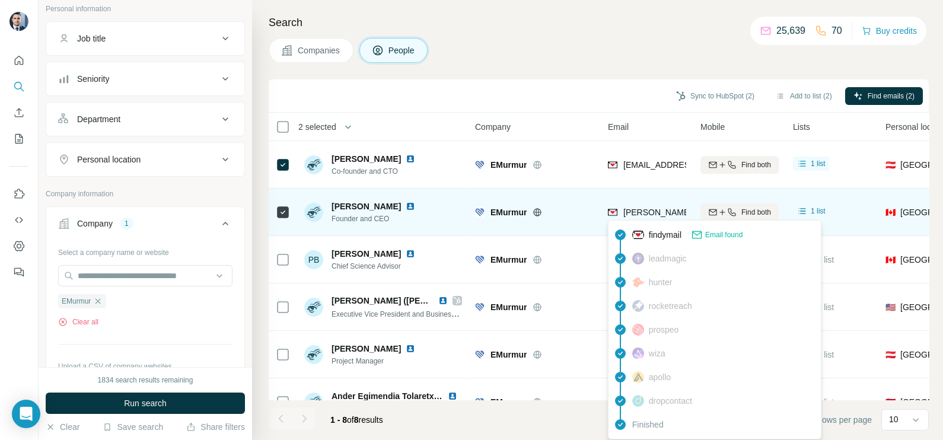
click at [665, 210] on span "andreas.schriefl@emurmur.com" at bounding box center [727, 211] width 209 height 9
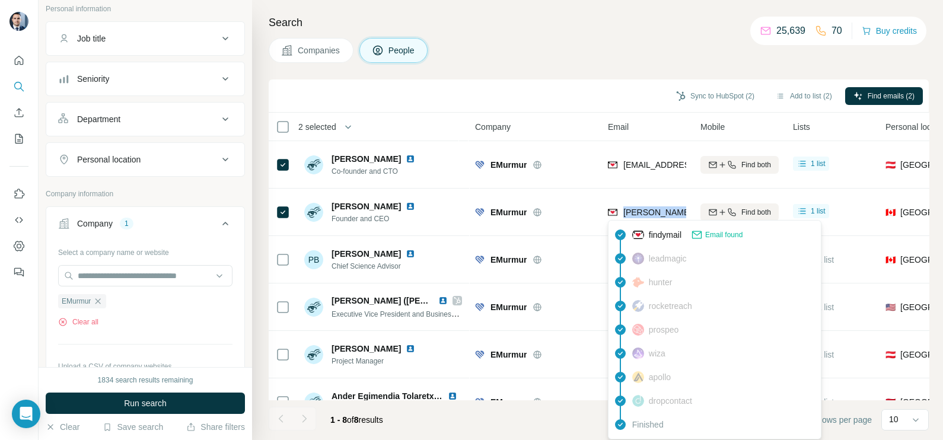
copy tr "andreas.schriefl@emurmur.com"
click at [558, 54] on div "Companies People" at bounding box center [599, 50] width 660 height 25
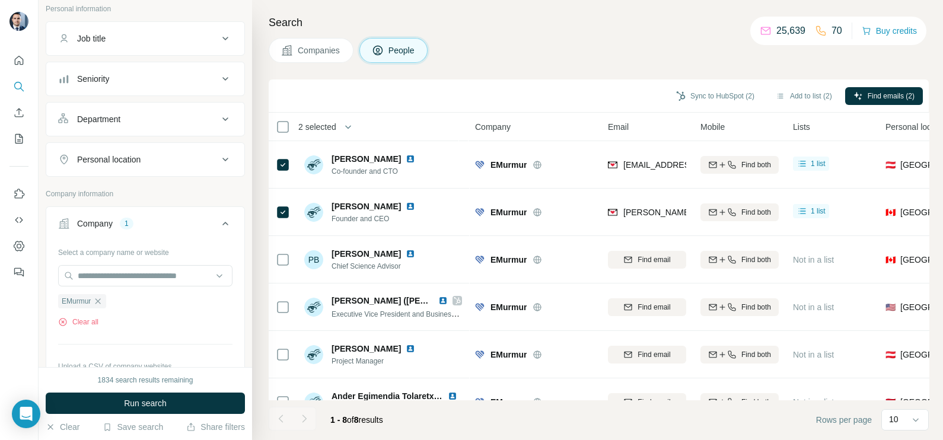
click at [709, 105] on div "Sync to HubSpot (2)" at bounding box center [715, 97] width 95 height 20
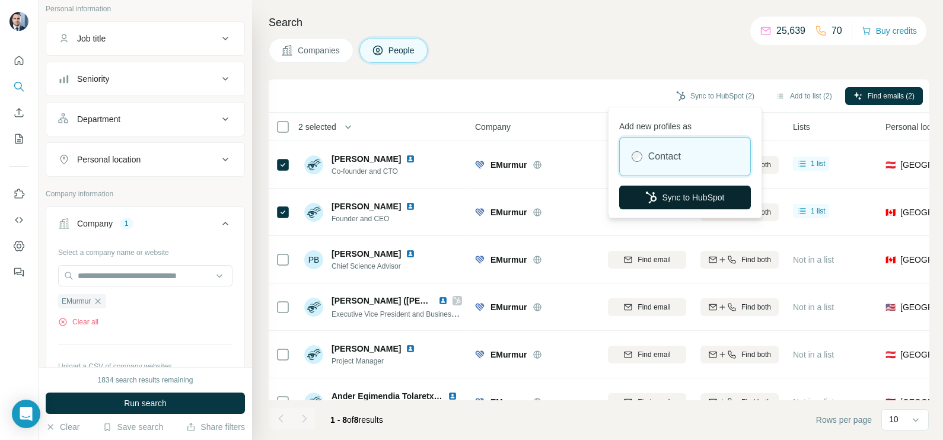
click at [679, 191] on button "Sync to HubSpot" at bounding box center [685, 198] width 132 height 24
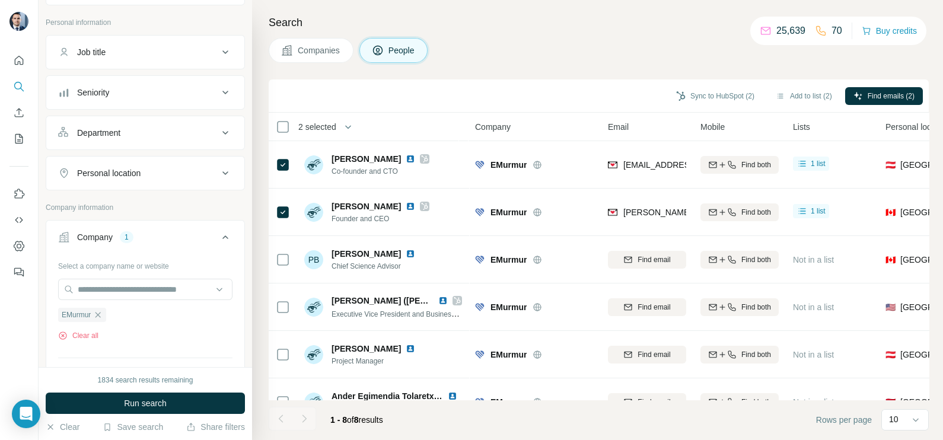
scroll to position [74, 0]
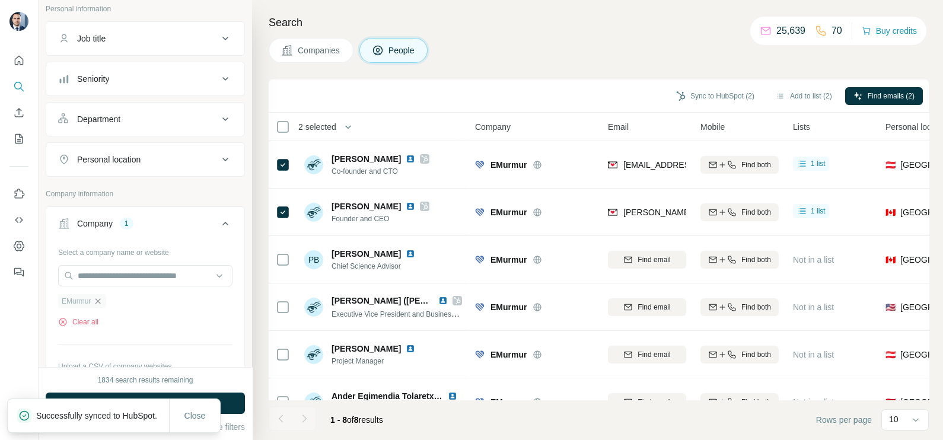
click at [97, 304] on icon "button" at bounding box center [97, 300] width 9 height 9
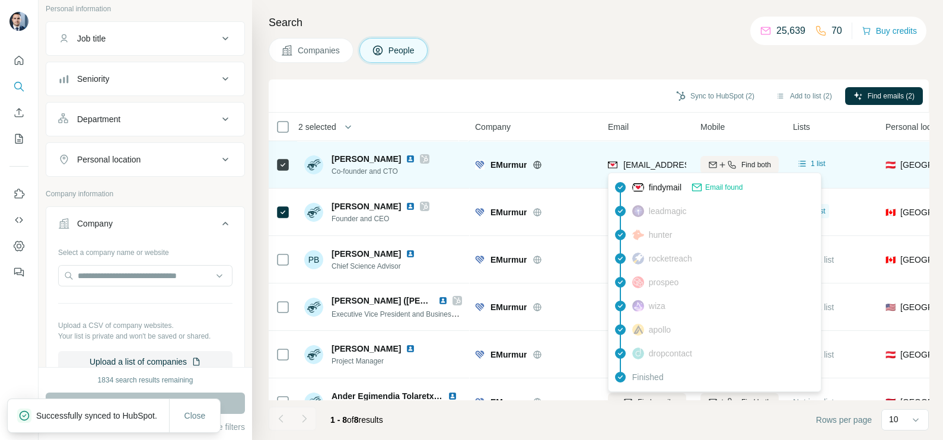
click at [643, 161] on span "reinisch@emurmur.com" at bounding box center [693, 164] width 141 height 9
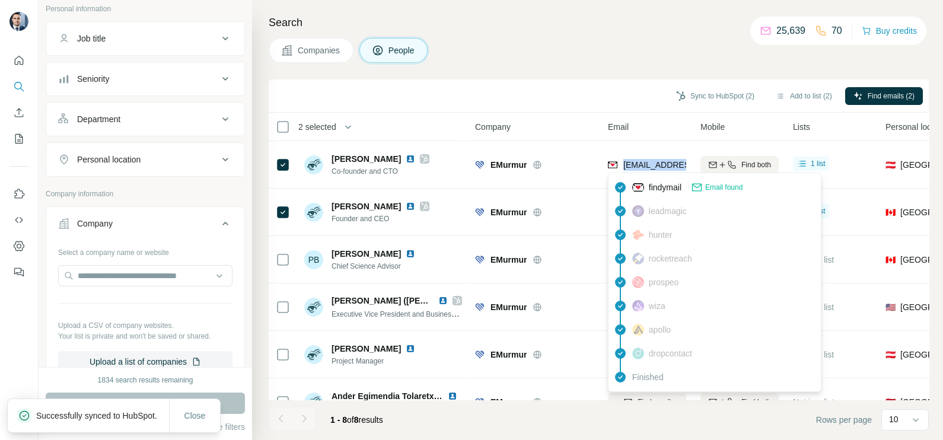
copy tr "reinisch@emurmur.com"
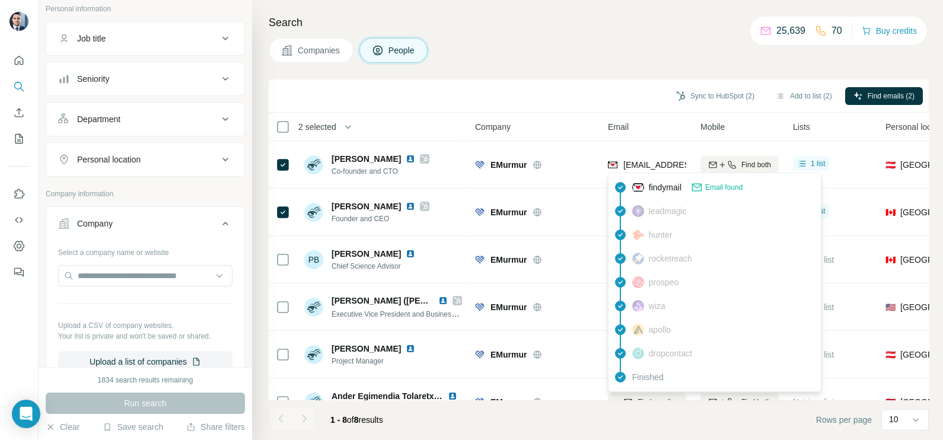
click at [619, 120] on div "Email" at bounding box center [647, 127] width 78 height 14
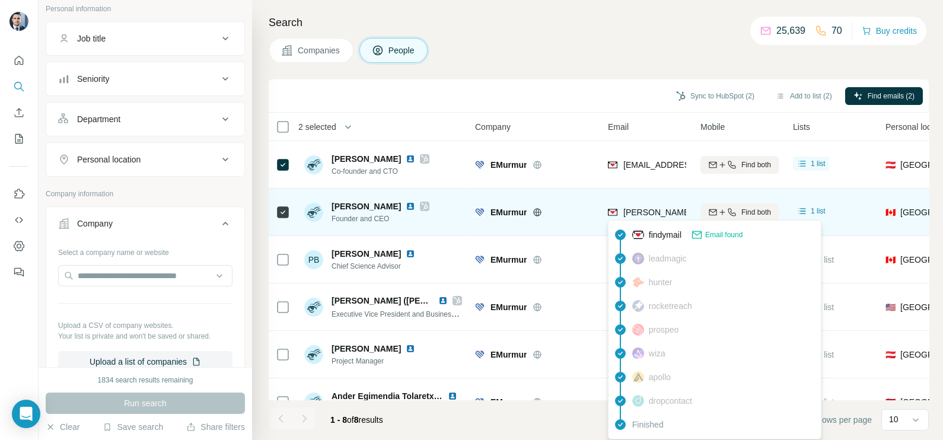
click at [634, 217] on div "andreas.schriefl@emurmur.com" at bounding box center [715, 213] width 215 height 14
click at [634, 217] on span "andreas.schriefl@emurmur.com" at bounding box center [722, 212] width 199 height 12
click at [647, 209] on span "andreas.schriefl@emurmur.com" at bounding box center [727, 211] width 209 height 9
click at [647, 210] on span "andreas.schriefl@emurmur.com" at bounding box center [727, 211] width 209 height 9
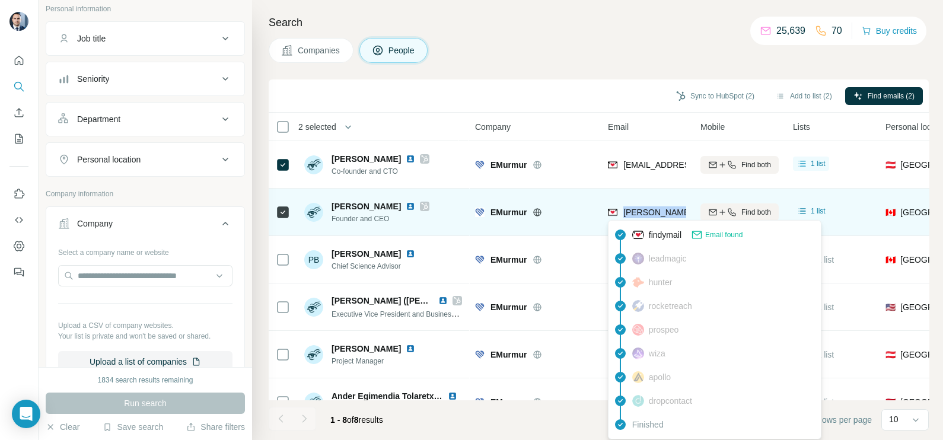
click at [647, 210] on span "andreas.schriefl@emurmur.com" at bounding box center [727, 211] width 209 height 9
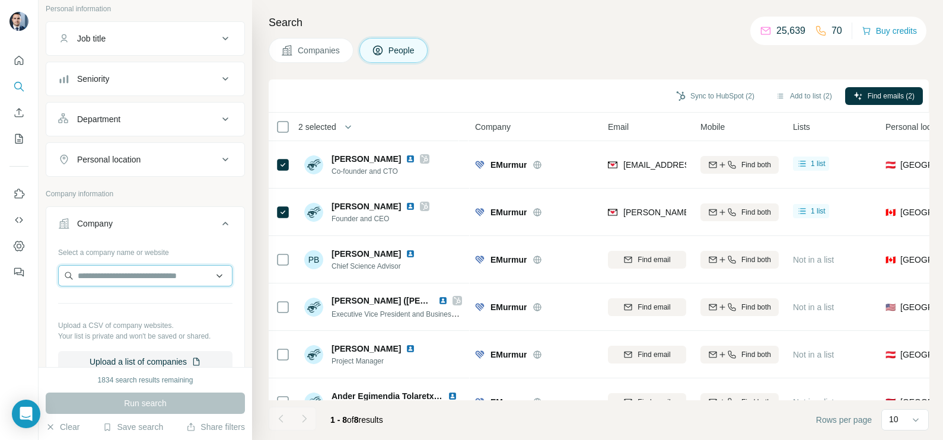
click at [130, 280] on input "text" at bounding box center [145, 275] width 174 height 21
paste input "**********"
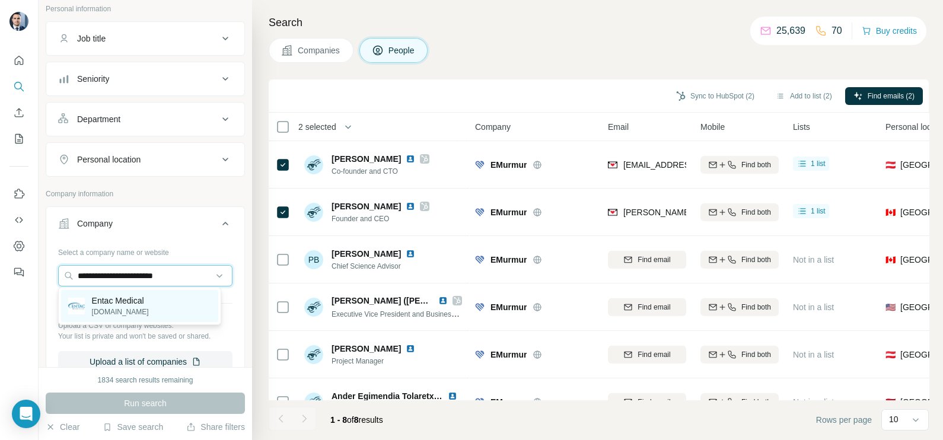
type input "**********"
click at [123, 307] on p "entacmedical.com" at bounding box center [120, 311] width 57 height 11
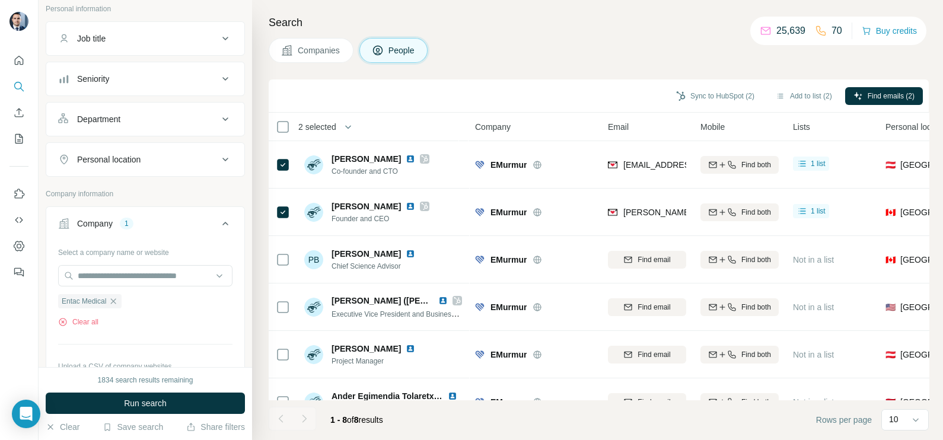
click at [311, 55] on span "Companies" at bounding box center [319, 50] width 43 height 12
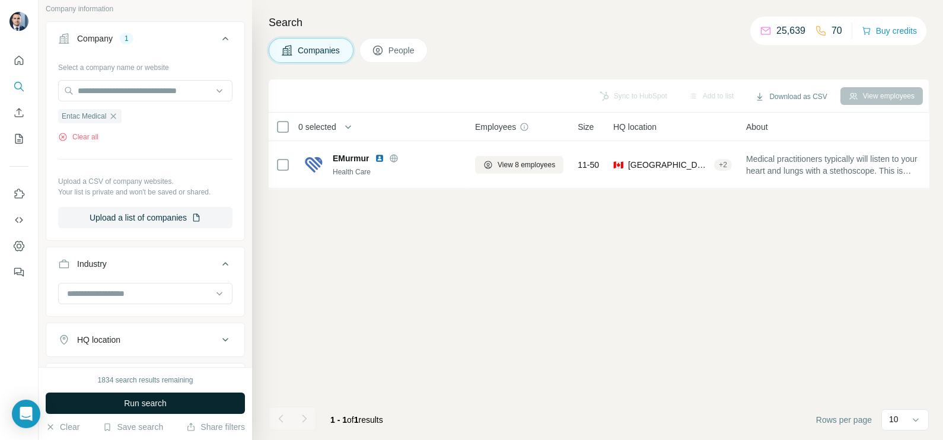
click at [127, 403] on span "Run search" at bounding box center [145, 403] width 43 height 12
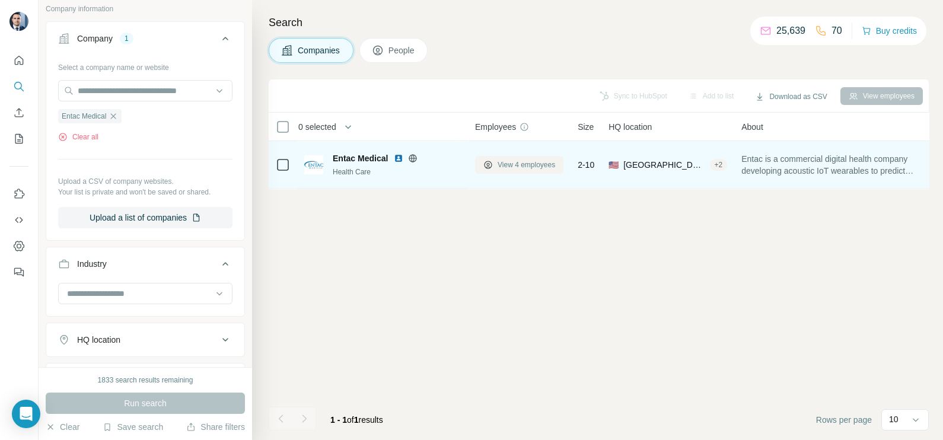
click at [504, 160] on span "View 4 employees" at bounding box center [526, 164] width 58 height 11
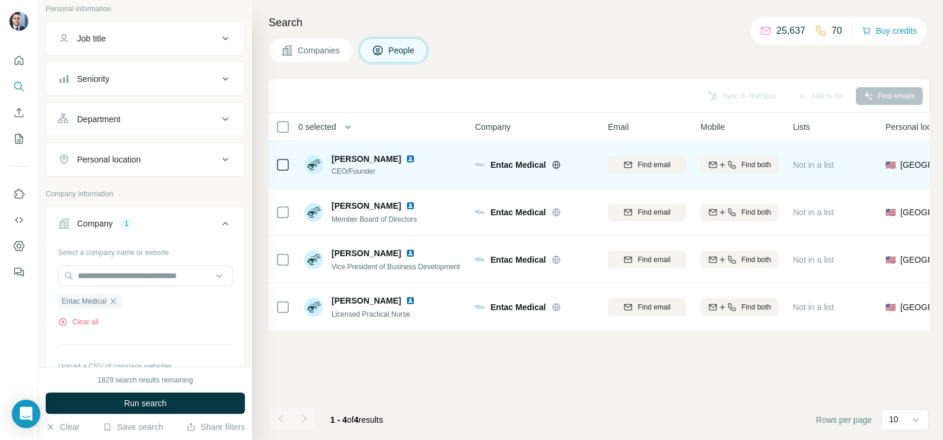
click at [405, 157] on img at bounding box center [409, 158] width 9 height 9
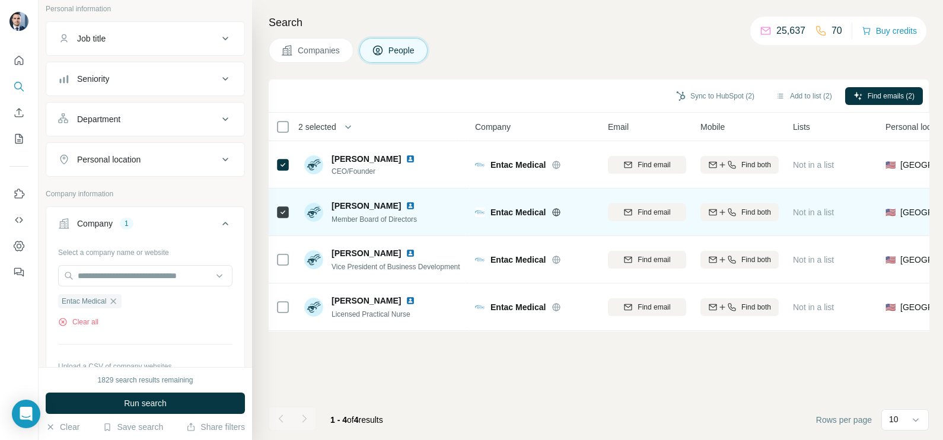
drag, startPoint x: 282, startPoint y: 252, endPoint x: 620, endPoint y: 219, distance: 340.1
click at [282, 253] on icon at bounding box center [283, 260] width 14 height 14
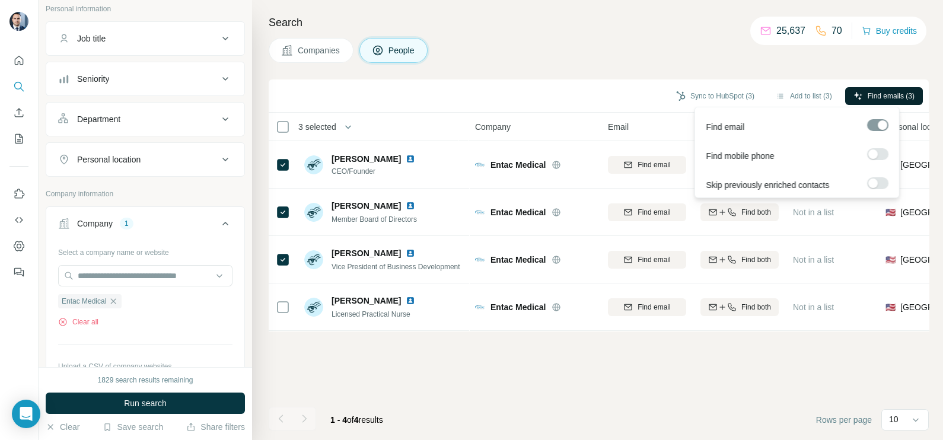
click at [874, 92] on span "Find emails (3)" at bounding box center [890, 96] width 47 height 11
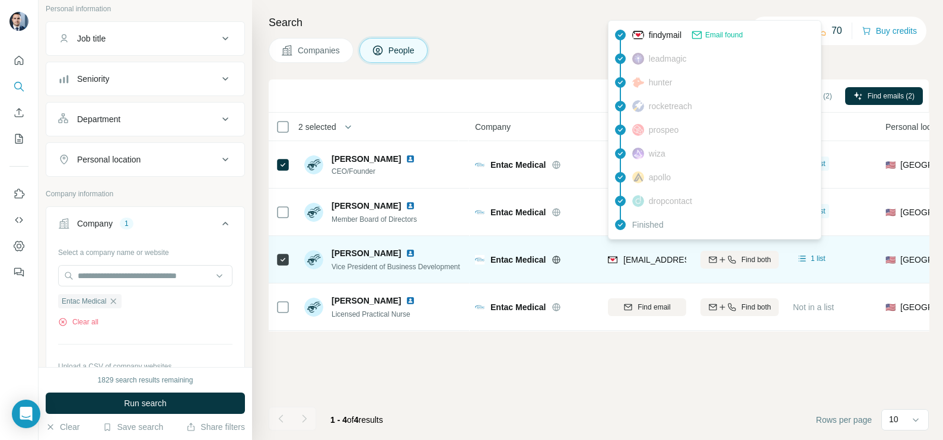
click at [679, 263] on span "btrotter@entacmedical.com" at bounding box center [693, 259] width 141 height 9
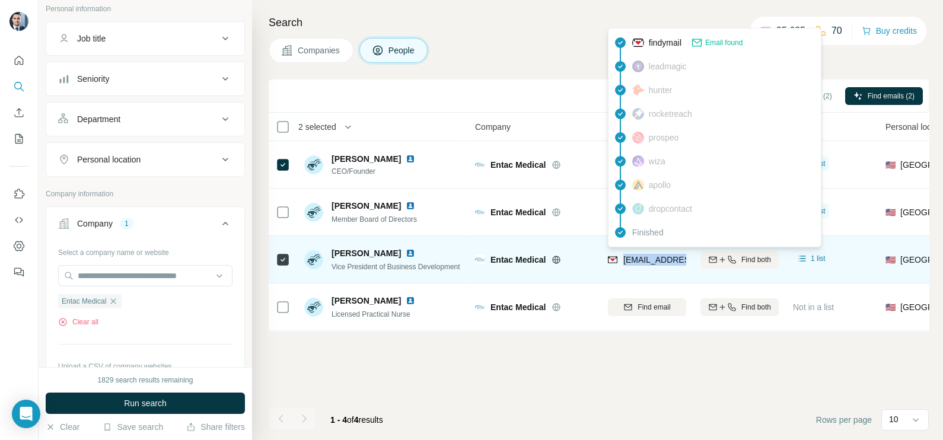
copy tr "btrotter@entacmedical.com"
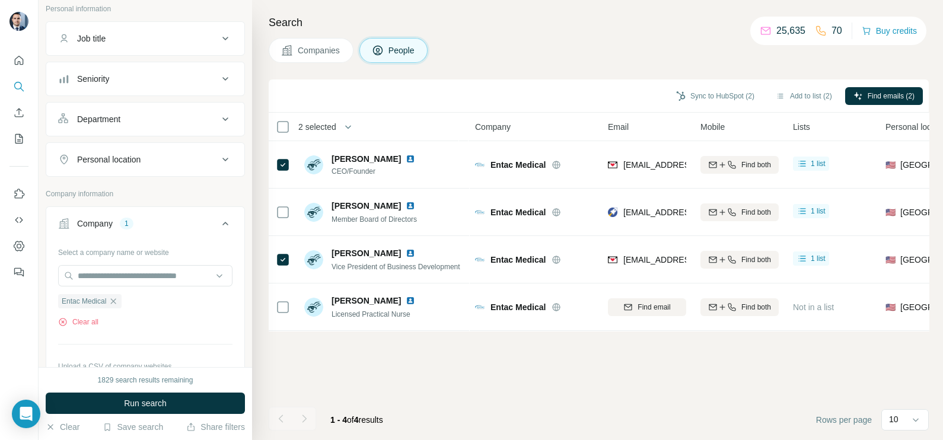
click at [423, 104] on div "Sync to HubSpot (2) Add to list (2) Find emails (2)" at bounding box center [598, 95] width 648 height 21
click at [711, 95] on button "Sync to HubSpot (2)" at bounding box center [715, 96] width 95 height 18
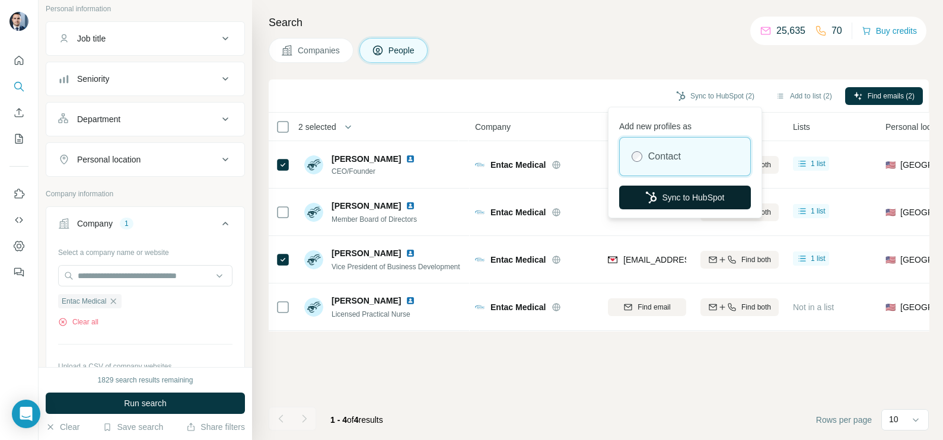
click at [673, 199] on button "Sync to HubSpot" at bounding box center [685, 198] width 132 height 24
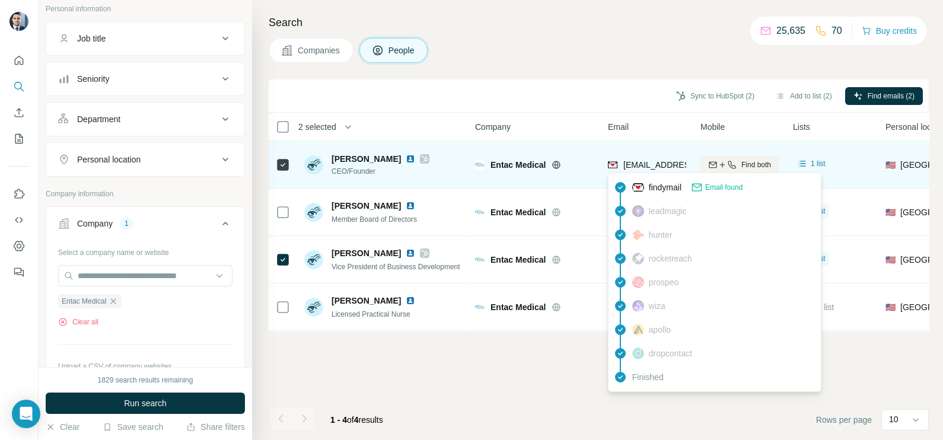
click at [645, 167] on span "blyons@entacmedical.com" at bounding box center [693, 164] width 141 height 9
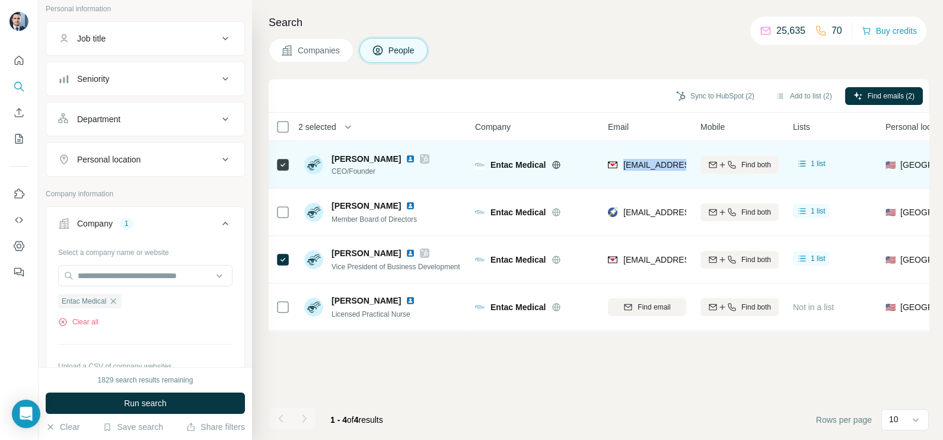
click at [645, 167] on span "blyons@entacmedical.com" at bounding box center [693, 164] width 141 height 9
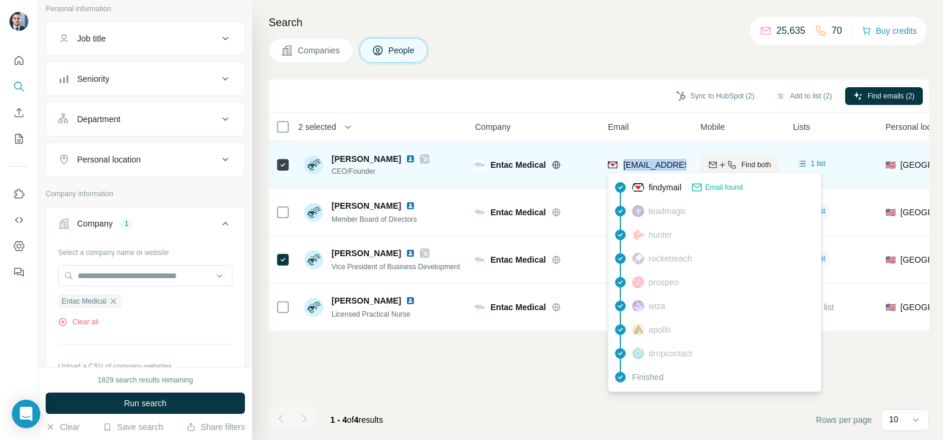
copy tr "blyons@entacmedical.com"
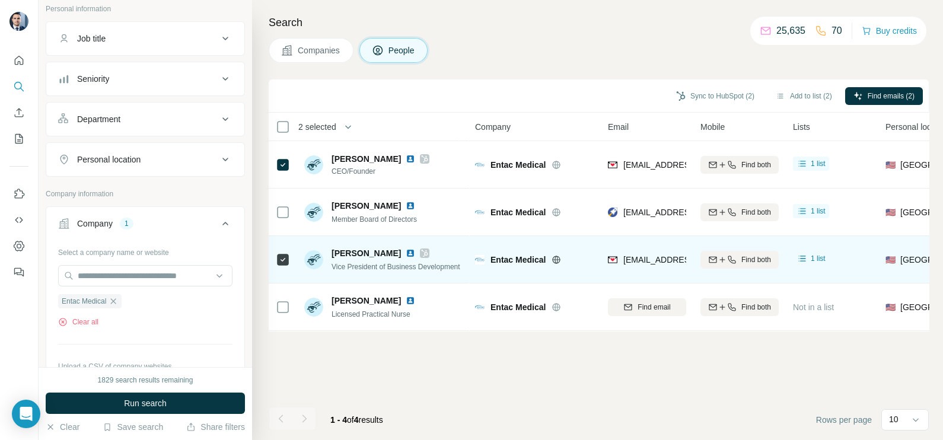
drag, startPoint x: 522, startPoint y: 79, endPoint x: 517, endPoint y: 256, distance: 177.3
click at [521, 80] on div "Sync to HubSpot (2) Add to list (2) Find emails (2)" at bounding box center [599, 95] width 660 height 33
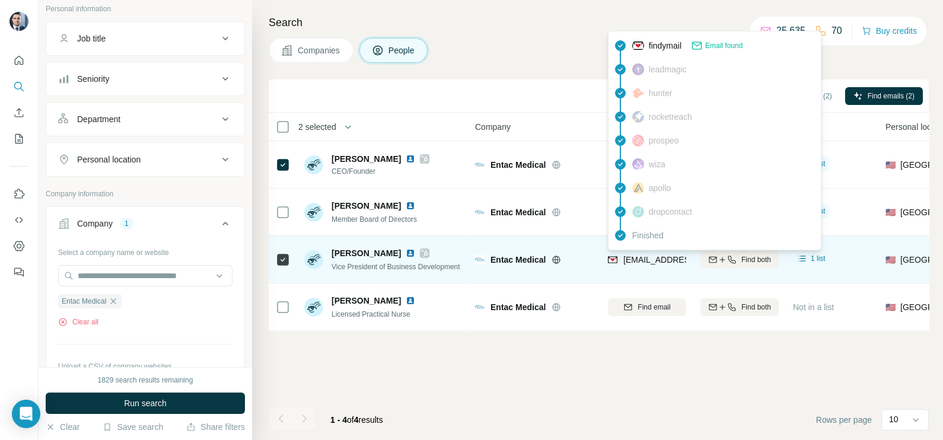
click at [625, 267] on div "btrotter@entacmedical.com" at bounding box center [681, 261] width 146 height 14
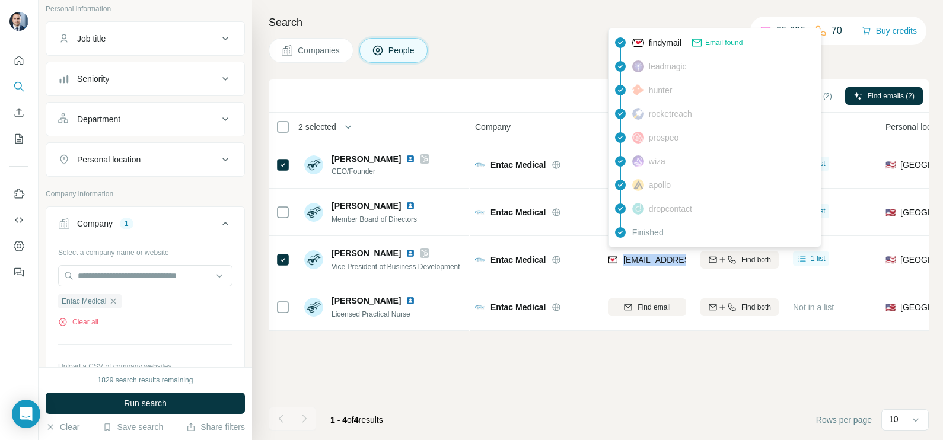
copy tr "btrotter@entacmedical.com"
click at [556, 65] on div "Search Companies People Sync to HubSpot (2) Add to list (2) Find emails (2) 2 s…" at bounding box center [597, 220] width 691 height 440
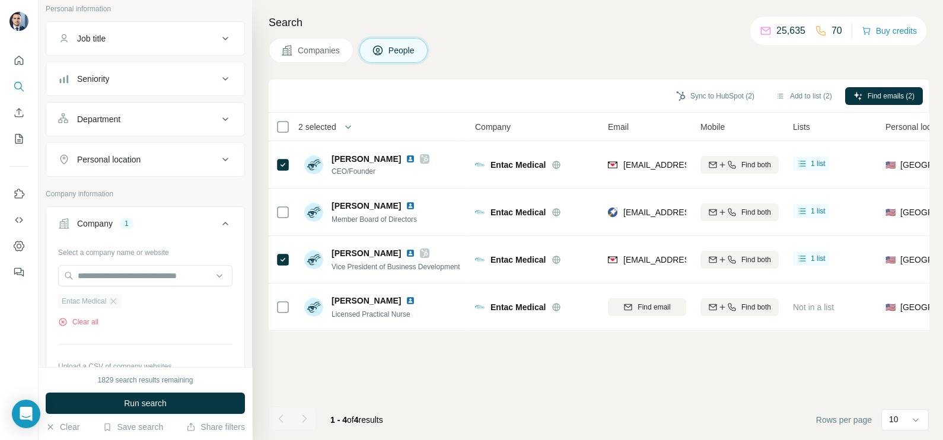
click at [120, 305] on div "Entac Medical" at bounding box center [89, 301] width 63 height 14
click at [123, 271] on input "text" at bounding box center [145, 275] width 174 height 21
click at [122, 294] on div "Type to search" at bounding box center [139, 302] width 157 height 24
click at [122, 296] on div "Entac Medical" at bounding box center [89, 301] width 63 height 14
click at [113, 296] on icon "button" at bounding box center [112, 300] width 9 height 9
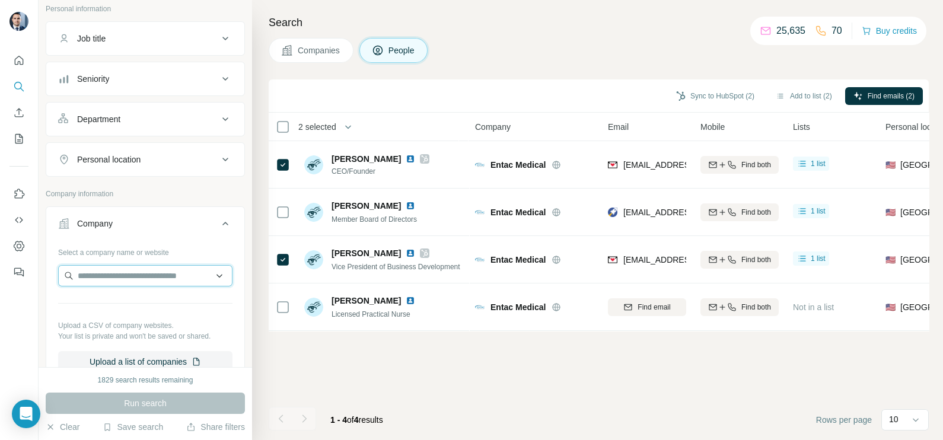
click at [121, 275] on input "text" at bounding box center [145, 275] width 174 height 21
paste input "**********"
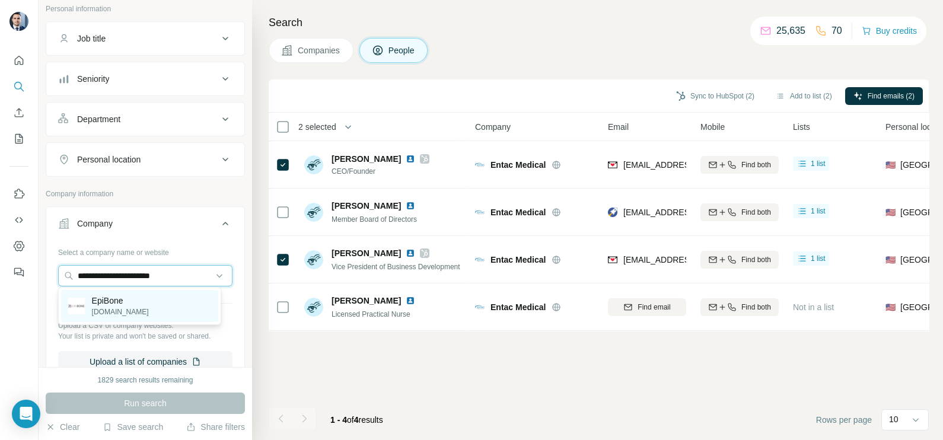
type input "**********"
click at [139, 305] on div "EpiBone epibone.com" at bounding box center [139, 306] width 157 height 32
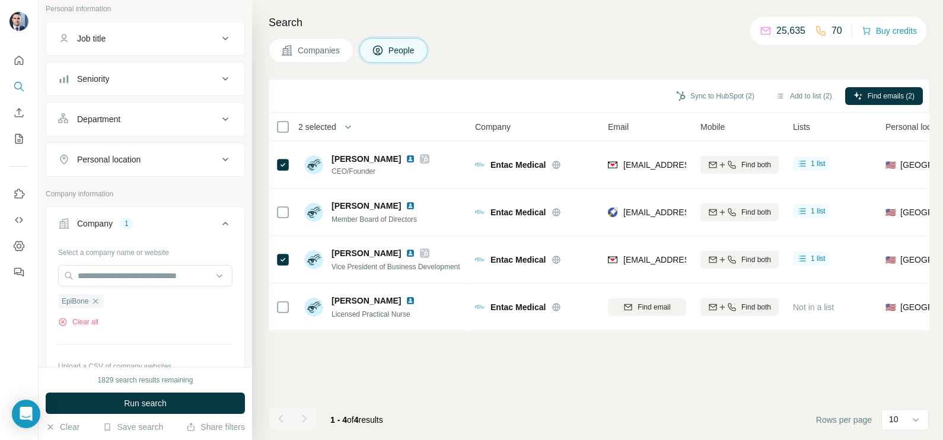
click at [320, 53] on span "Companies" at bounding box center [319, 50] width 43 height 12
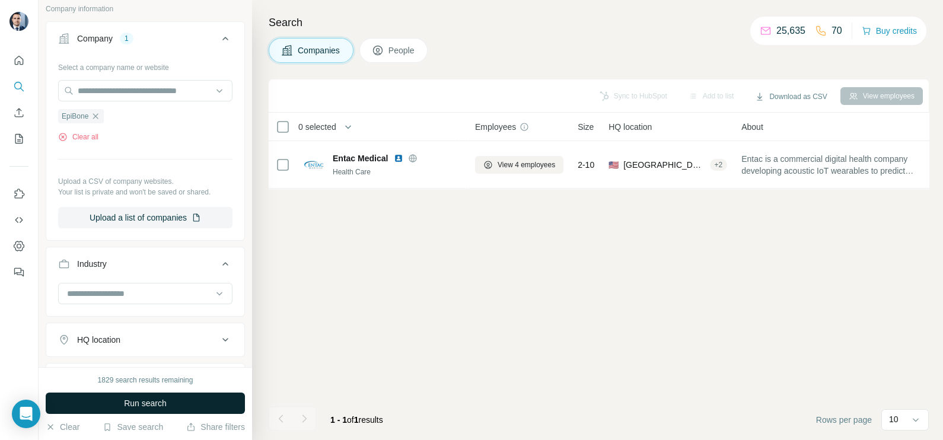
click at [131, 405] on span "Run search" at bounding box center [145, 403] width 43 height 12
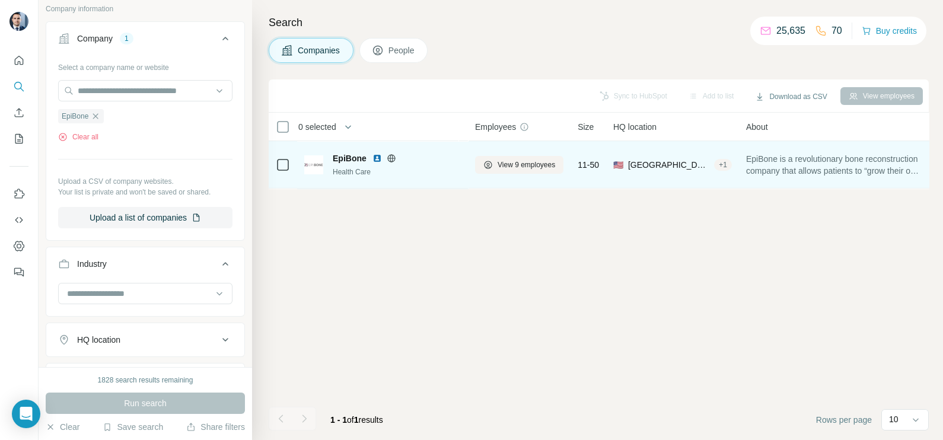
click at [393, 158] on icon at bounding box center [391, 158] width 9 height 9
click at [531, 163] on span "View 9 employees" at bounding box center [526, 164] width 58 height 11
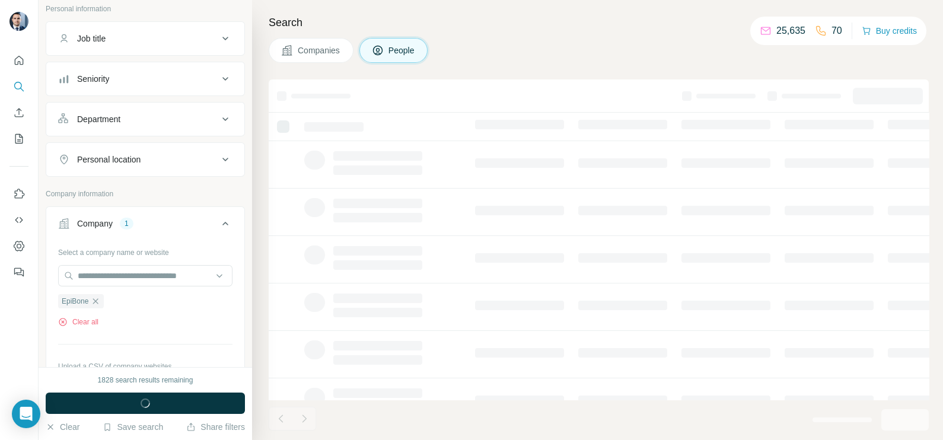
click at [525, 160] on div at bounding box center [519, 162] width 89 height 9
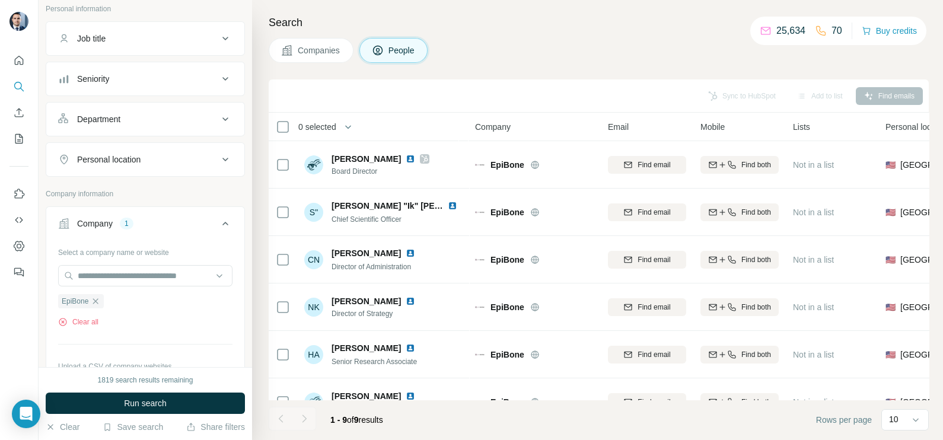
click at [103, 301] on div "EpiBone" at bounding box center [81, 301] width 46 height 14
click at [100, 302] on icon "button" at bounding box center [95, 300] width 9 height 9
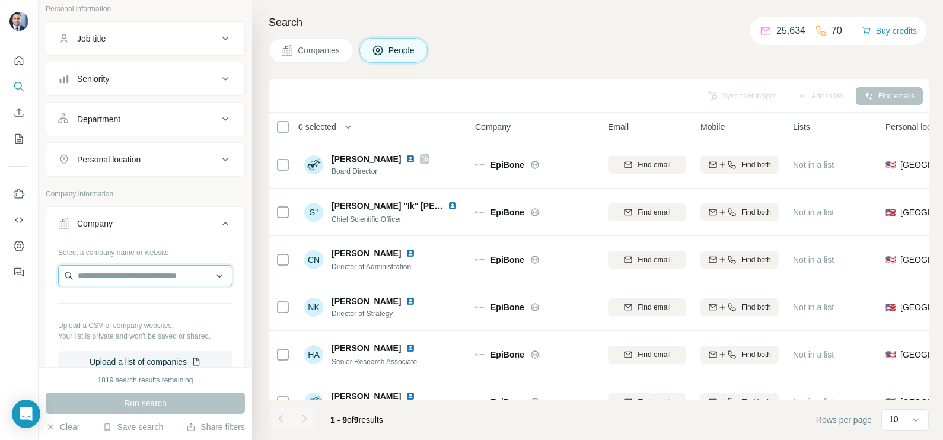
click at [111, 280] on input "text" at bounding box center [145, 275] width 174 height 21
paste input "**********"
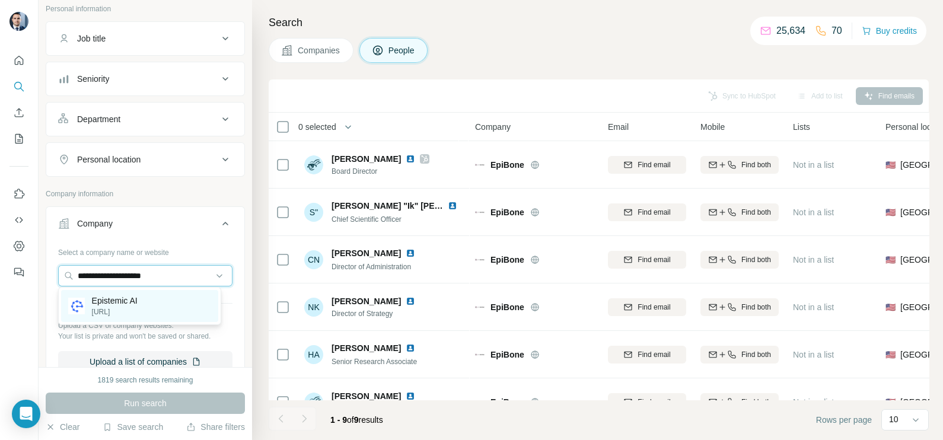
type input "**********"
click at [135, 305] on p "Epistemic AI" at bounding box center [115, 301] width 46 height 12
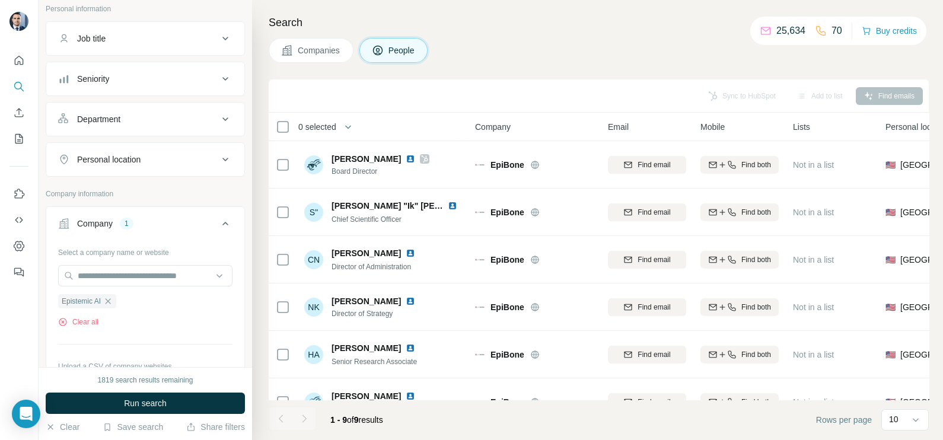
click at [318, 53] on span "Companies" at bounding box center [319, 50] width 43 height 12
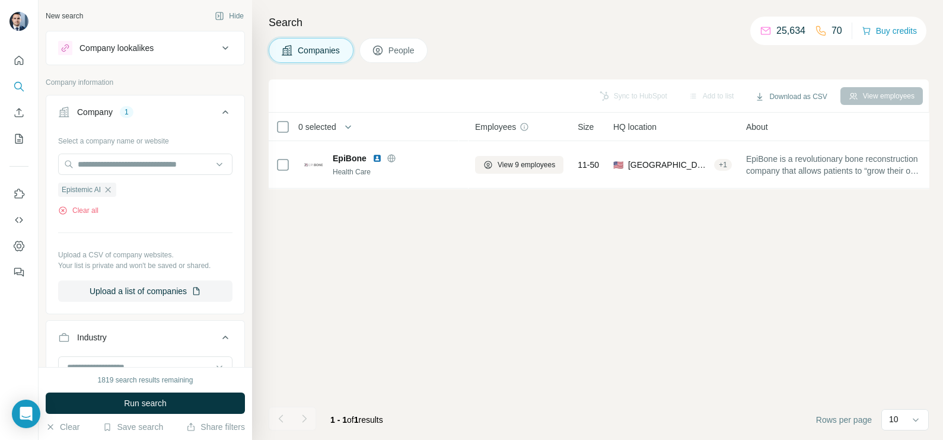
scroll to position [74, 0]
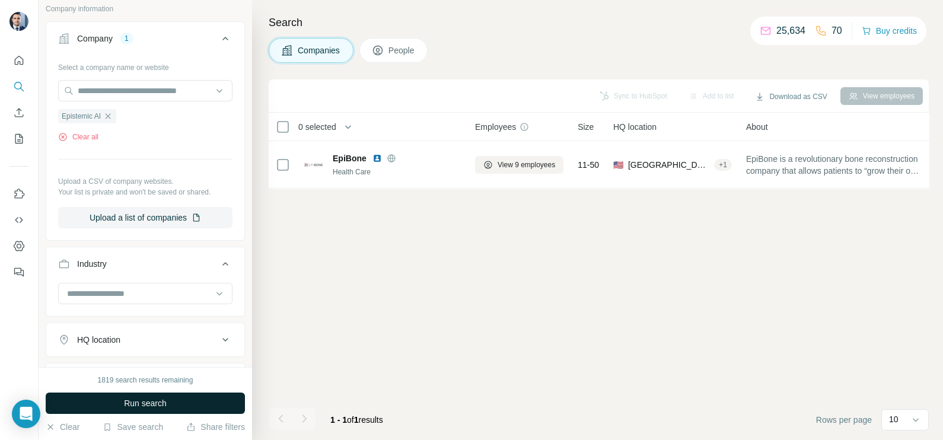
click at [166, 407] on span "Run search" at bounding box center [145, 403] width 43 height 12
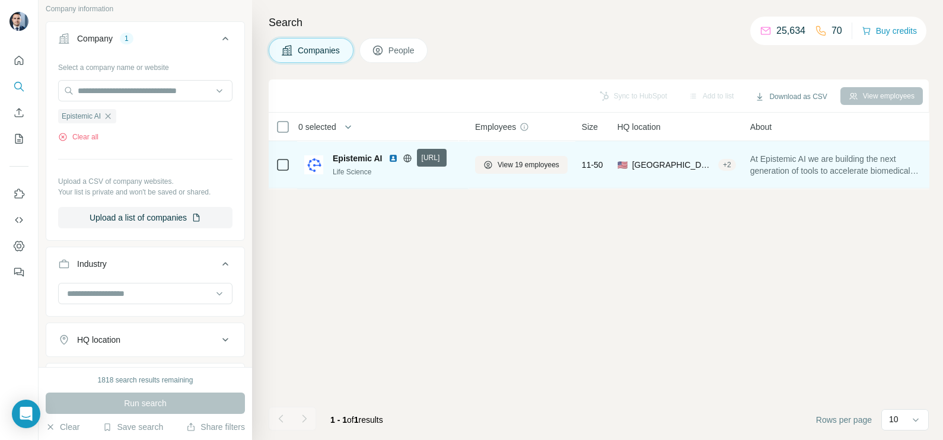
click at [404, 158] on icon at bounding box center [407, 158] width 8 height 1
click at [537, 163] on span "View 19 employees" at bounding box center [528, 164] width 62 height 11
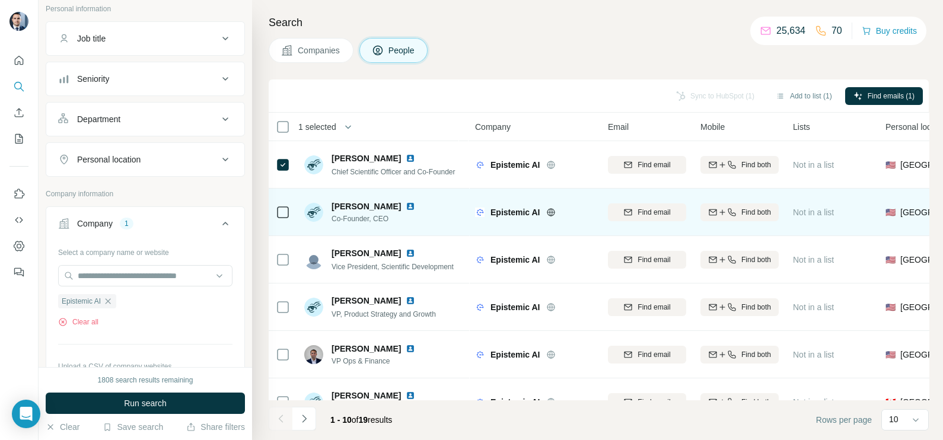
click at [279, 202] on div at bounding box center [283, 212] width 14 height 33
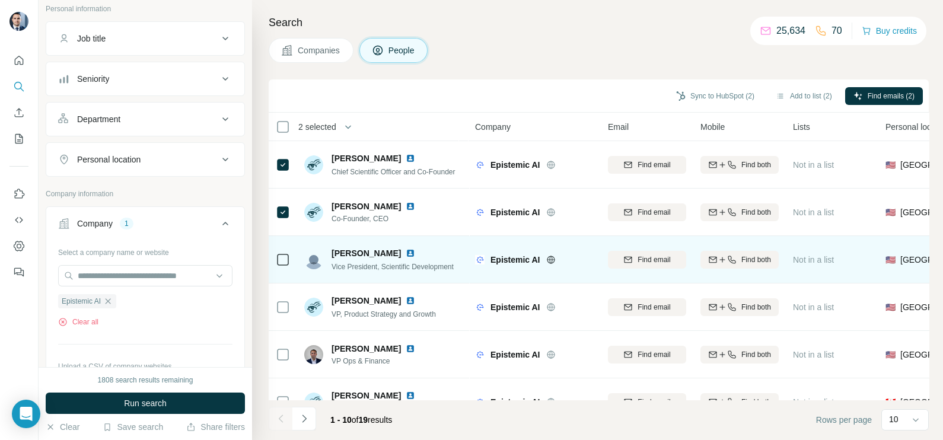
click at [283, 267] on div at bounding box center [283, 259] width 14 height 33
click at [297, 248] on td "Heather Bowling Vice President, Scientific Development" at bounding box center [383, 259] width 172 height 47
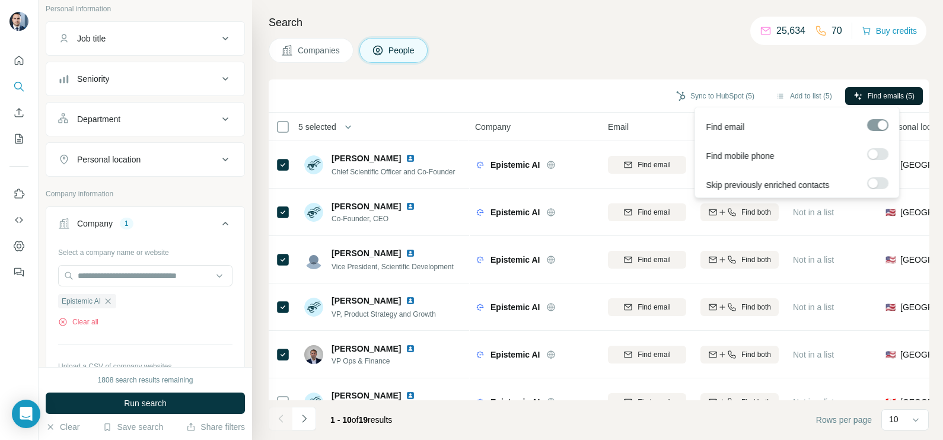
click at [868, 101] on button "Find emails (5)" at bounding box center [884, 96] width 78 height 18
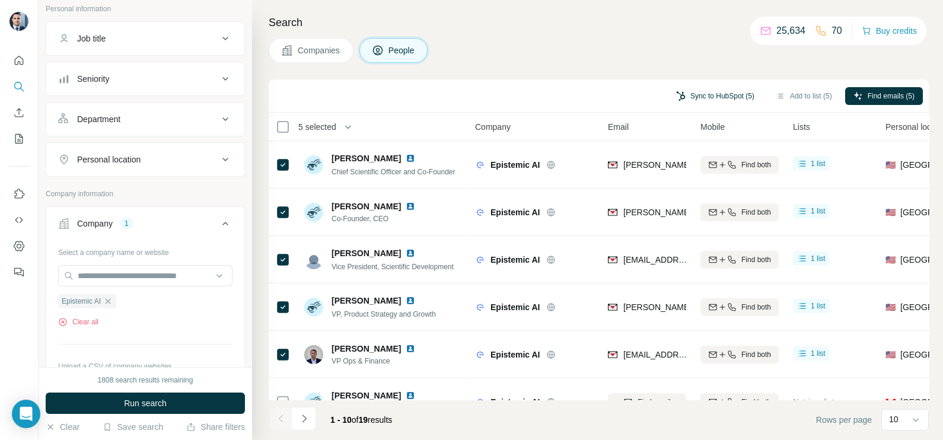
click at [717, 98] on button "Sync to HubSpot (5)" at bounding box center [715, 96] width 95 height 18
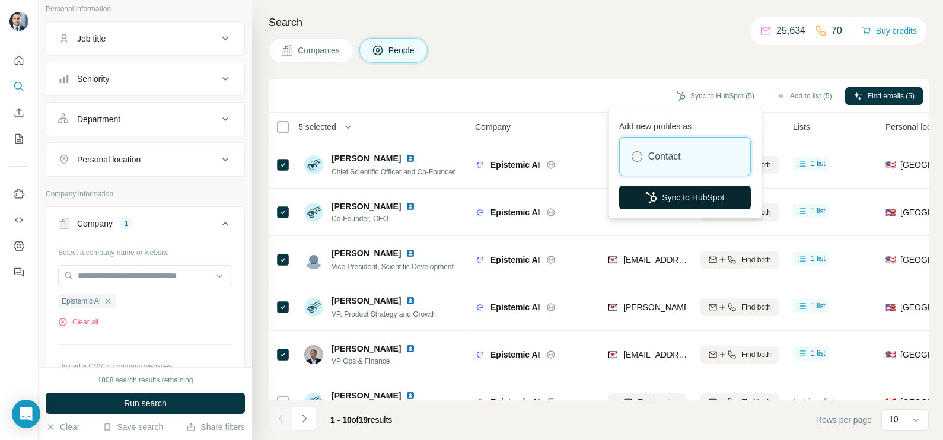
click at [680, 194] on button "Sync to HubSpot" at bounding box center [685, 198] width 132 height 24
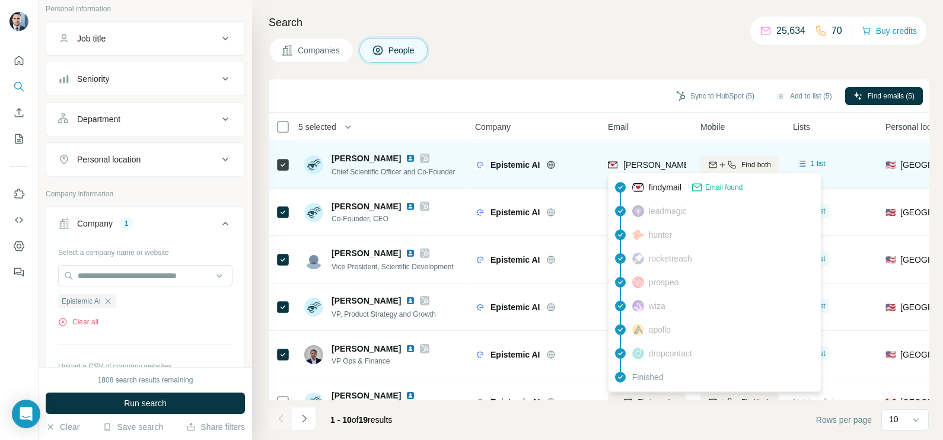
click at [630, 163] on span "david@epistemic.ai" at bounding box center [694, 164] width 142 height 9
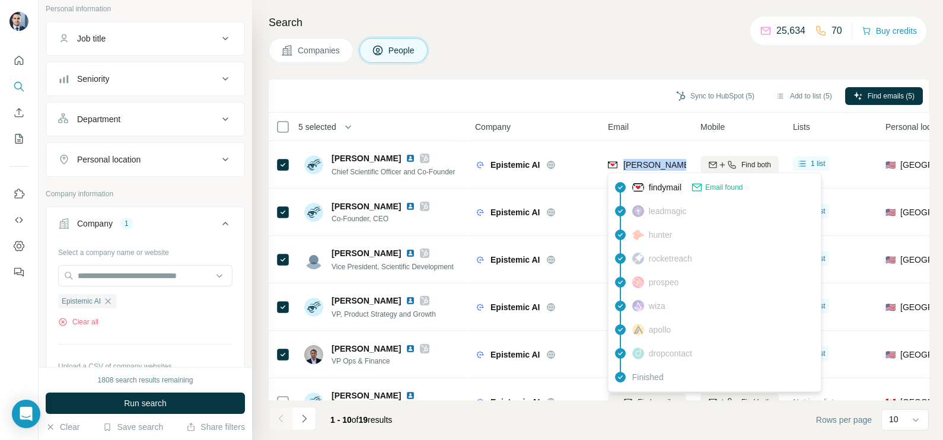
copy tr "david@epistemic.ai"
click at [506, 84] on div "Sync to HubSpot (5) Add to list (5) Find emails (5)" at bounding box center [599, 95] width 660 height 33
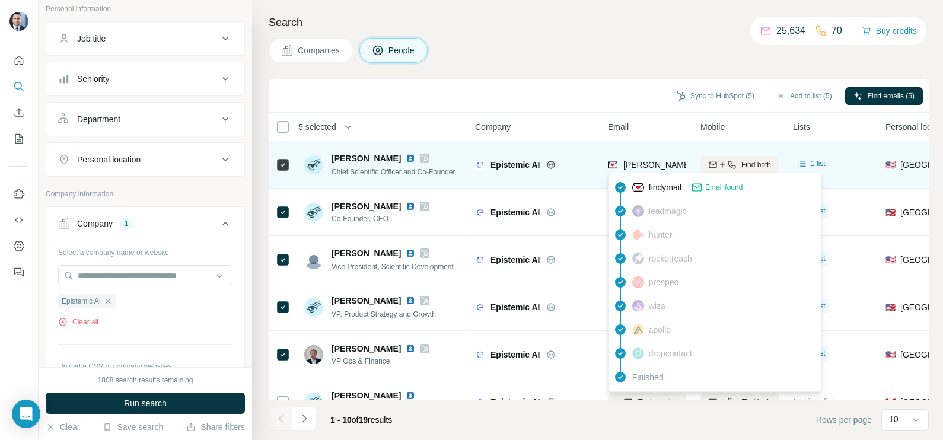
click at [640, 161] on span "david@epistemic.ai" at bounding box center [694, 164] width 142 height 9
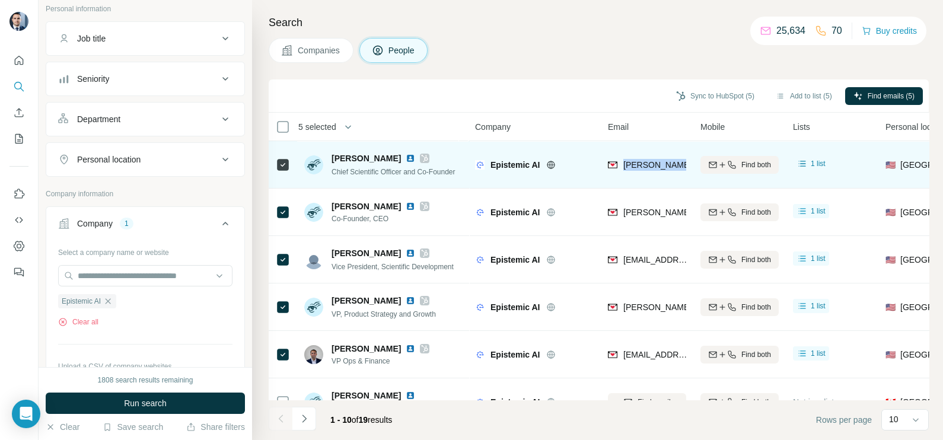
click at [640, 161] on span "david@epistemic.ai" at bounding box center [694, 164] width 142 height 9
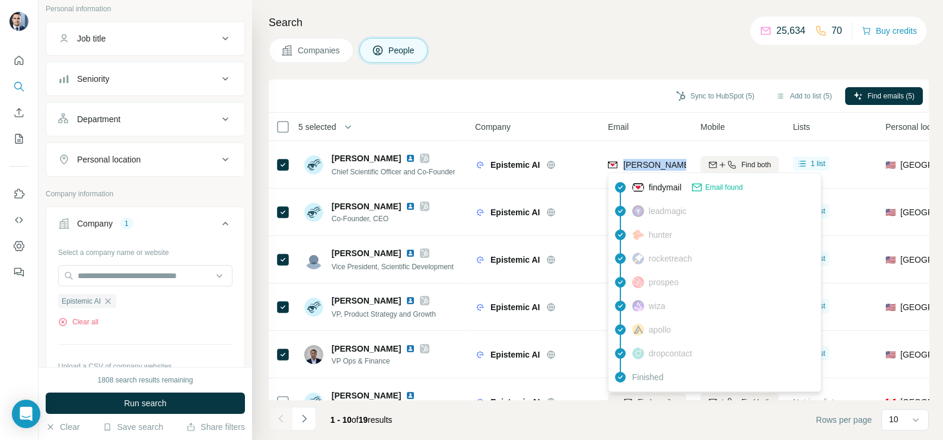
copy tr "david@epistemic.ai"
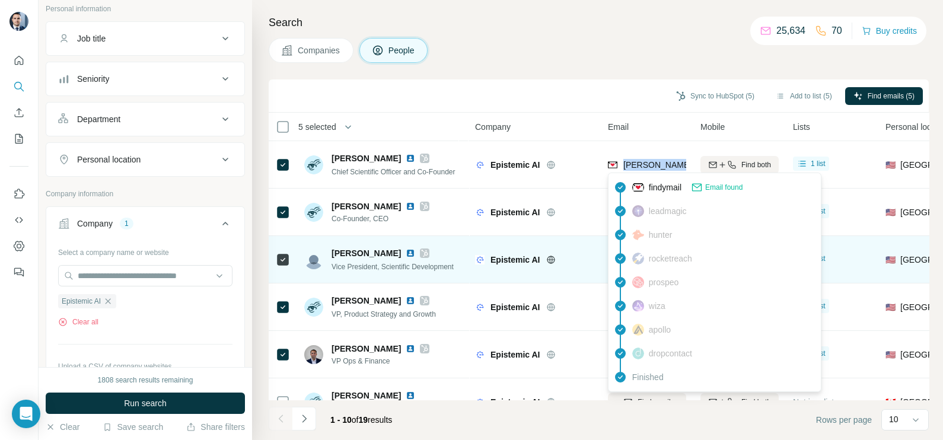
click at [584, 83] on div "Sync to HubSpot (5) Add to list (5) Find emails (5)" at bounding box center [599, 95] width 660 height 33
click at [521, 79] on div "Sync to HubSpot (5) Add to list (5) Find emails (5)" at bounding box center [599, 95] width 660 height 33
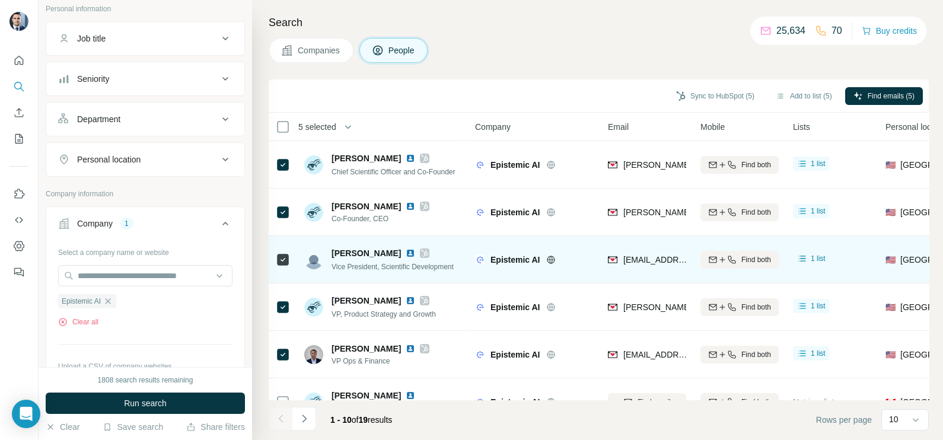
click at [585, 252] on div "Epistemic AI" at bounding box center [534, 259] width 119 height 33
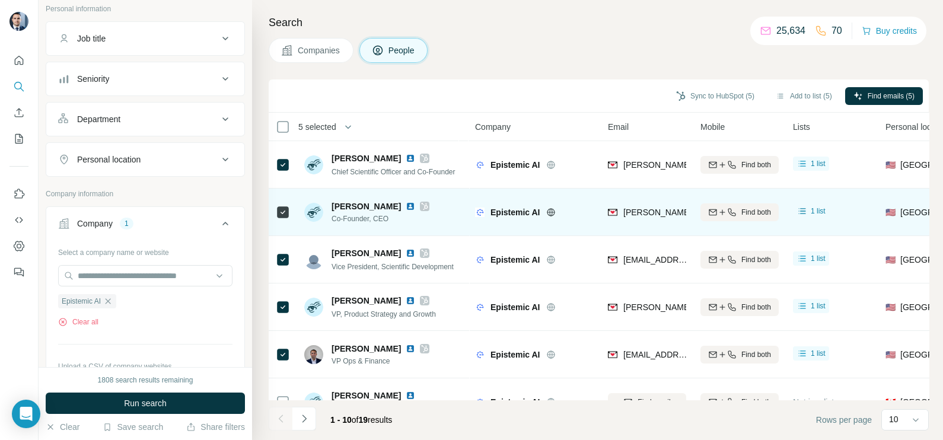
click at [645, 202] on div "stefano@epistemic.ai" at bounding box center [647, 212] width 78 height 33
click at [648, 211] on span "stefano@epistemic.ai" at bounding box center [694, 211] width 142 height 9
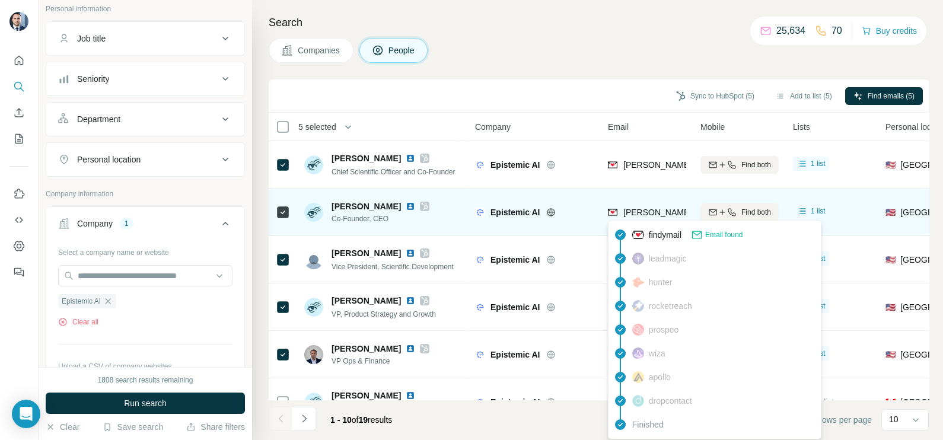
click at [648, 211] on span "stefano@epistemic.ai" at bounding box center [694, 211] width 142 height 9
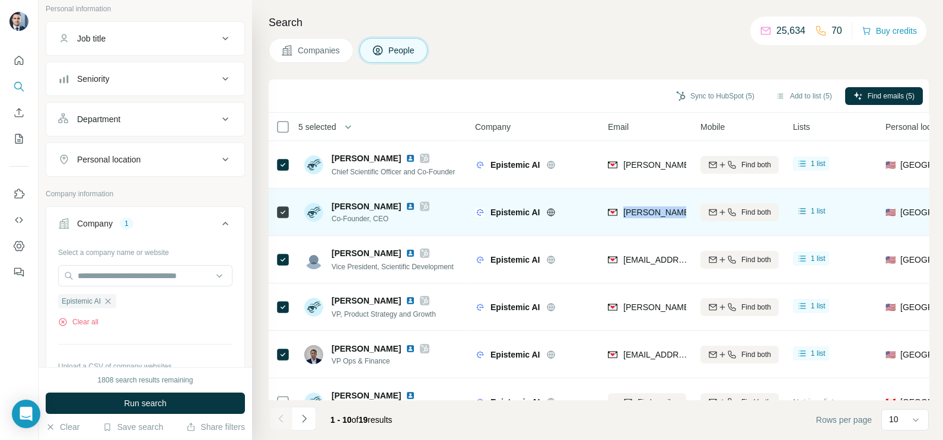
copy tr "stefano@epistemic.ai"
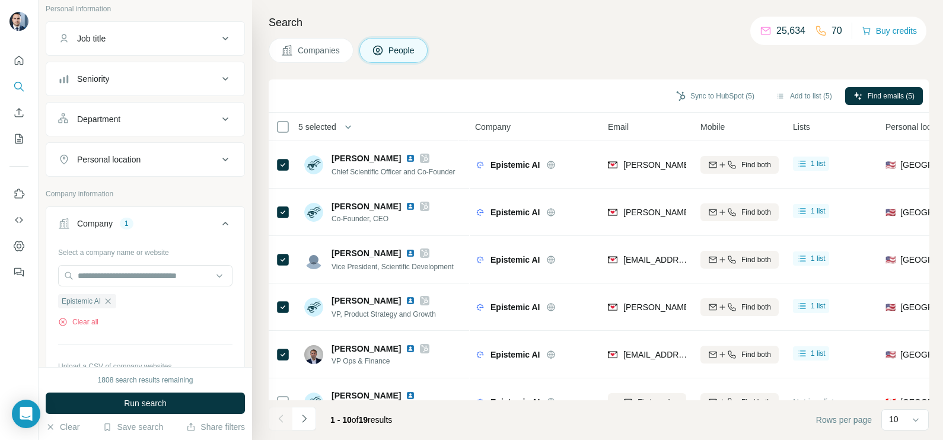
click at [513, 43] on div "Companies People" at bounding box center [599, 50] width 660 height 25
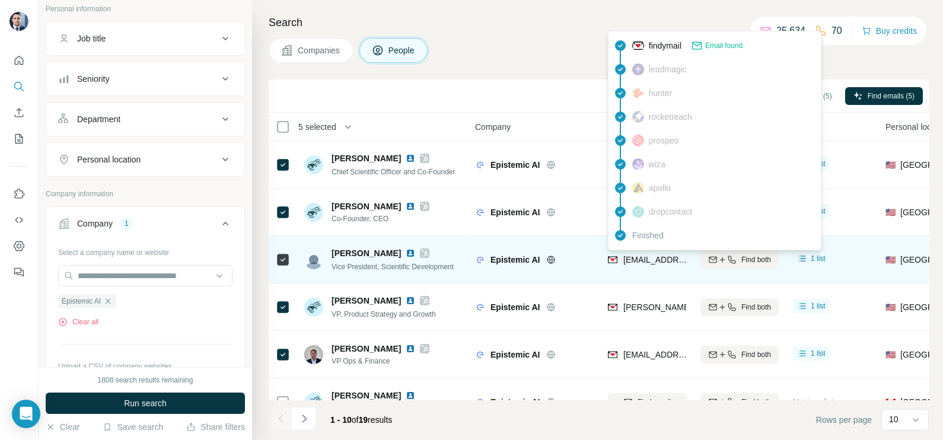
click at [661, 260] on span "heather@epistemic.ai" at bounding box center [660, 259] width 74 height 9
copy tr "heather@epistemic.ai"
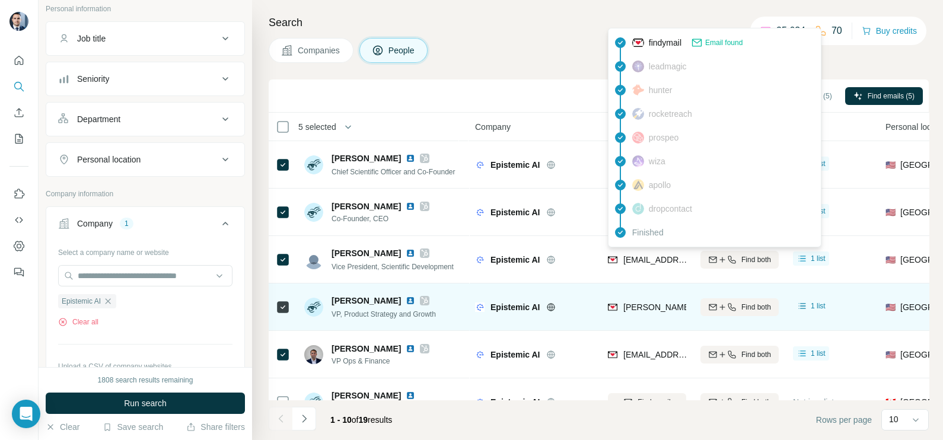
click at [651, 314] on div "mary@epistemic.ai" at bounding box center [682, 308] width 148 height 14
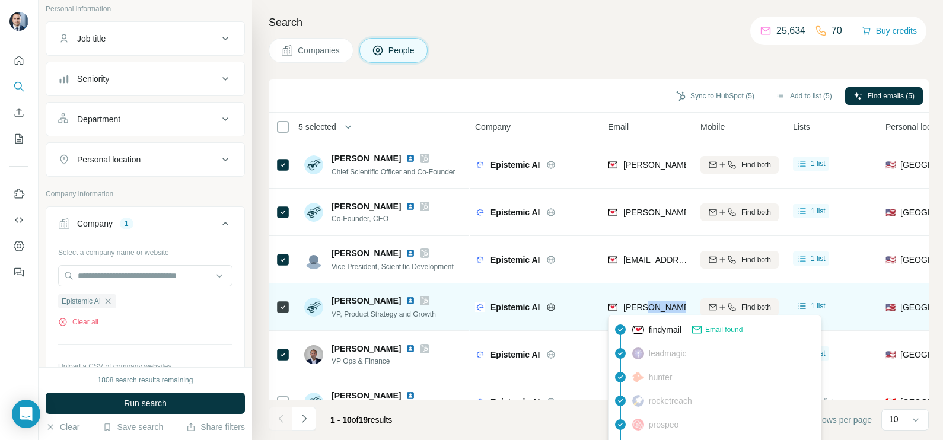
click at [651, 314] on div "mary@epistemic.ai" at bounding box center [682, 308] width 148 height 14
copy tr "mary@epistemic.ai"
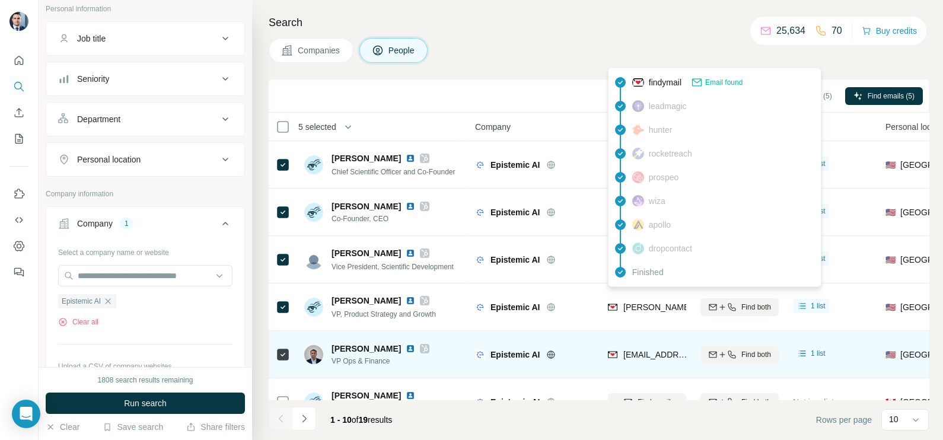
click at [651, 350] on span "sid@epistemic.ai" at bounding box center [660, 354] width 74 height 9
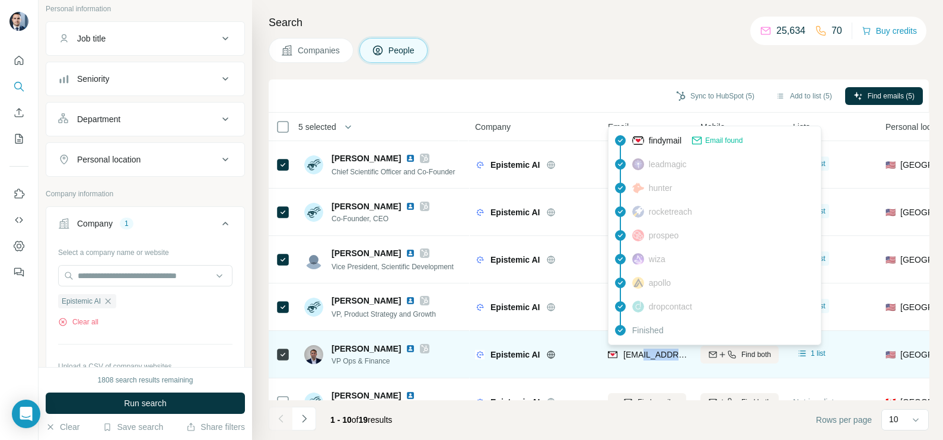
click at [651, 350] on span "sid@epistemic.ai" at bounding box center [660, 354] width 74 height 9
click at [652, 350] on span "sid@epistemic.ai" at bounding box center [655, 355] width 65 height 12
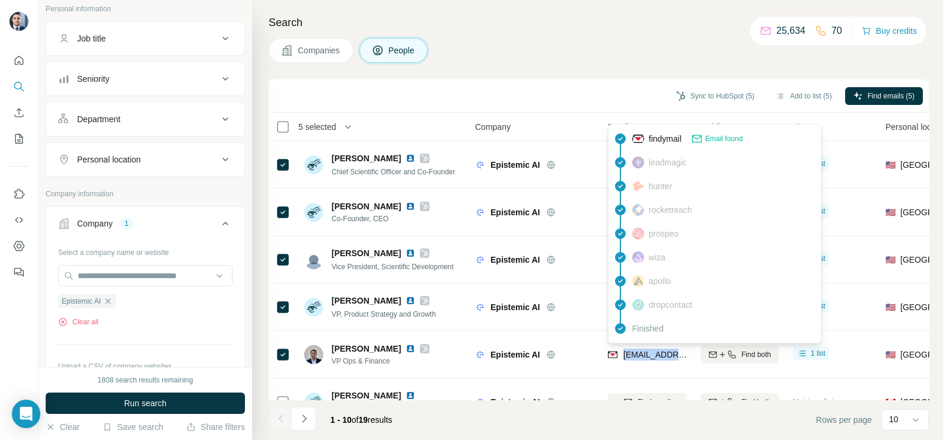
copy tr "sid@epistemic.ai"
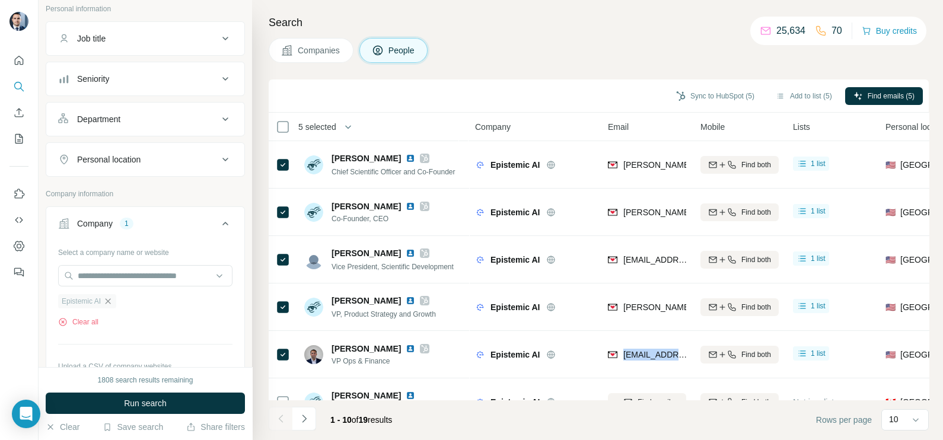
click at [113, 302] on icon "button" at bounding box center [107, 300] width 9 height 9
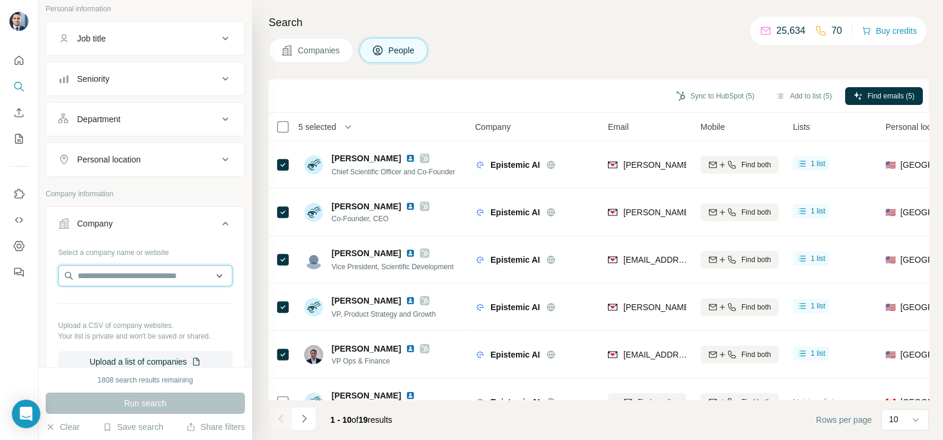
click at [116, 277] on input "text" at bounding box center [145, 275] width 174 height 21
paste input "**********"
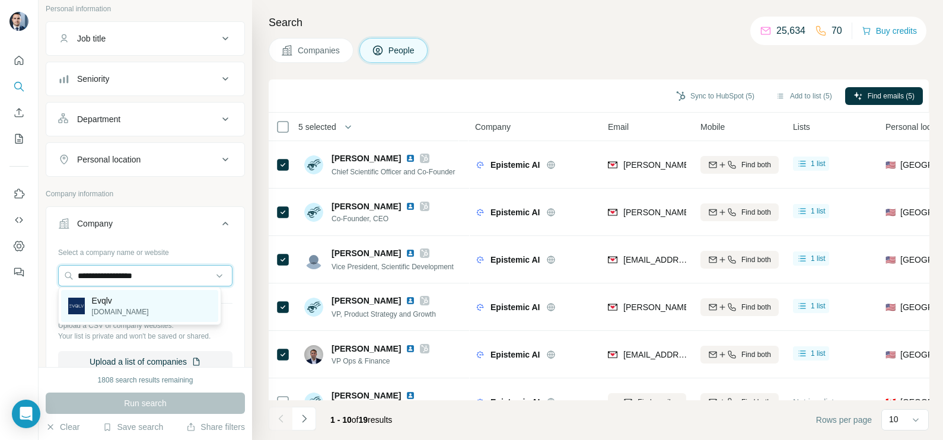
type input "**********"
click at [122, 308] on p "evqlv.com" at bounding box center [120, 311] width 57 height 11
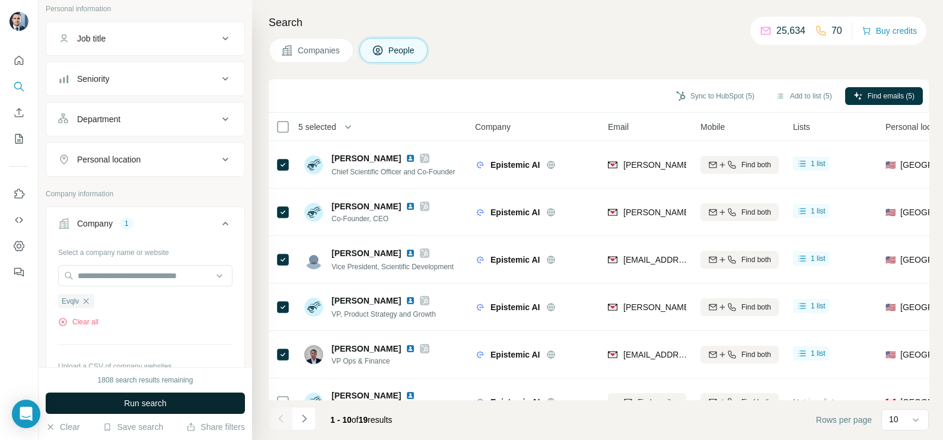
click at [165, 399] on span "Run search" at bounding box center [145, 403] width 43 height 12
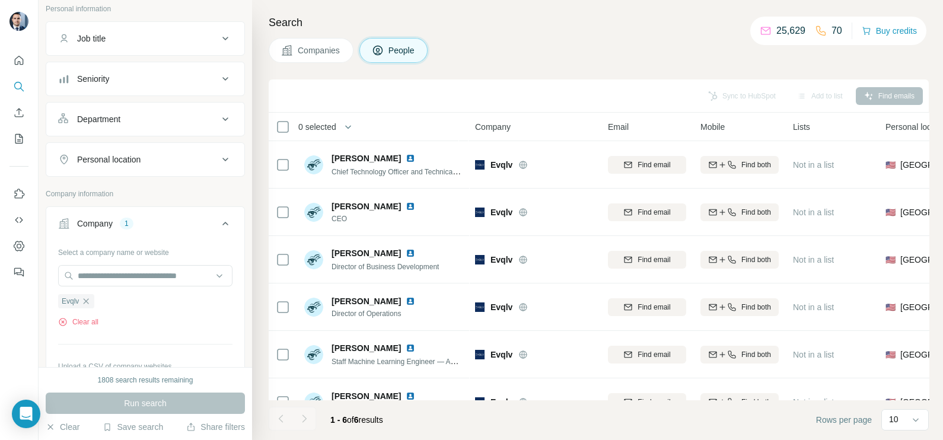
click at [308, 49] on span "Companies" at bounding box center [319, 50] width 43 height 12
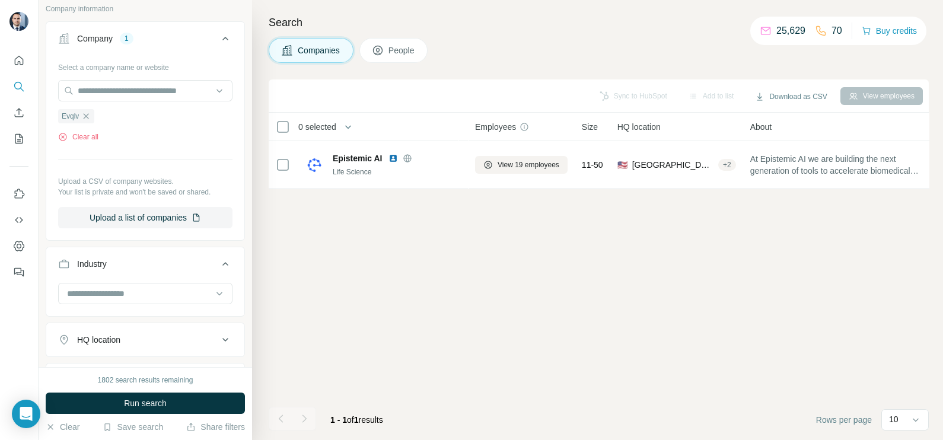
click at [178, 391] on div "1802 search results remaining Run search Clear Save search Share filters" at bounding box center [145, 403] width 213 height 73
click at [146, 401] on span "Run search" at bounding box center [145, 403] width 43 height 12
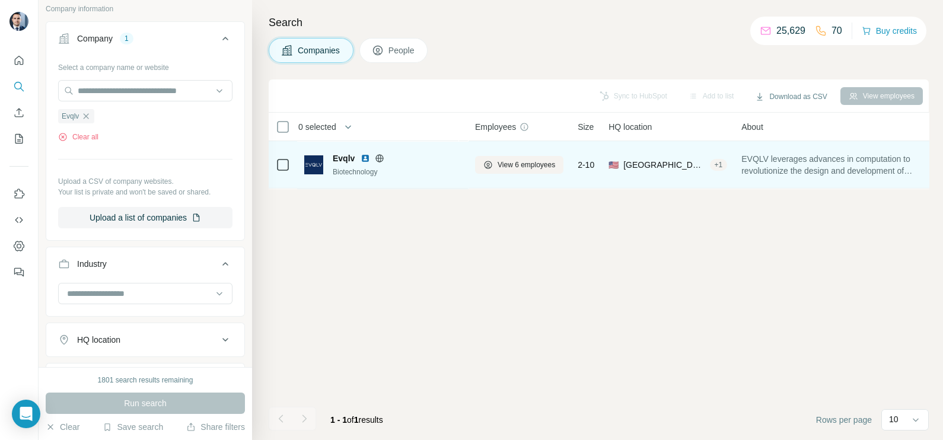
click at [383, 154] on icon at bounding box center [379, 158] width 9 height 9
click at [526, 160] on span "View 6 employees" at bounding box center [526, 164] width 58 height 11
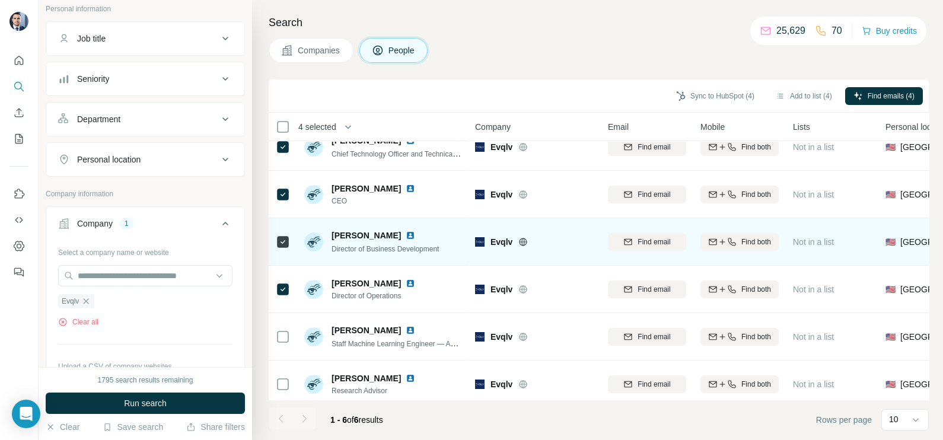
scroll to position [33, 0]
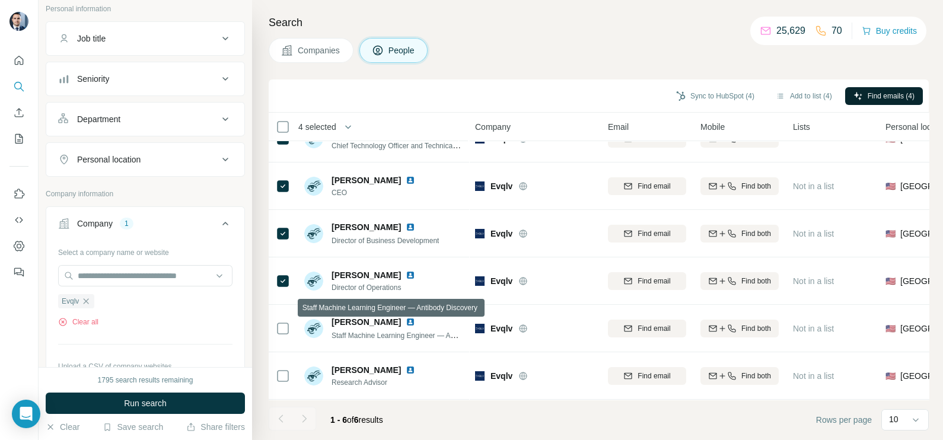
click at [881, 100] on span "Find emails (4)" at bounding box center [890, 96] width 47 height 11
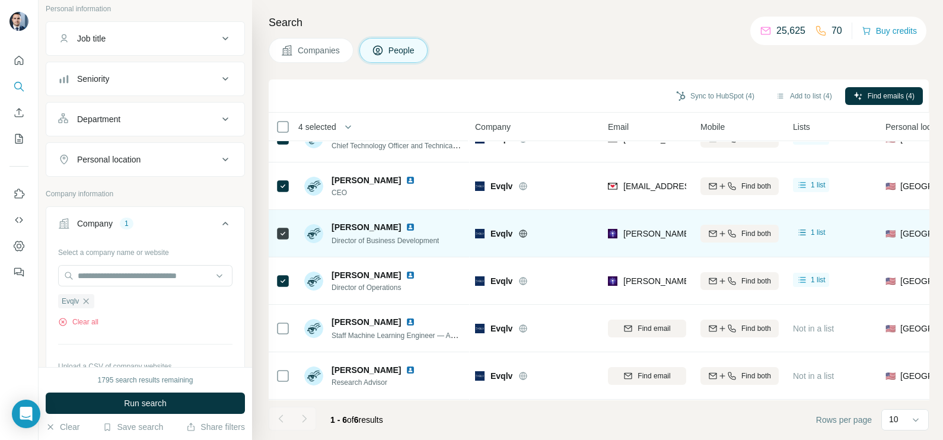
click at [691, 226] on td "martha.fayum@evqlv.com" at bounding box center [647, 233] width 92 height 47
click at [668, 229] on span "martha.fayum@evqlv.com" at bounding box center [727, 233] width 209 height 9
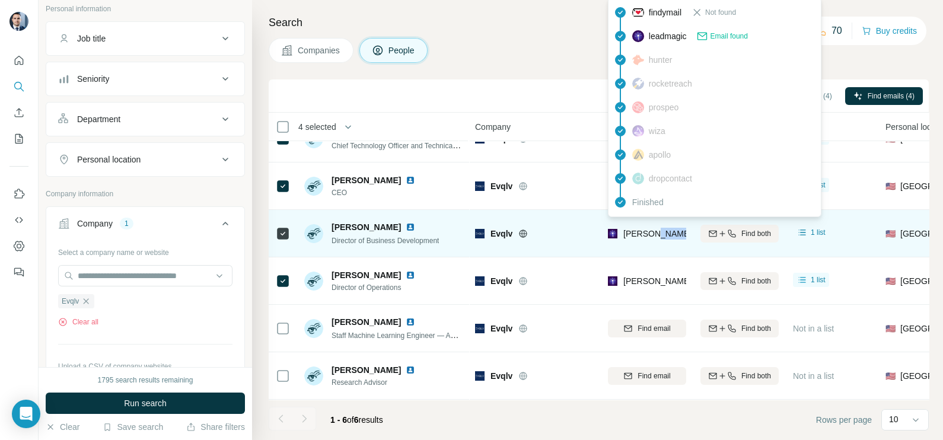
click at [668, 229] on span "martha.fayum@evqlv.com" at bounding box center [727, 233] width 209 height 9
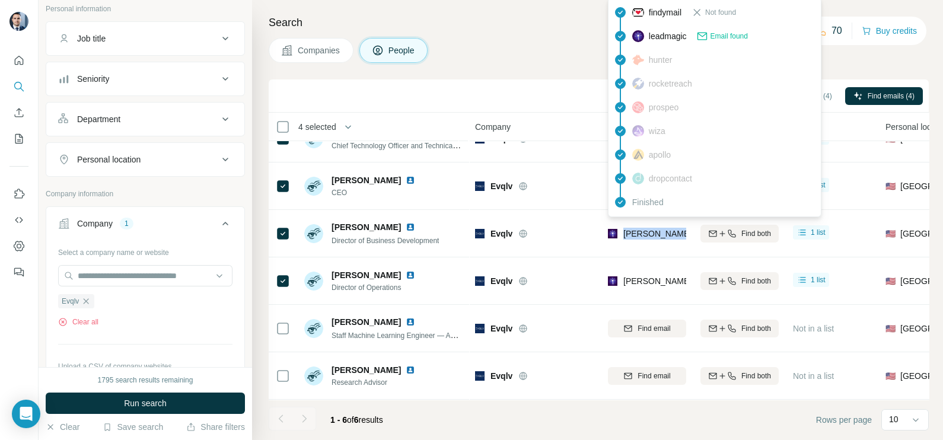
copy tr "martha.fayum@evqlv.com"
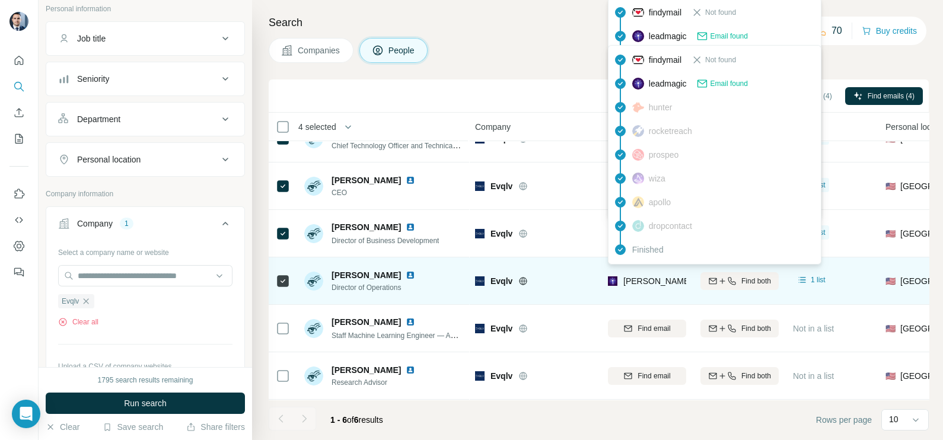
click at [644, 276] on span "melanie.scott@evqlv.com" at bounding box center [761, 280] width 277 height 9
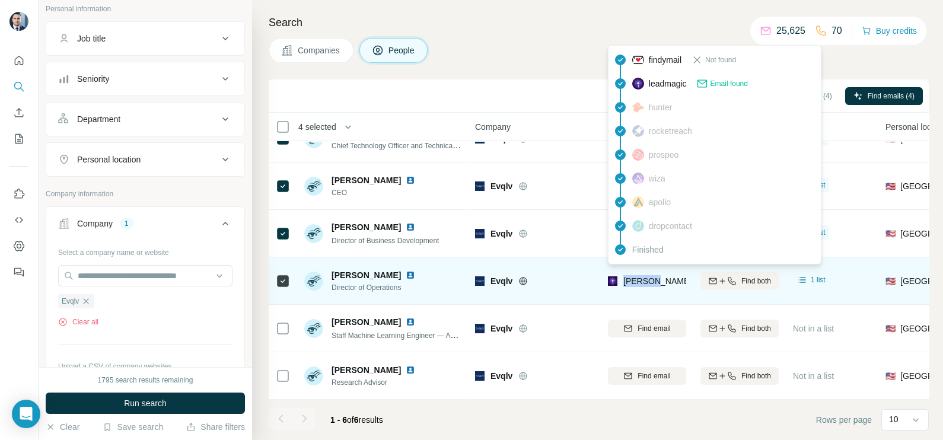
click at [644, 276] on span "melanie.scott@evqlv.com" at bounding box center [761, 280] width 277 height 9
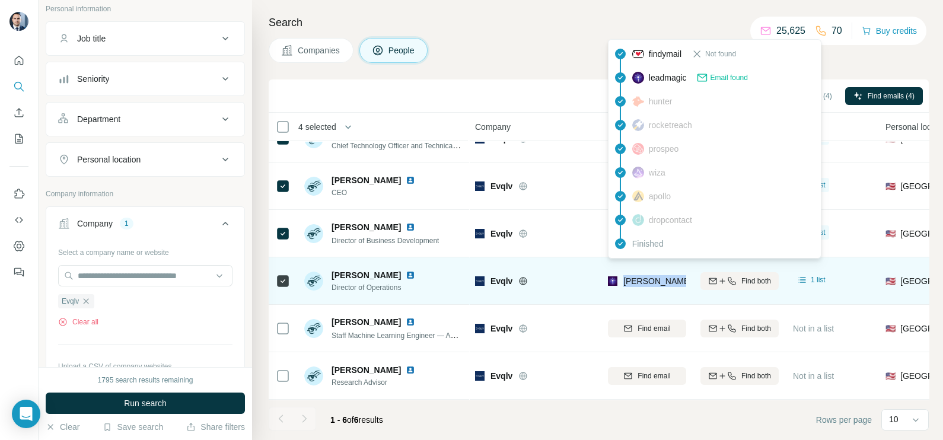
click at [644, 276] on span "melanie.scott@evqlv.com" at bounding box center [761, 280] width 277 height 9
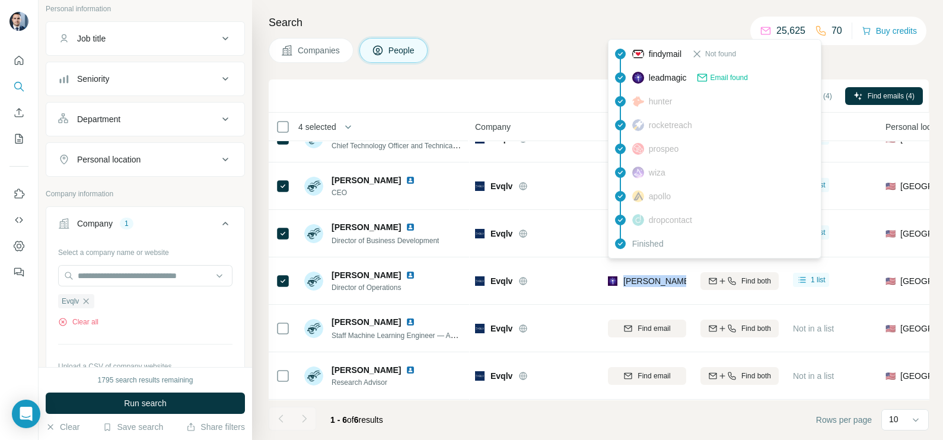
copy tr "melanie.scott@evqlv.com"
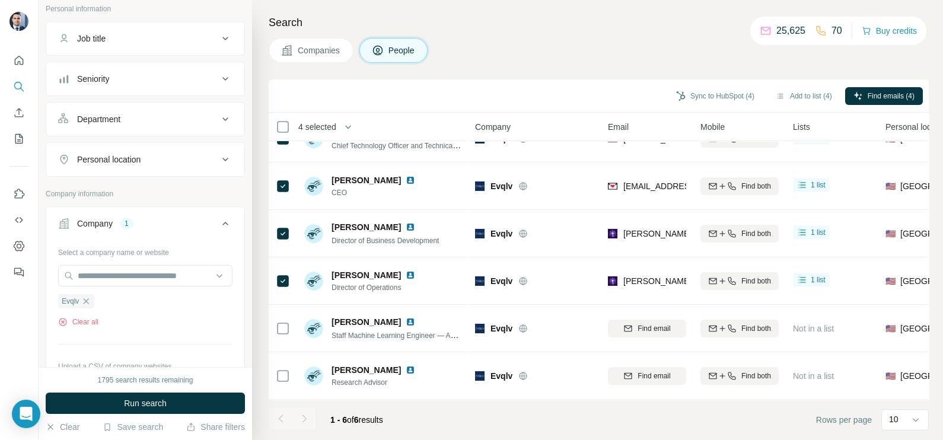
click at [534, 59] on div "Companies People" at bounding box center [599, 50] width 660 height 25
click at [694, 92] on button "Sync to HubSpot (4)" at bounding box center [715, 96] width 95 height 18
click at [542, 91] on div "Sync to HubSpot (4) Add to list (4) Find emails (4)" at bounding box center [598, 95] width 648 height 21
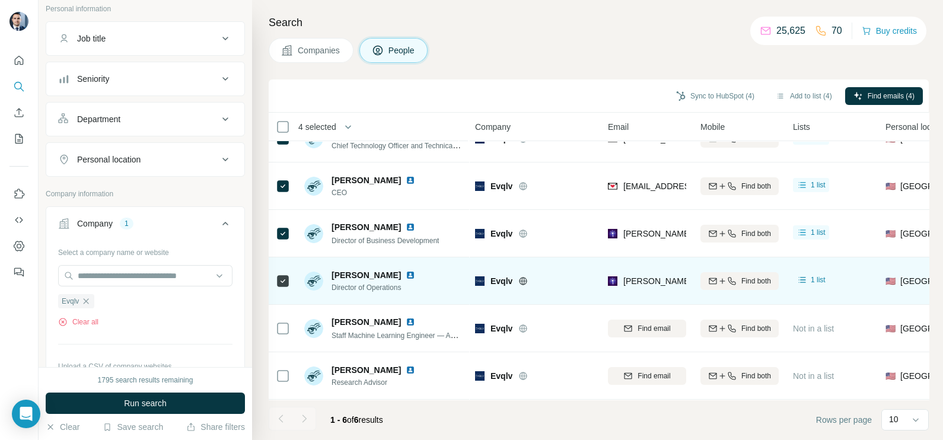
scroll to position [0, 0]
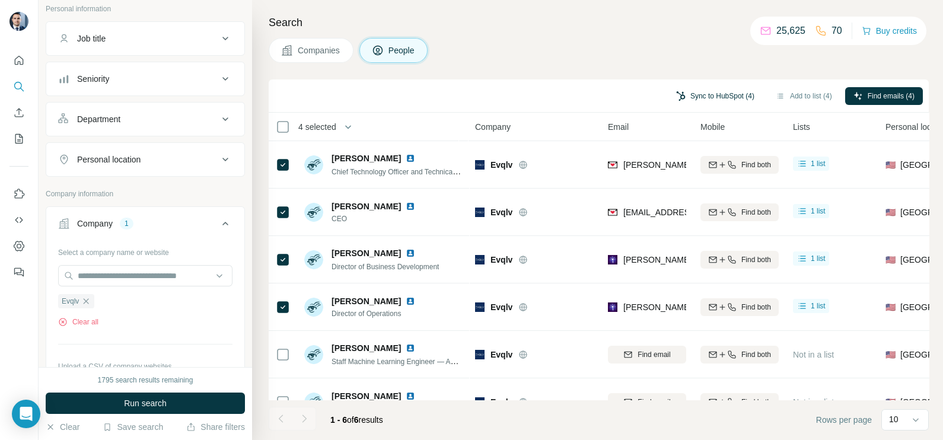
click at [706, 90] on button "Sync to HubSpot (4)" at bounding box center [715, 96] width 95 height 18
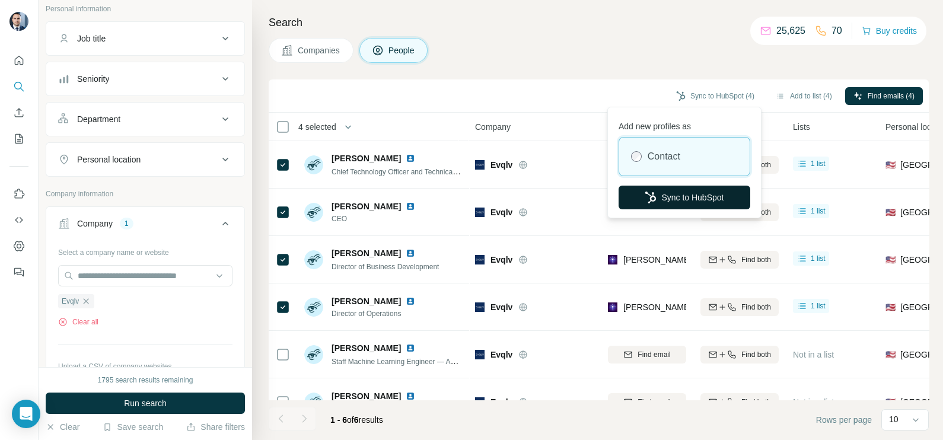
click at [684, 188] on button "Sync to HubSpot" at bounding box center [684, 198] width 132 height 24
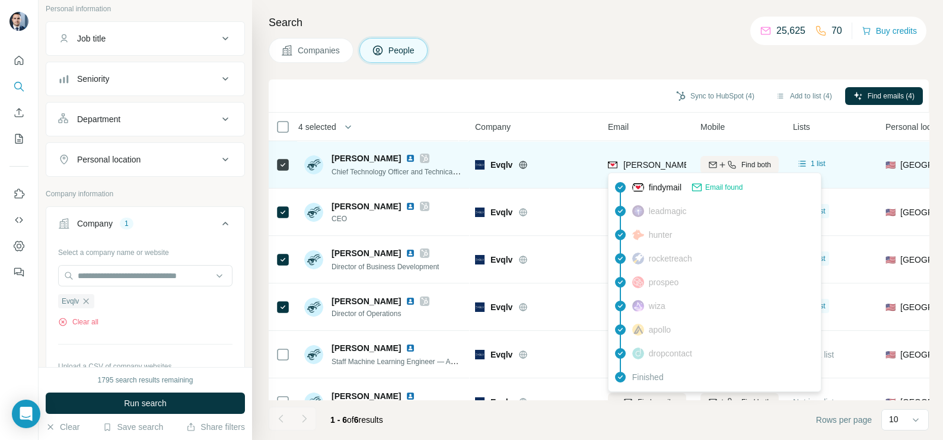
click at [649, 170] on div "baverso@evqlv.com" at bounding box center [715, 166] width 215 height 14
click at [649, 170] on span "baverso@evqlv.com" at bounding box center [722, 165] width 199 height 12
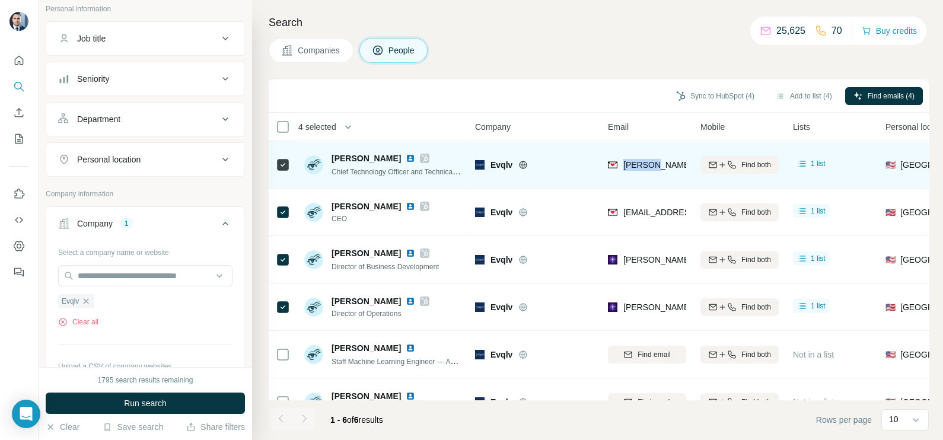
click at [649, 170] on span "baverso@evqlv.com" at bounding box center [722, 165] width 199 height 12
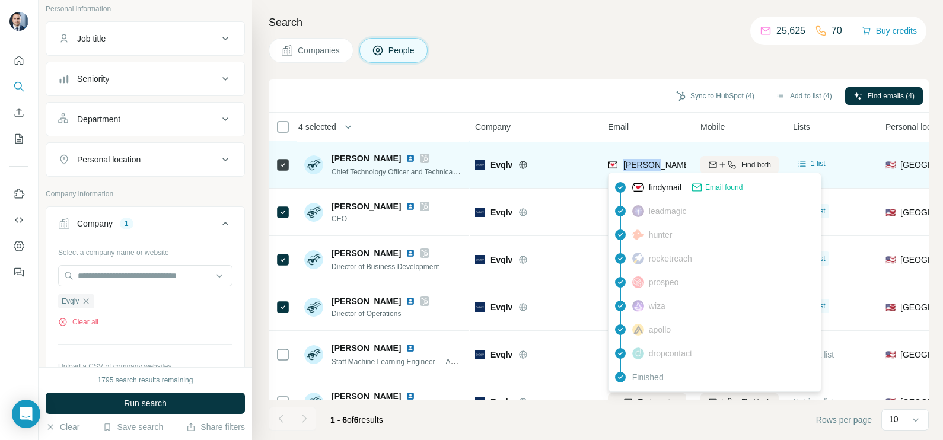
click at [649, 170] on span "baverso@evqlv.com" at bounding box center [722, 165] width 199 height 12
copy tr "baverso@evqlv.com"
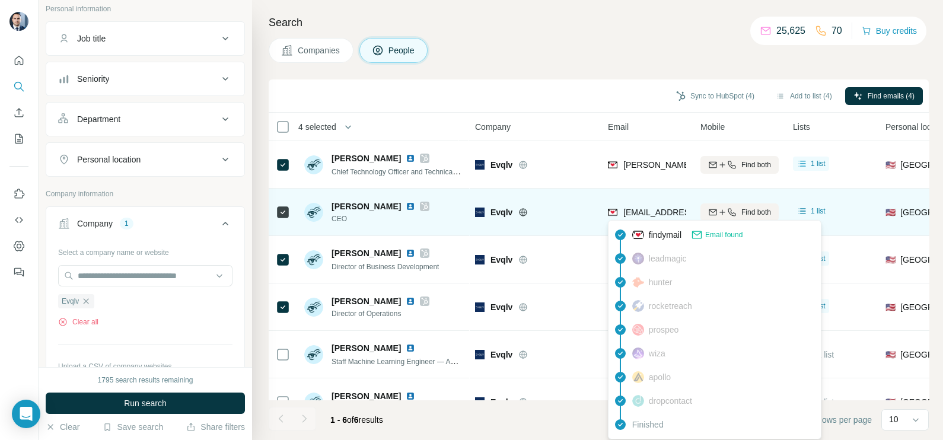
click at [635, 213] on span "asatz@evqlv.com" at bounding box center [693, 211] width 141 height 9
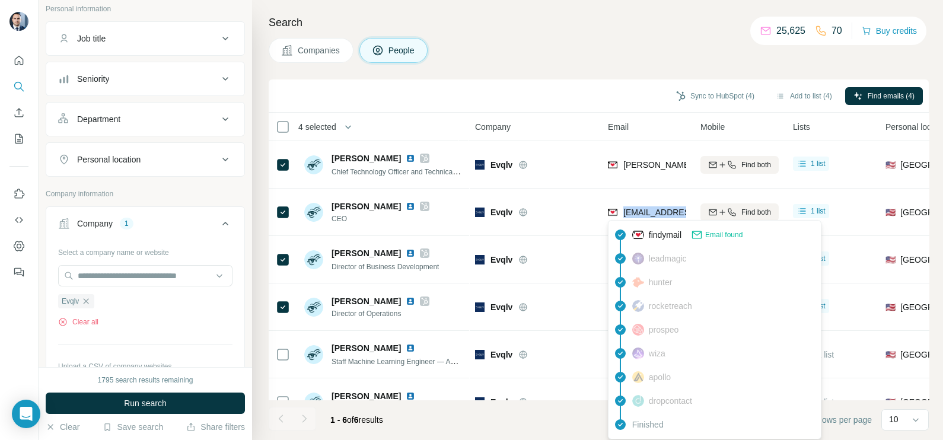
copy tr "asatz@evqlv.com"
click at [546, 120] on div "Company" at bounding box center [534, 127] width 119 height 14
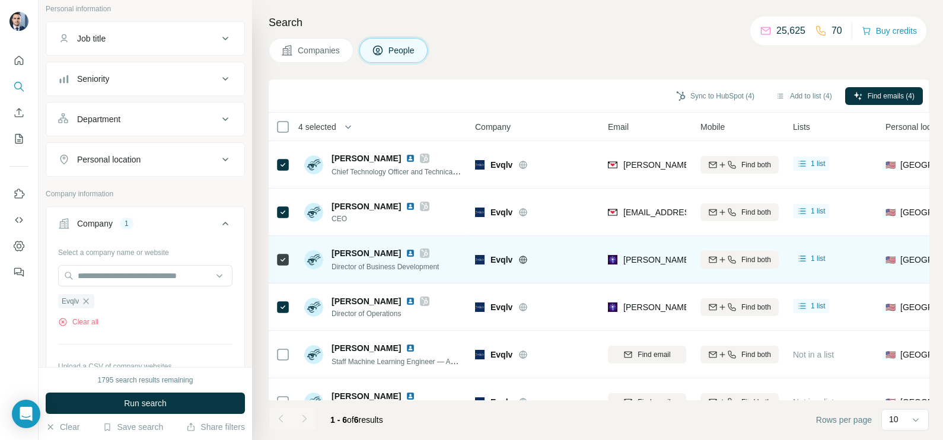
click at [649, 272] on div "martha.fayum@evqlv.com" at bounding box center [647, 259] width 78 height 33
click at [649, 271] on div "martha.fayum@evqlv.com" at bounding box center [647, 259] width 78 height 33
click at [660, 271] on div "martha.fayum@evqlv.com" at bounding box center [647, 259] width 78 height 33
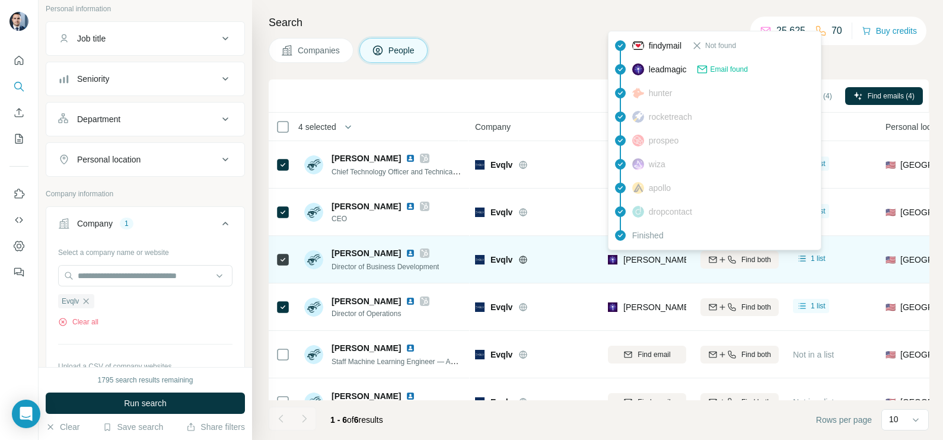
click at [647, 261] on span "martha.fayum@evqlv.com" at bounding box center [727, 259] width 209 height 9
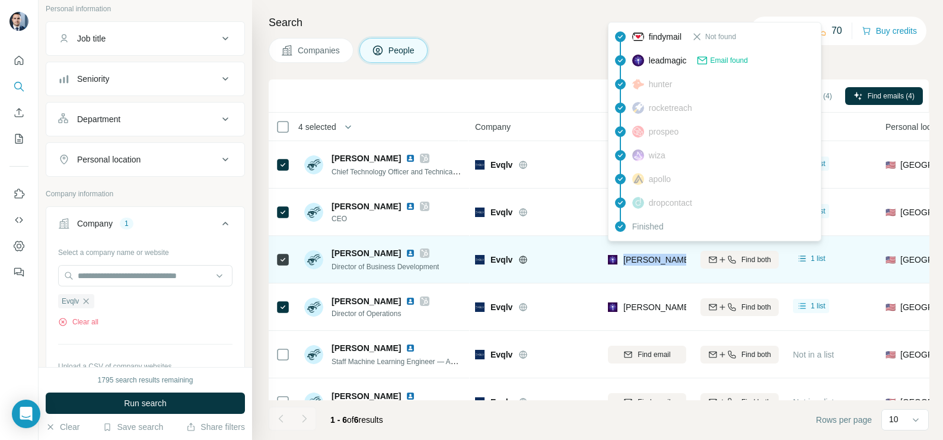
click at [647, 261] on span "martha.fayum@evqlv.com" at bounding box center [727, 259] width 209 height 9
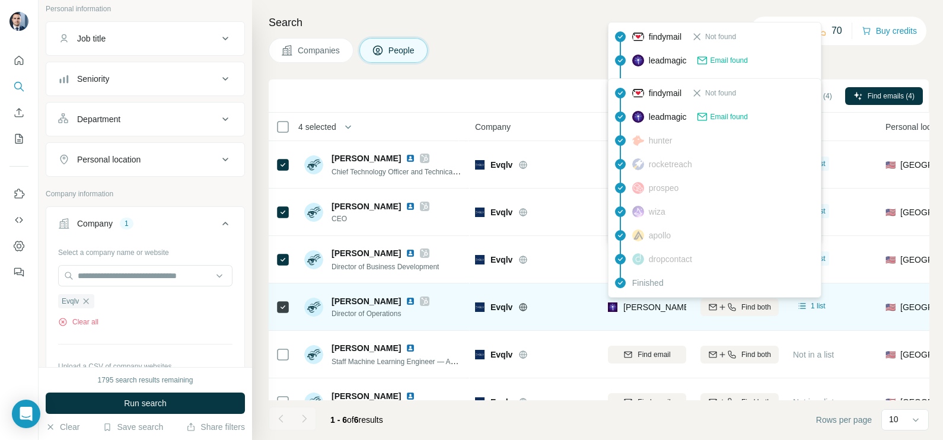
click at [653, 308] on span "melanie.scott@evqlv.com" at bounding box center [761, 306] width 277 height 9
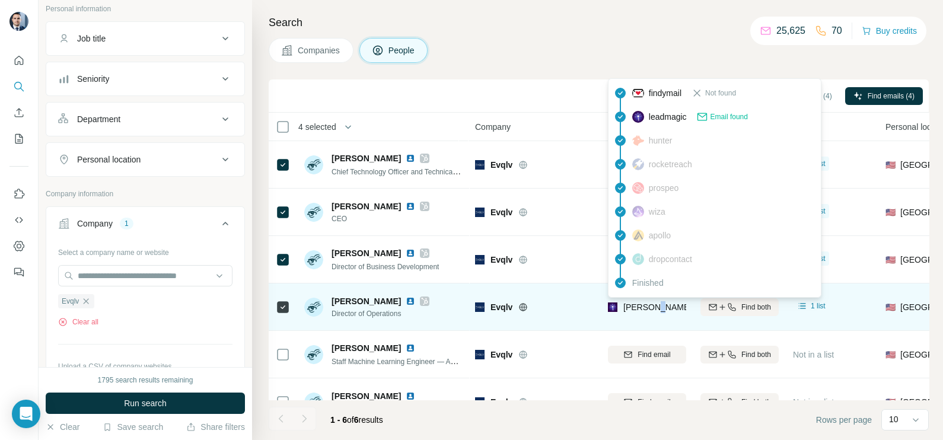
click at [653, 308] on span "melanie.scott@evqlv.com" at bounding box center [761, 306] width 277 height 9
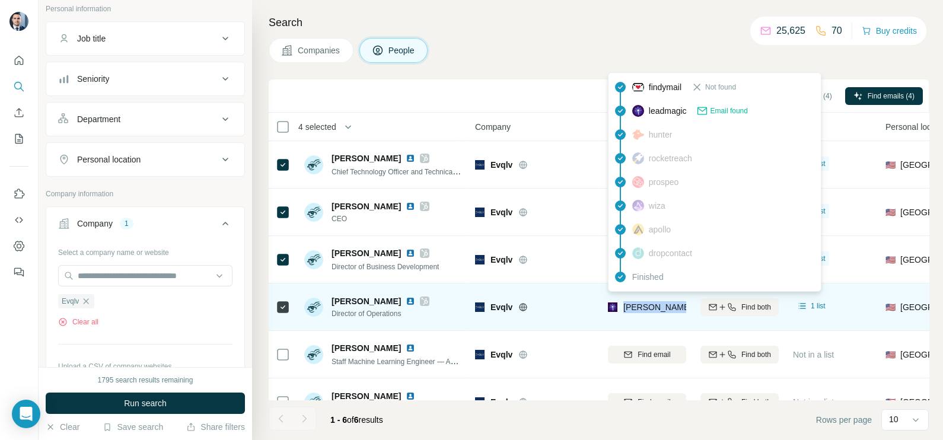
click at [653, 308] on span "melanie.scott@evqlv.com" at bounding box center [761, 306] width 277 height 9
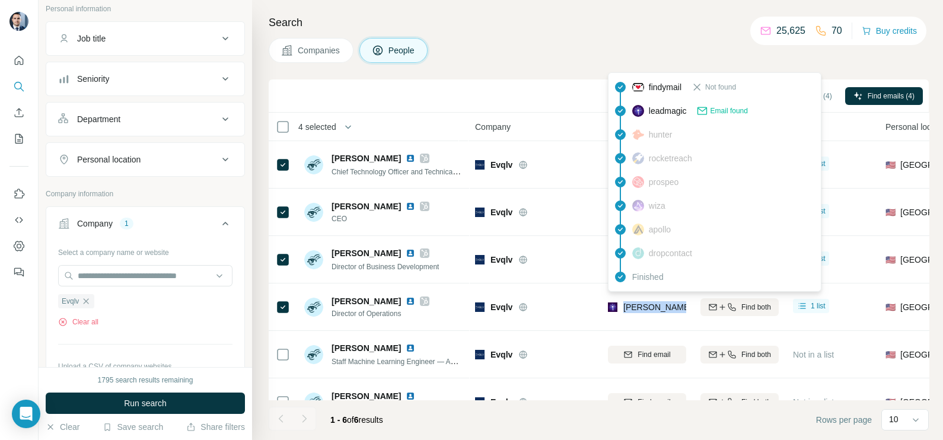
drag, startPoint x: 306, startPoint y: 47, endPoint x: 181, endPoint y: 197, distance: 195.3
click at [305, 47] on span "Companies" at bounding box center [319, 50] width 43 height 12
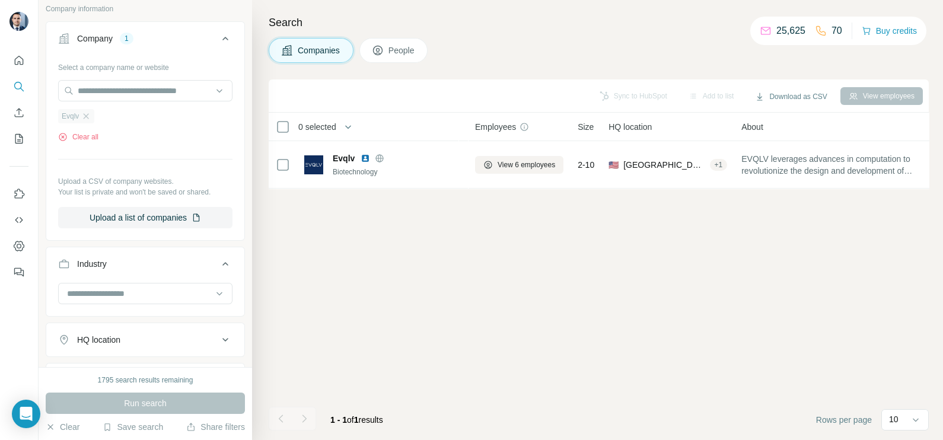
click at [92, 116] on div "Evqlv" at bounding box center [76, 116] width 36 height 14
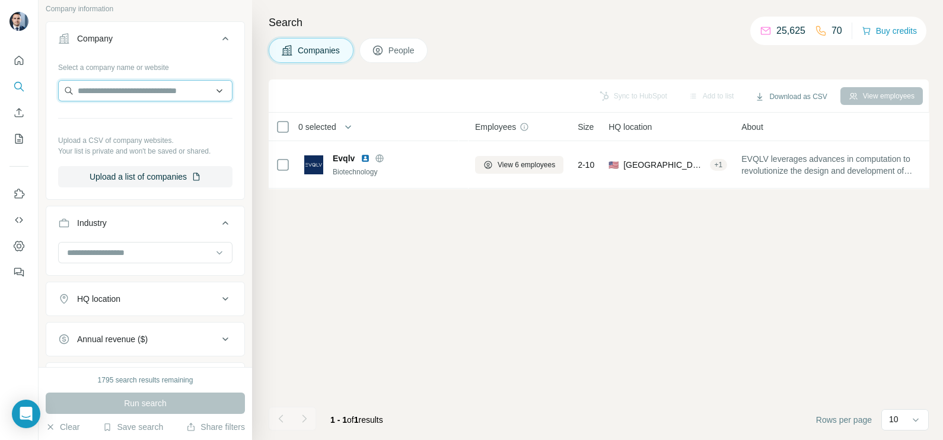
click at [104, 92] on input "text" at bounding box center [145, 90] width 174 height 21
paste input "**********"
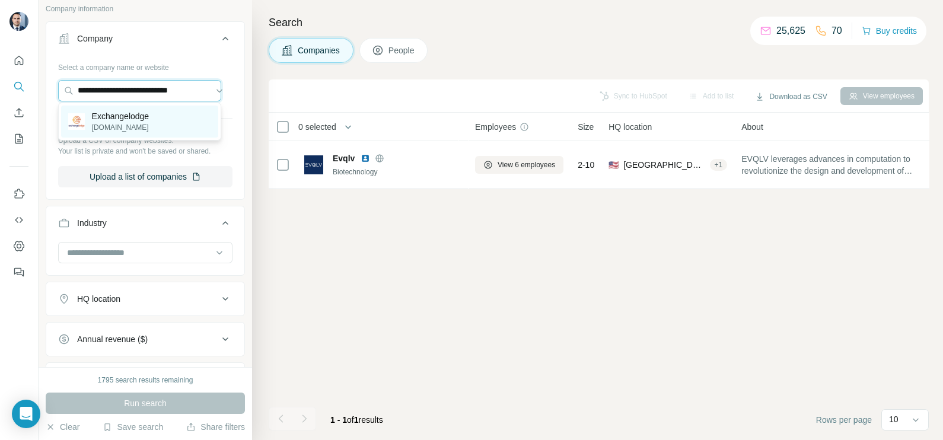
type input "**********"
click at [128, 120] on p "Exchangelodge" at bounding box center [121, 116] width 58 height 12
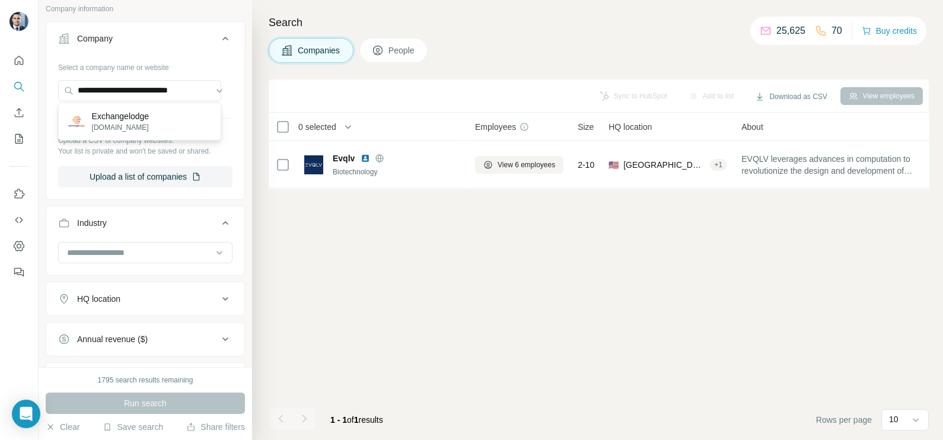
scroll to position [0, 0]
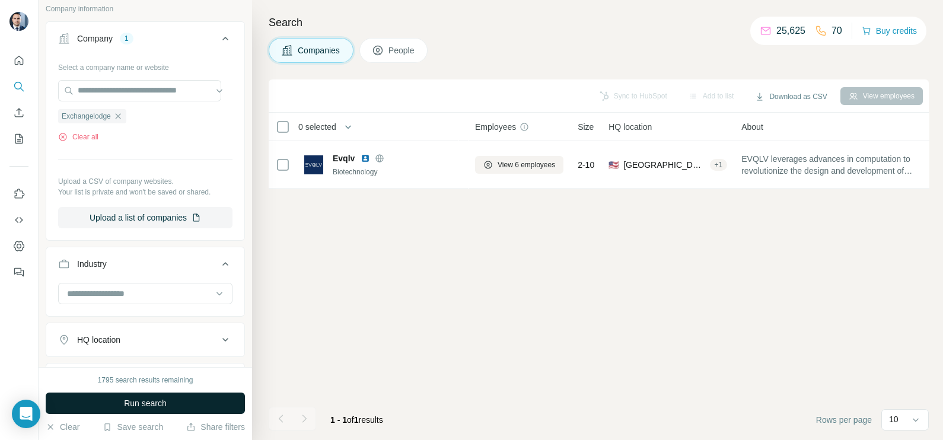
click at [143, 402] on span "Run search" at bounding box center [145, 403] width 43 height 12
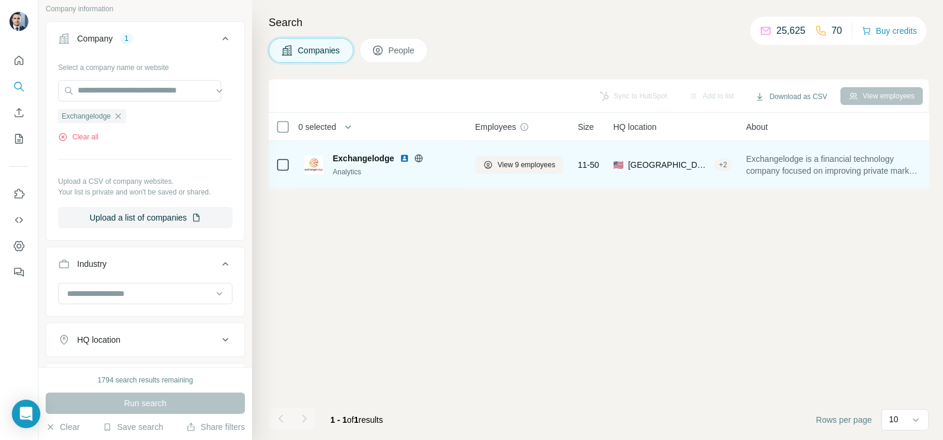
click at [418, 156] on icon at bounding box center [418, 158] width 3 height 8
click at [514, 168] on span "View 9 employees" at bounding box center [526, 164] width 58 height 11
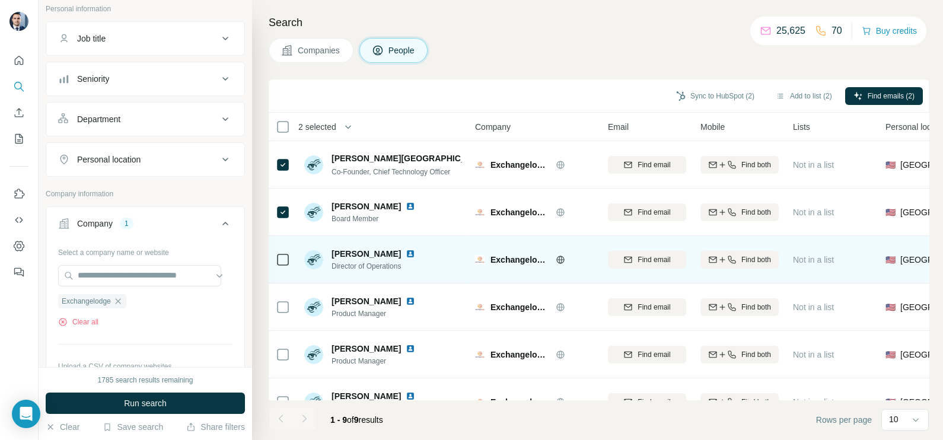
click at [282, 253] on icon at bounding box center [283, 260] width 14 height 14
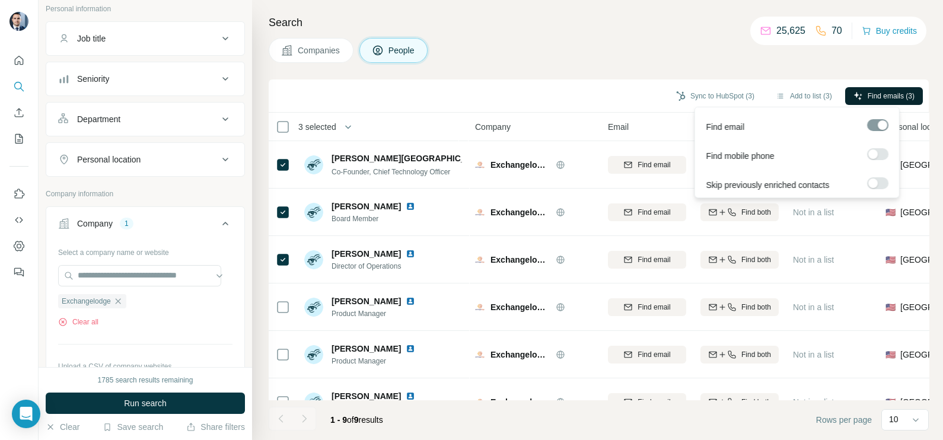
click at [873, 97] on span "Find emails (3)" at bounding box center [890, 96] width 47 height 11
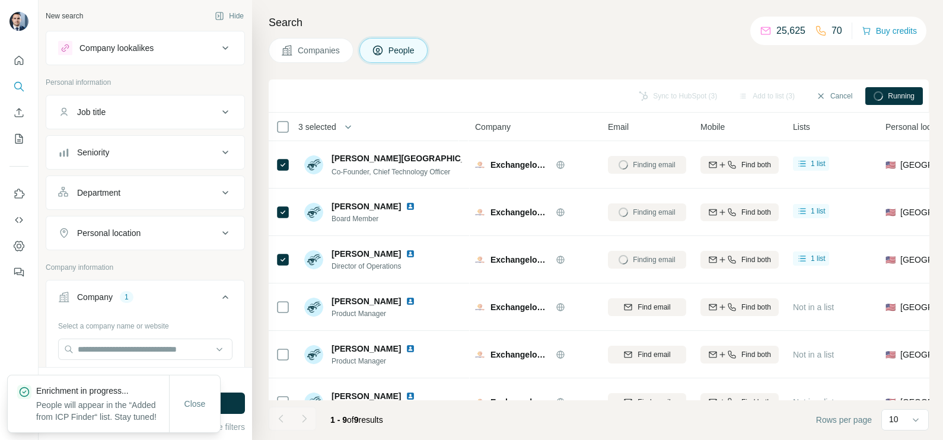
scroll to position [74, 0]
